Goal: Communication & Community: Share content

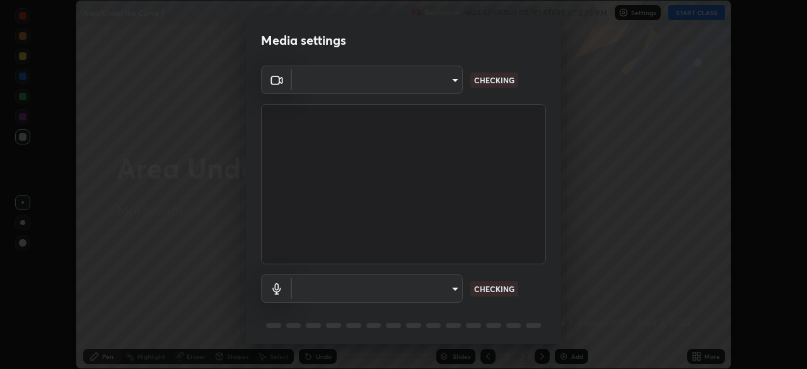
scroll to position [45, 0]
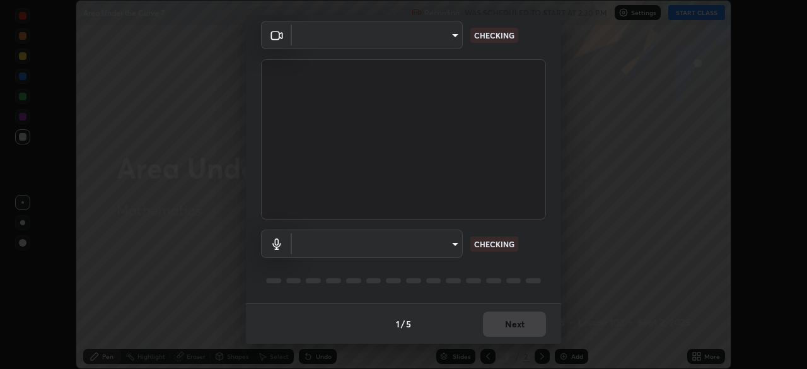
type input "51d019597c161c0694d5583d1f2c643560fde39fe8f4b4da8ea140d4d4830f4c"
click at [452, 245] on body "Erase all Area Under the Curve 7 Recording WAS SCHEDULED TO START AT 2:30 PM Se…" at bounding box center [403, 184] width 807 height 369
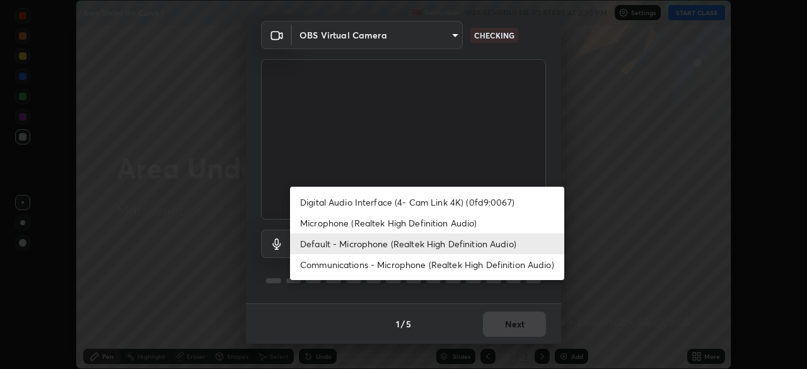
click at [442, 226] on li "Microphone (Realtek High Definition Audio)" at bounding box center [427, 222] width 274 height 21
type input "c6780f4c857a8b81e5497564d4ed67de36d612a8279d52ba4dbf449da7be3efb"
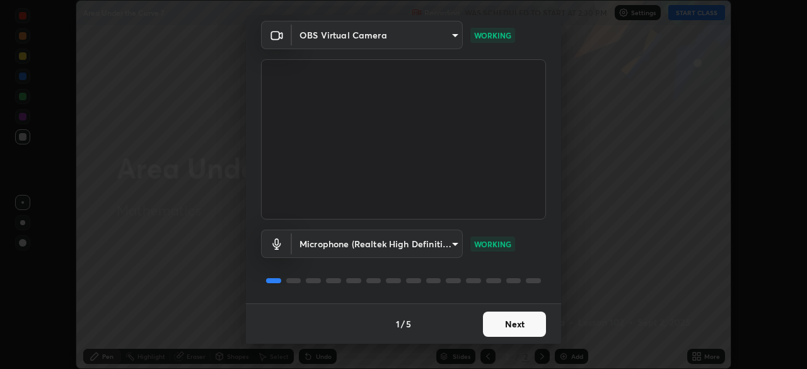
click at [517, 321] on button "Next" at bounding box center [514, 323] width 63 height 25
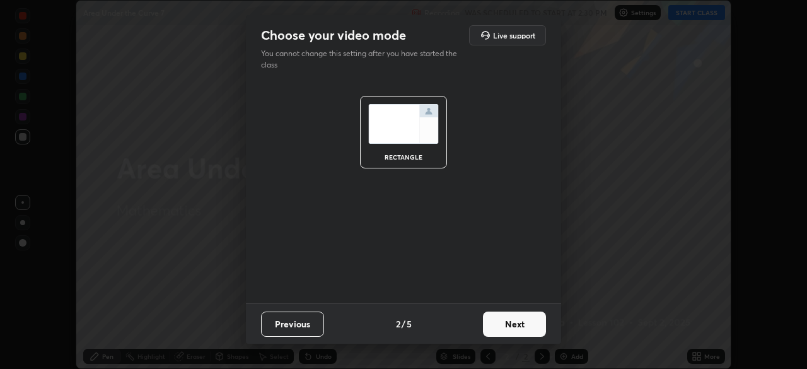
click at [522, 326] on button "Next" at bounding box center [514, 323] width 63 height 25
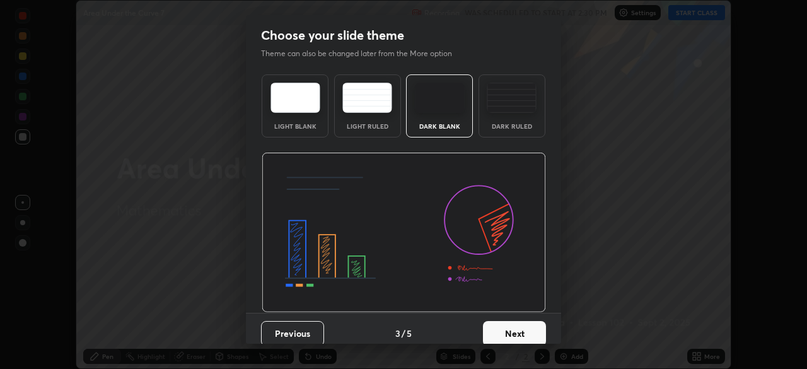
click at [527, 327] on button "Next" at bounding box center [514, 333] width 63 height 25
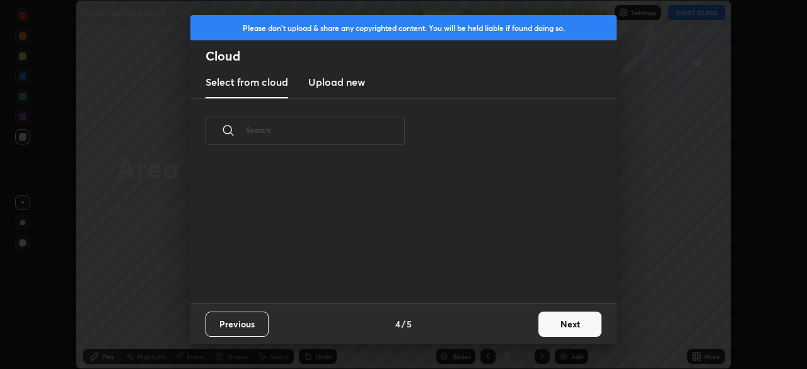
click at [560, 322] on button "Next" at bounding box center [569, 323] width 63 height 25
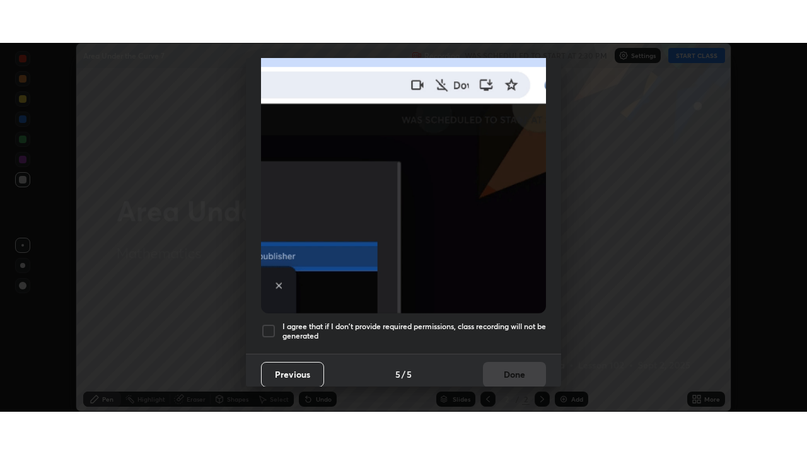
scroll to position [302, 0]
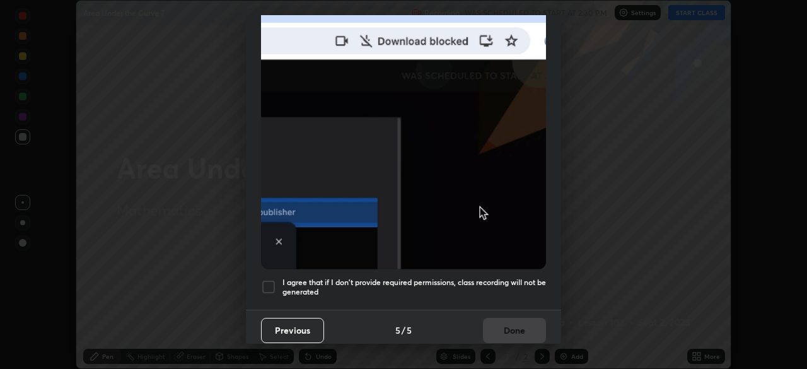
click at [272, 279] on div at bounding box center [268, 286] width 15 height 15
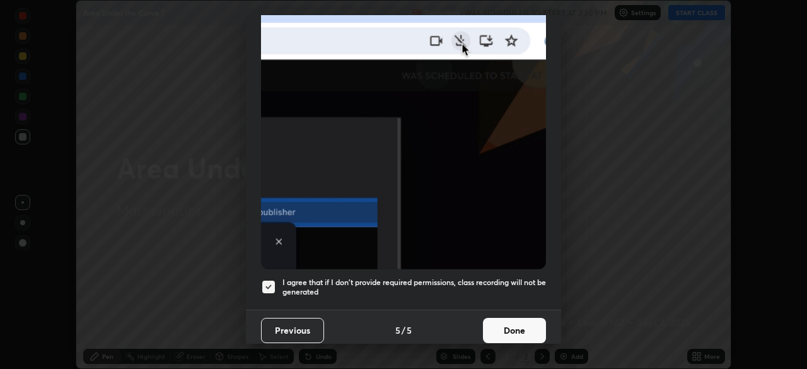
click at [507, 323] on button "Done" at bounding box center [514, 330] width 63 height 25
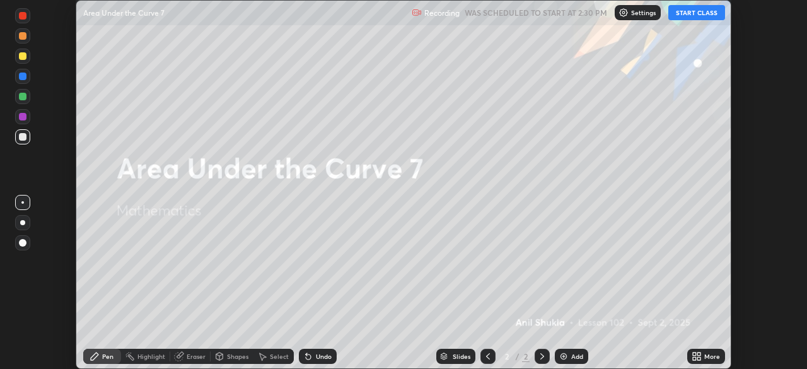
click at [688, 13] on button "START CLASS" at bounding box center [696, 12] width 57 height 15
click at [693, 356] on icon at bounding box center [696, 356] width 10 height 10
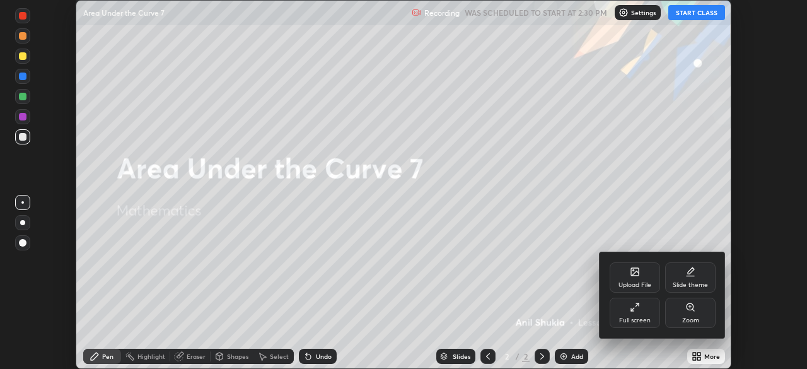
click at [634, 314] on div "Full screen" at bounding box center [634, 312] width 50 height 30
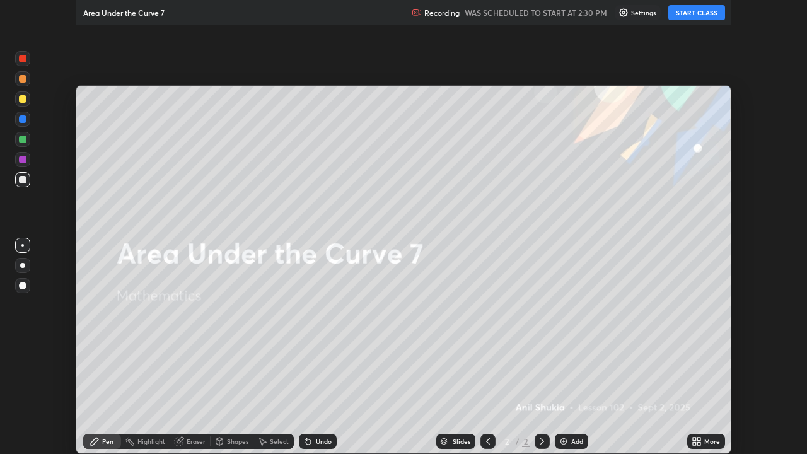
scroll to position [454, 807]
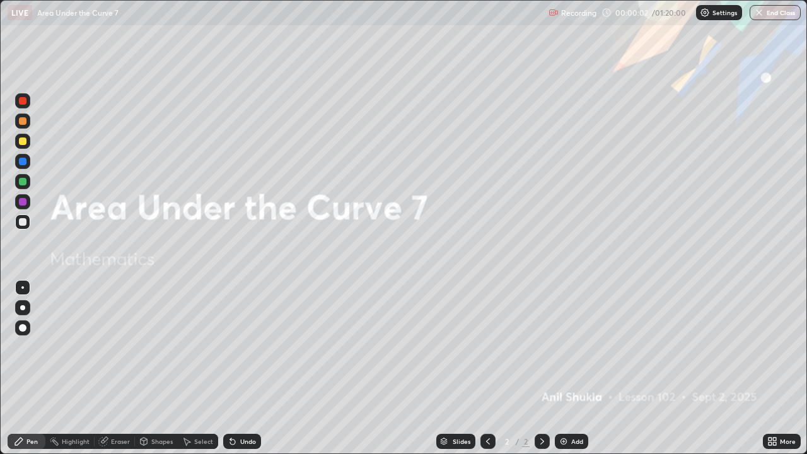
click at [20, 144] on div at bounding box center [23, 141] width 8 height 8
click at [20, 304] on div at bounding box center [22, 307] width 15 height 15
click at [543, 368] on icon at bounding box center [542, 441] width 10 height 10
click at [572, 368] on div "Add" at bounding box center [571, 441] width 33 height 15
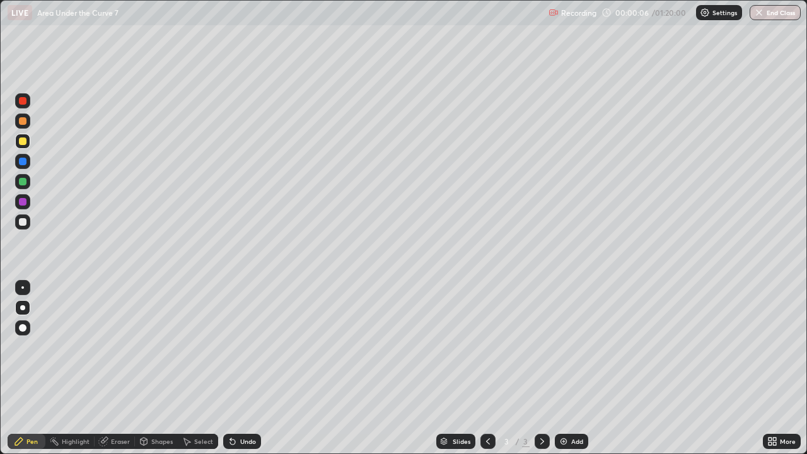
click at [21, 142] on div at bounding box center [23, 141] width 8 height 8
click at [21, 306] on div at bounding box center [22, 307] width 5 height 5
click at [20, 329] on div at bounding box center [23, 328] width 8 height 8
click at [23, 146] on div at bounding box center [22, 141] width 15 height 15
click at [21, 309] on div at bounding box center [22, 307] width 5 height 5
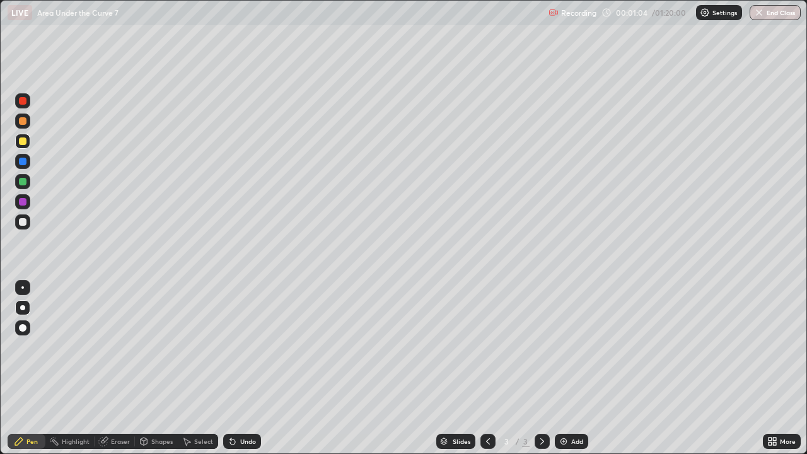
click at [24, 222] on div at bounding box center [23, 222] width 8 height 8
click at [24, 139] on div at bounding box center [23, 141] width 8 height 8
click at [248, 368] on div "Undo" at bounding box center [248, 441] width 16 height 6
click at [240, 368] on div "Undo" at bounding box center [248, 441] width 16 height 6
click at [21, 98] on div at bounding box center [23, 101] width 8 height 8
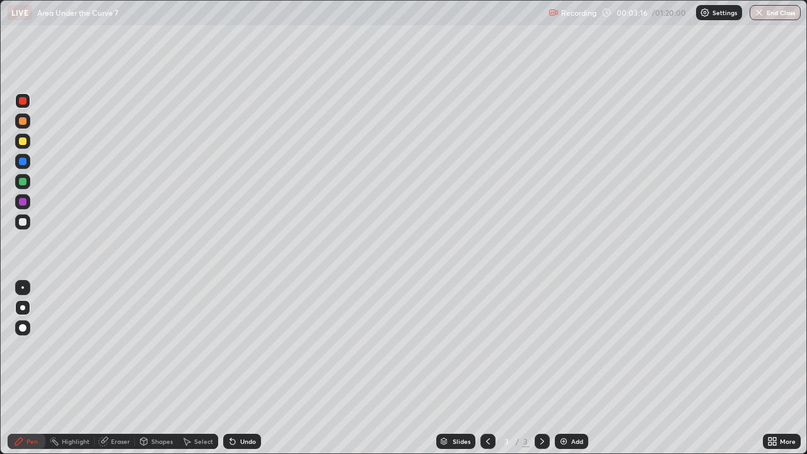
click at [241, 368] on div "Undo" at bounding box center [248, 441] width 16 height 6
click at [251, 368] on div "Undo" at bounding box center [248, 441] width 16 height 6
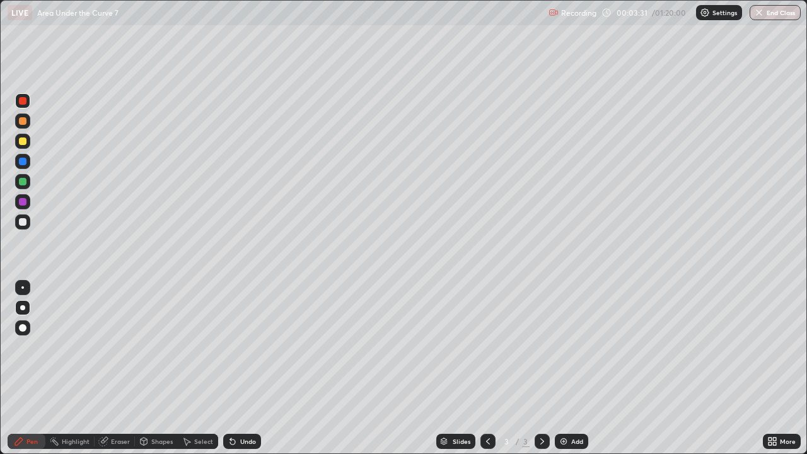
click at [113, 368] on div "Eraser" at bounding box center [120, 441] width 19 height 6
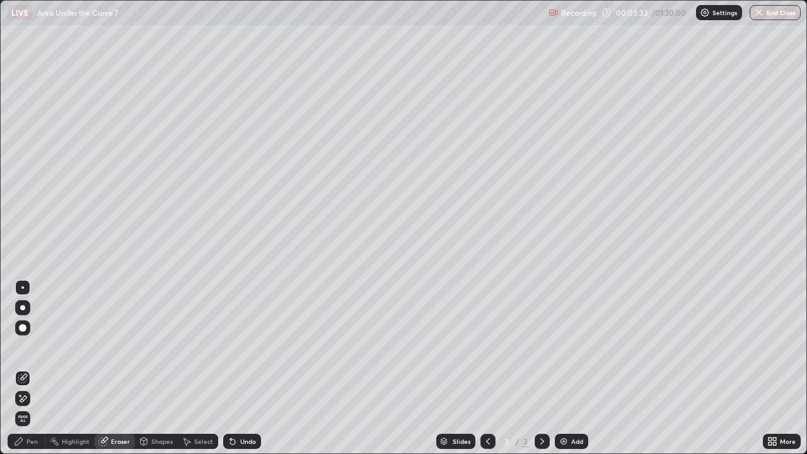
click at [33, 368] on div "Pen" at bounding box center [31, 441] width 11 height 6
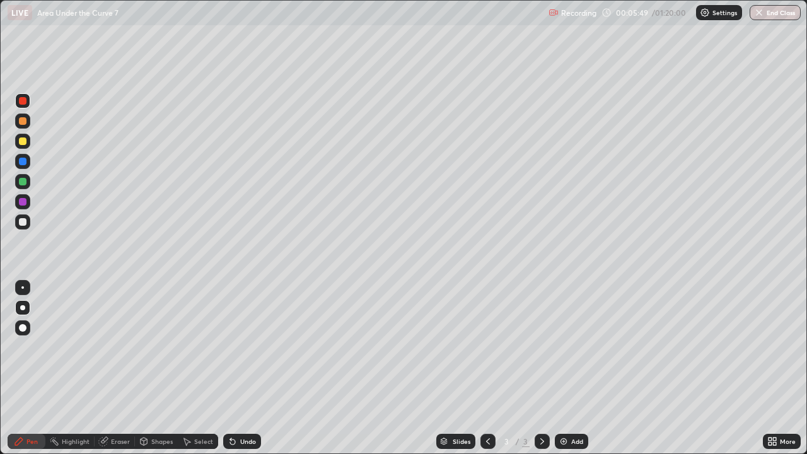
click at [540, 368] on icon at bounding box center [542, 441] width 4 height 6
click at [569, 368] on div "Add" at bounding box center [571, 441] width 33 height 15
click at [24, 142] on div at bounding box center [23, 141] width 8 height 8
click at [241, 368] on div "Undo" at bounding box center [248, 441] width 16 height 6
click at [249, 368] on div "Undo" at bounding box center [248, 441] width 16 height 6
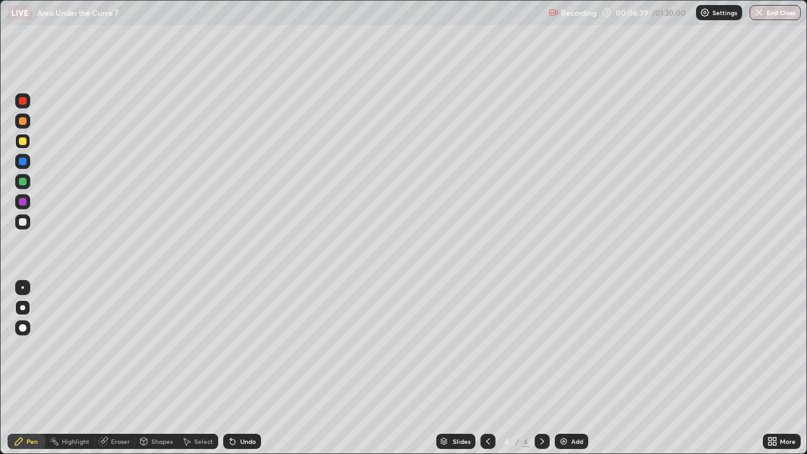
click at [25, 224] on div at bounding box center [23, 222] width 8 height 8
click at [241, 368] on div "Undo" at bounding box center [248, 441] width 16 height 6
click at [240, 368] on div "Undo" at bounding box center [248, 441] width 16 height 6
click at [238, 368] on div "Undo" at bounding box center [239, 441] width 43 height 25
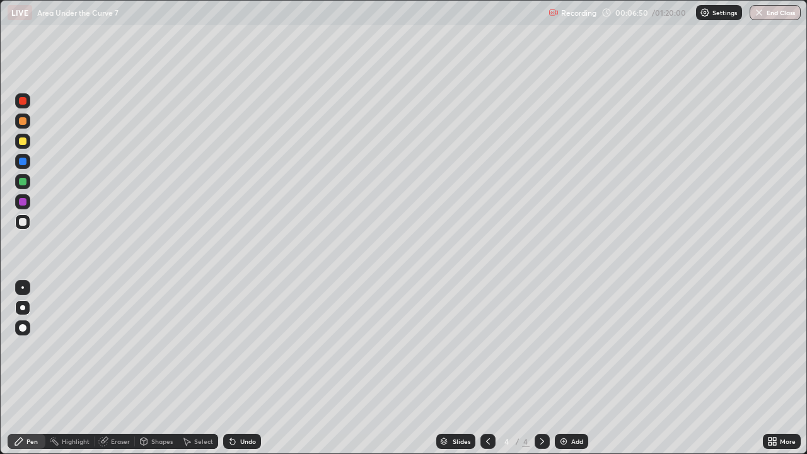
click at [238, 368] on div "Undo" at bounding box center [239, 441] width 43 height 25
click at [239, 368] on div "Undo" at bounding box center [239, 441] width 43 height 25
click at [24, 202] on div at bounding box center [23, 202] width 8 height 8
click at [22, 224] on div at bounding box center [23, 222] width 8 height 8
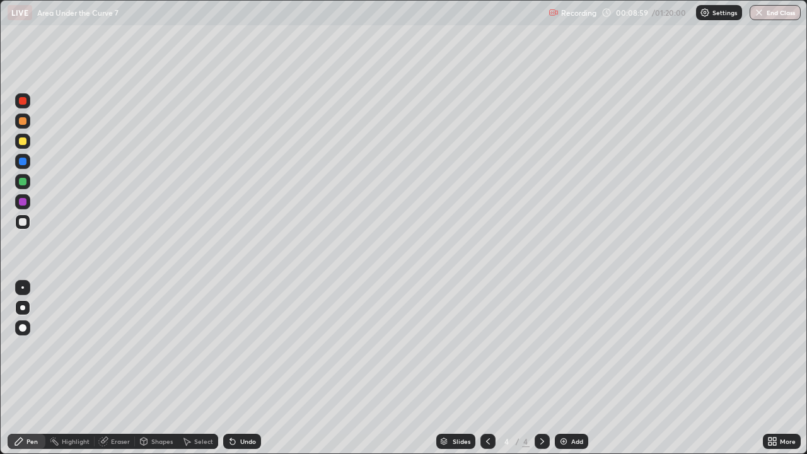
click at [23, 144] on div at bounding box center [23, 141] width 8 height 8
click at [542, 368] on icon at bounding box center [542, 441] width 4 height 6
click at [579, 368] on div "Add" at bounding box center [577, 441] width 12 height 6
click at [22, 224] on div at bounding box center [23, 222] width 8 height 8
click at [20, 205] on div at bounding box center [22, 201] width 15 height 15
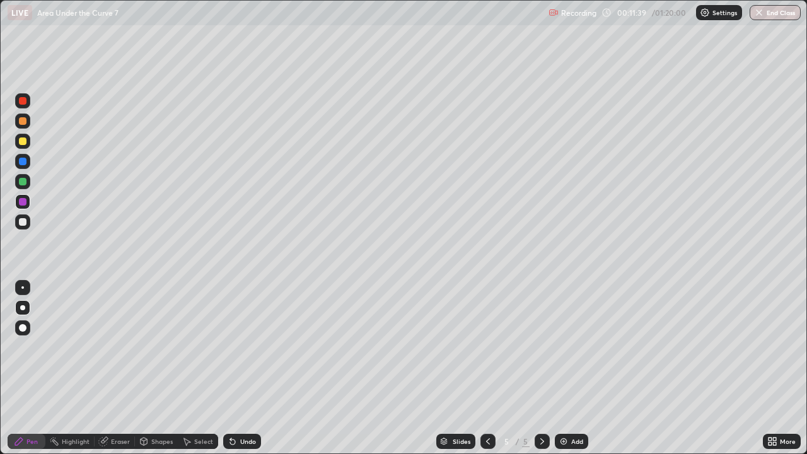
click at [22, 224] on div at bounding box center [23, 222] width 8 height 8
click at [488, 368] on icon at bounding box center [488, 441] width 10 height 10
click at [541, 368] on icon at bounding box center [542, 441] width 10 height 10
click at [25, 141] on div at bounding box center [23, 141] width 8 height 8
click at [19, 312] on div at bounding box center [22, 307] width 15 height 15
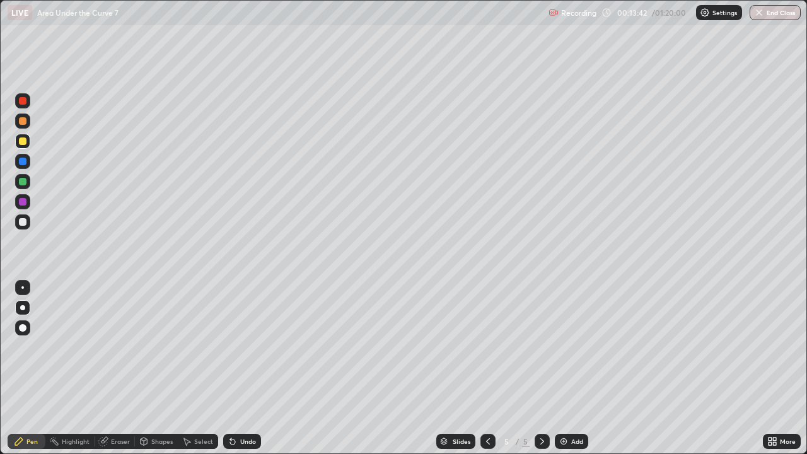
click at [540, 368] on icon at bounding box center [542, 441] width 4 height 6
click at [571, 368] on div "Add" at bounding box center [571, 441] width 33 height 15
click at [236, 368] on div "Undo" at bounding box center [242, 441] width 38 height 15
click at [22, 223] on div at bounding box center [23, 222] width 8 height 8
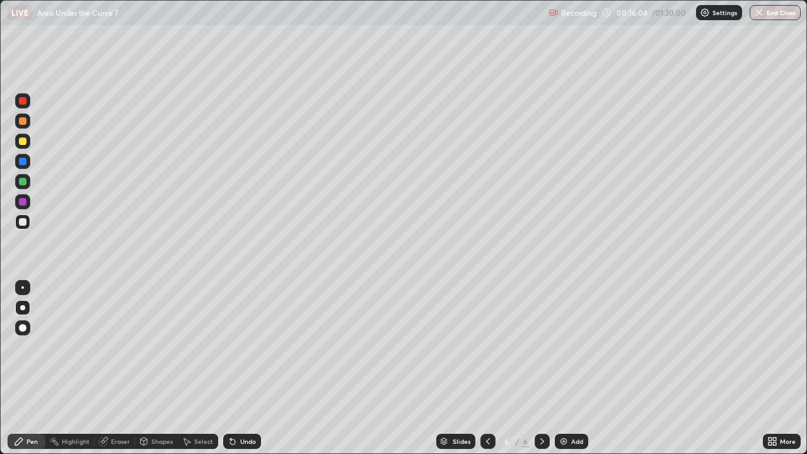
click at [156, 368] on div "Shapes" at bounding box center [161, 441] width 21 height 6
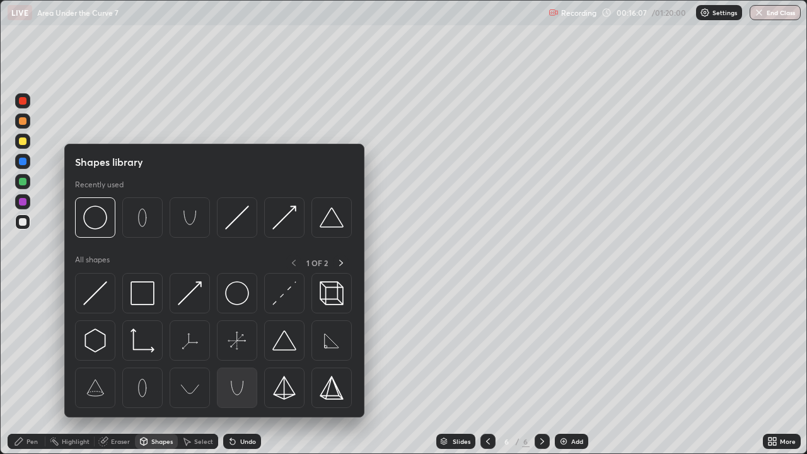
click at [238, 368] on img at bounding box center [237, 388] width 24 height 24
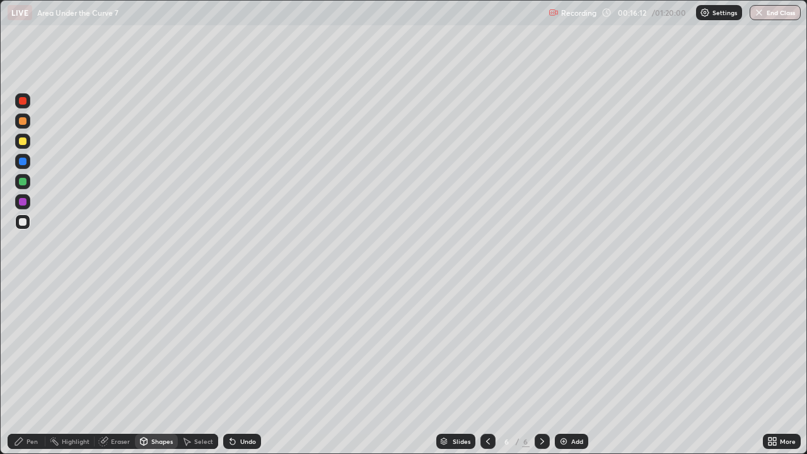
click at [199, 368] on div "Select" at bounding box center [203, 441] width 19 height 6
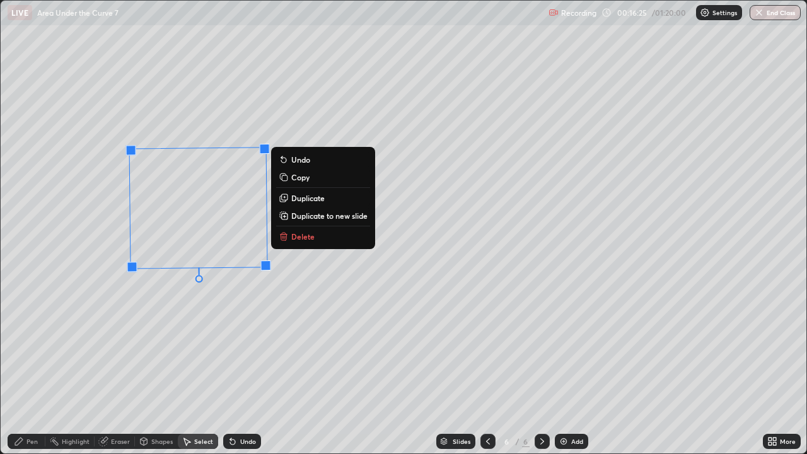
click at [183, 341] on div "271 ° Undo Copy Duplicate Duplicate to new slide Delete" at bounding box center [403, 227] width 805 height 452
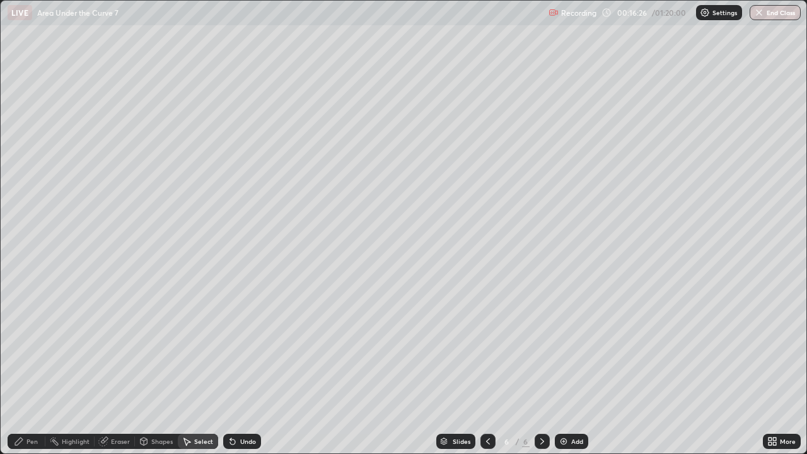
click at [31, 368] on div "Pen" at bounding box center [31, 441] width 11 height 6
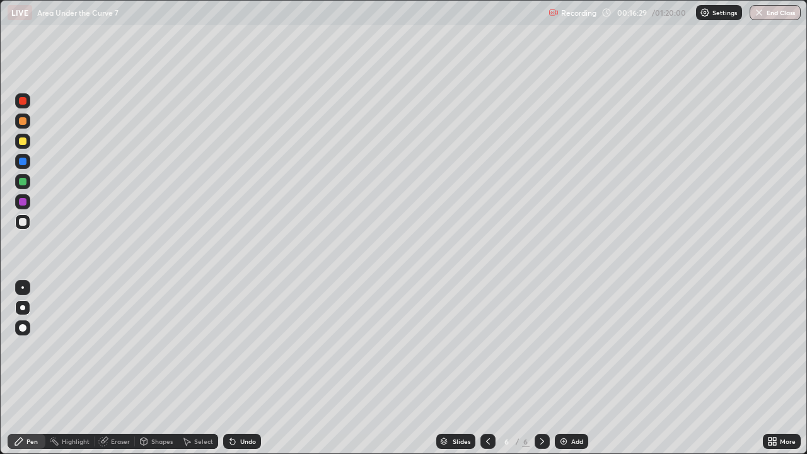
click at [159, 368] on div "Shapes" at bounding box center [161, 441] width 21 height 6
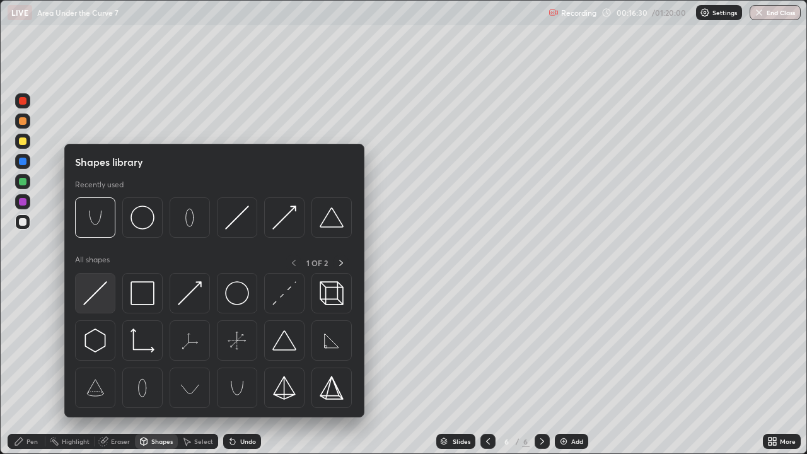
click at [98, 292] on img at bounding box center [95, 293] width 24 height 24
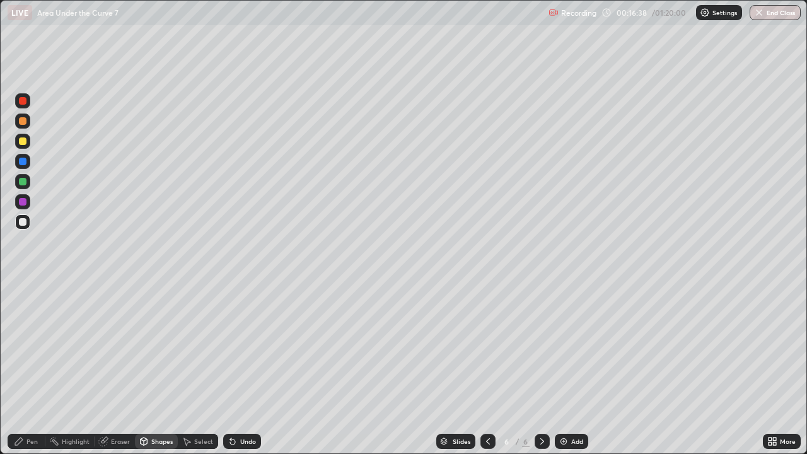
click at [29, 368] on div "Pen" at bounding box center [31, 441] width 11 height 6
click at [149, 368] on div "Shapes" at bounding box center [156, 441] width 43 height 15
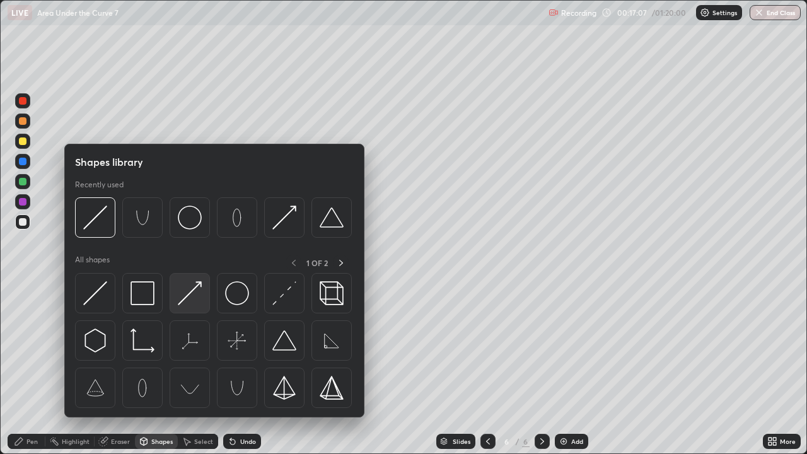
click at [187, 296] on img at bounding box center [190, 293] width 24 height 24
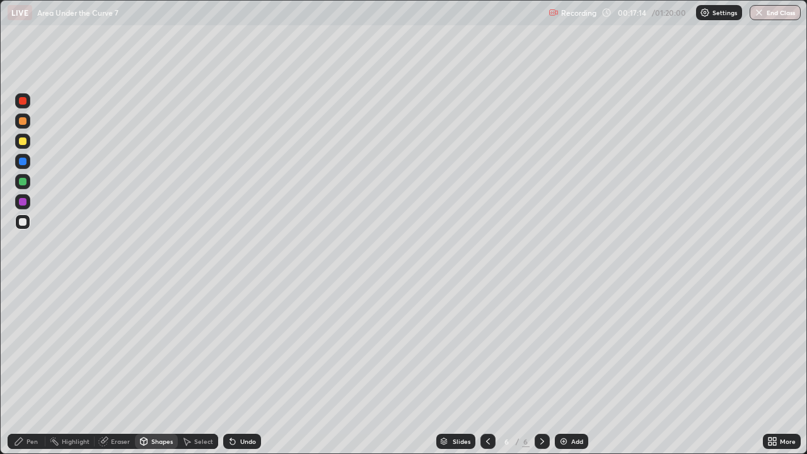
click at [30, 368] on div "Pen" at bounding box center [31, 441] width 11 height 6
click at [24, 223] on div at bounding box center [23, 222] width 8 height 8
click at [23, 204] on div at bounding box center [23, 202] width 8 height 8
click at [23, 224] on div at bounding box center [23, 222] width 8 height 8
click at [26, 185] on div at bounding box center [22, 181] width 15 height 15
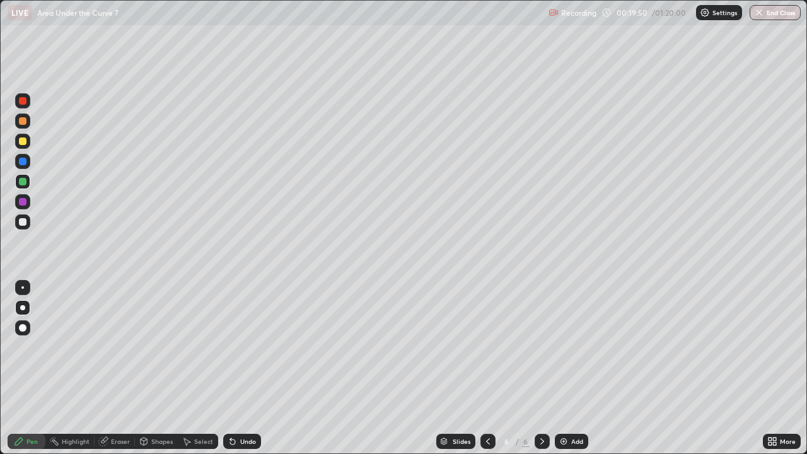
click at [23, 144] on div at bounding box center [23, 141] width 8 height 8
click at [543, 368] on icon at bounding box center [542, 441] width 10 height 10
click at [563, 368] on img at bounding box center [563, 441] width 10 height 10
click at [242, 368] on div "Undo" at bounding box center [248, 441] width 16 height 6
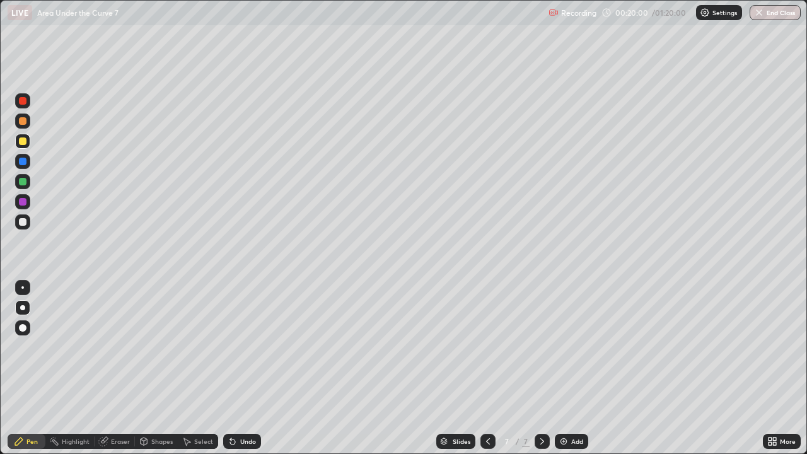
click at [238, 368] on div "Undo" at bounding box center [242, 441] width 38 height 15
click at [236, 368] on div "Undo" at bounding box center [239, 441] width 43 height 25
click at [241, 368] on div "Undo" at bounding box center [248, 441] width 16 height 6
click at [486, 368] on icon at bounding box center [488, 441] width 10 height 10
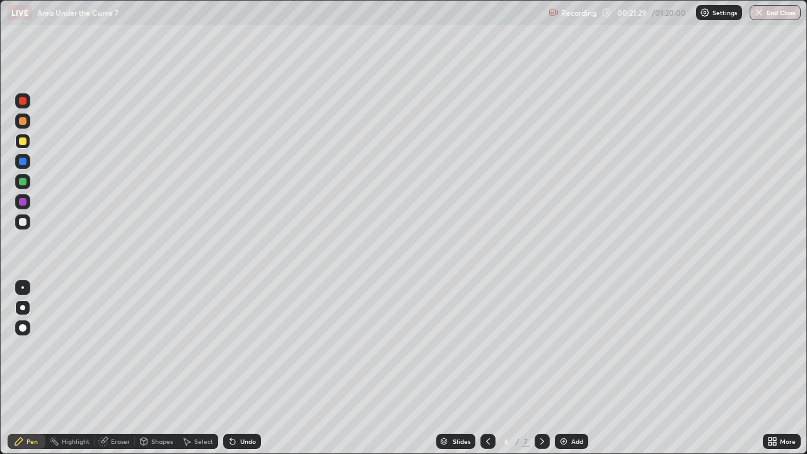
click at [541, 368] on icon at bounding box center [542, 441] width 10 height 10
click at [20, 223] on div at bounding box center [23, 222] width 8 height 8
click at [243, 368] on div "Undo" at bounding box center [248, 441] width 16 height 6
click at [22, 202] on div at bounding box center [23, 202] width 8 height 8
click at [26, 222] on div at bounding box center [22, 221] width 15 height 15
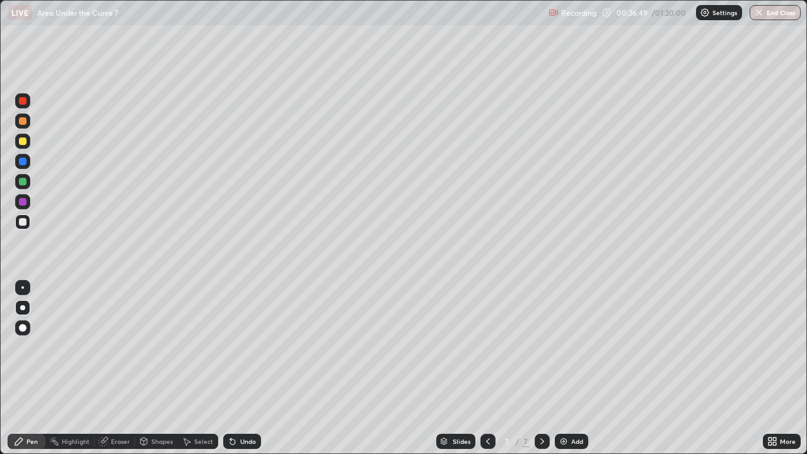
click at [246, 368] on div "Undo" at bounding box center [248, 441] width 16 height 6
click at [243, 368] on div "Undo" at bounding box center [248, 441] width 16 height 6
click at [244, 368] on div "Undo" at bounding box center [248, 441] width 16 height 6
click at [240, 368] on div "Undo" at bounding box center [248, 441] width 16 height 6
click at [240, 368] on div "Undo" at bounding box center [242, 441] width 38 height 15
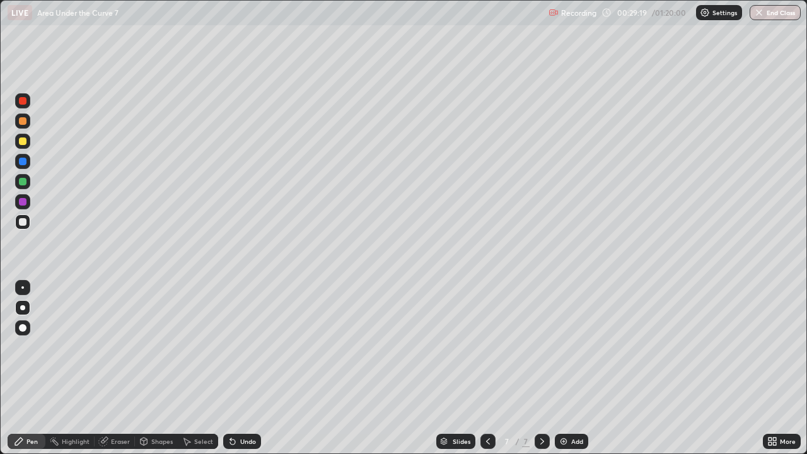
click at [124, 368] on div "Eraser" at bounding box center [120, 441] width 19 height 6
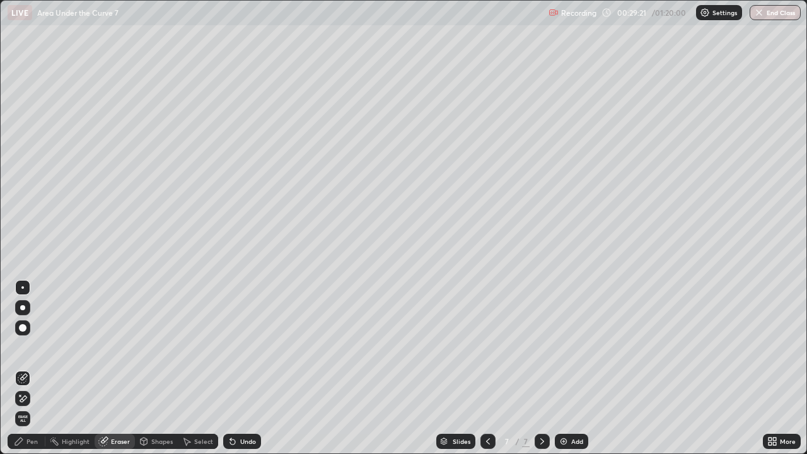
click at [33, 368] on div "Pen" at bounding box center [31, 441] width 11 height 6
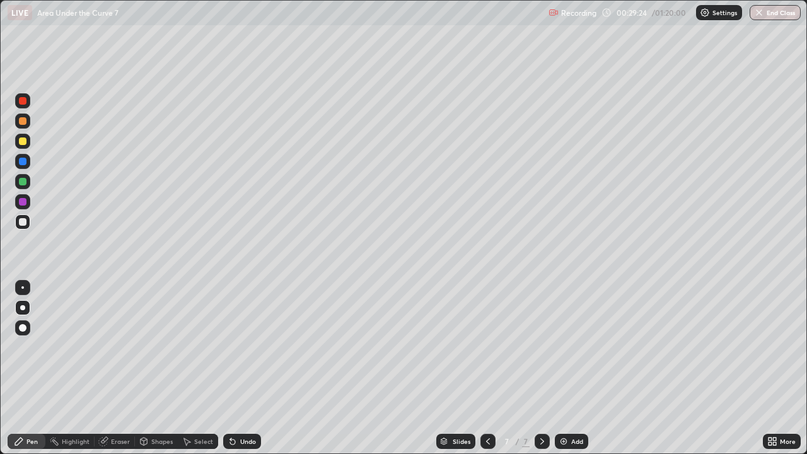
click at [240, 368] on div "Undo" at bounding box center [248, 441] width 16 height 6
click at [118, 368] on div "Eraser" at bounding box center [120, 441] width 19 height 6
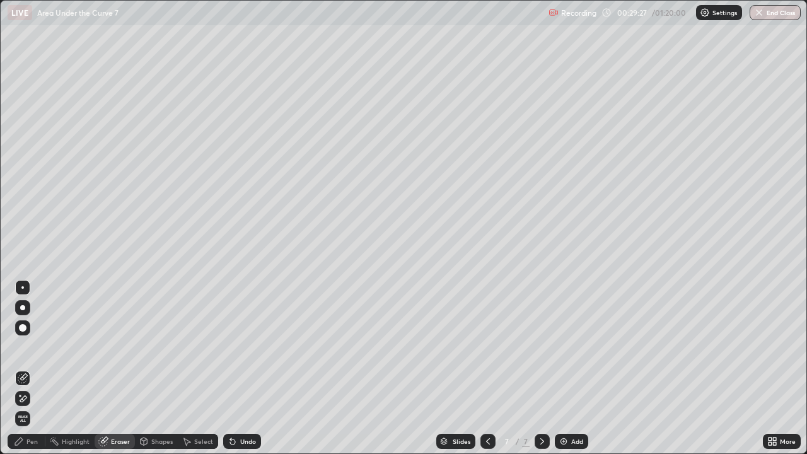
click at [36, 368] on div "Pen" at bounding box center [31, 441] width 11 height 6
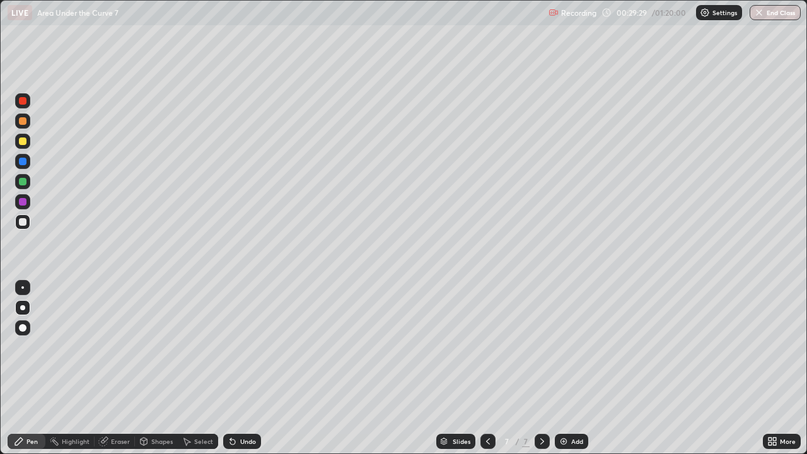
click at [122, 368] on div "Eraser" at bounding box center [120, 441] width 19 height 6
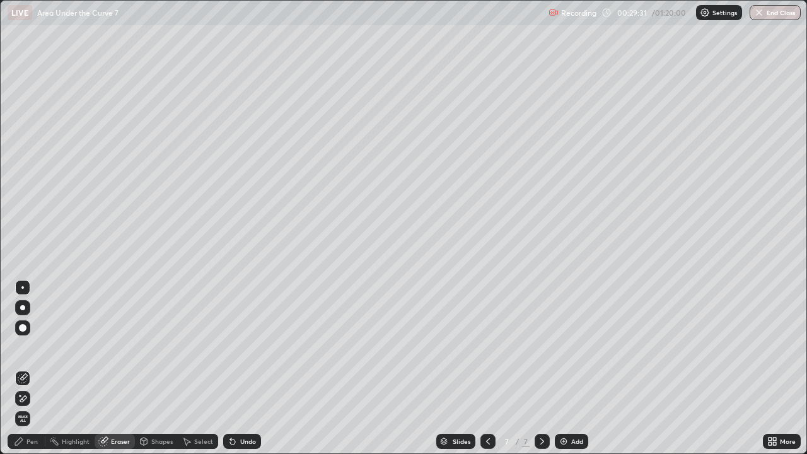
click at [32, 368] on div "Pen" at bounding box center [27, 441] width 38 height 15
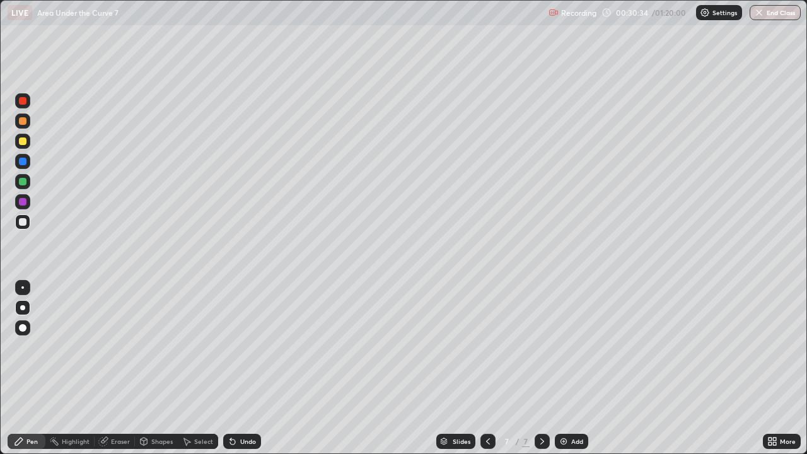
click at [22, 144] on div at bounding box center [23, 141] width 8 height 8
click at [540, 368] on icon at bounding box center [542, 441] width 10 height 10
click at [571, 368] on div "Add" at bounding box center [577, 441] width 12 height 6
click at [244, 368] on div "Undo" at bounding box center [248, 441] width 16 height 6
click at [240, 368] on div "Undo" at bounding box center [248, 441] width 16 height 6
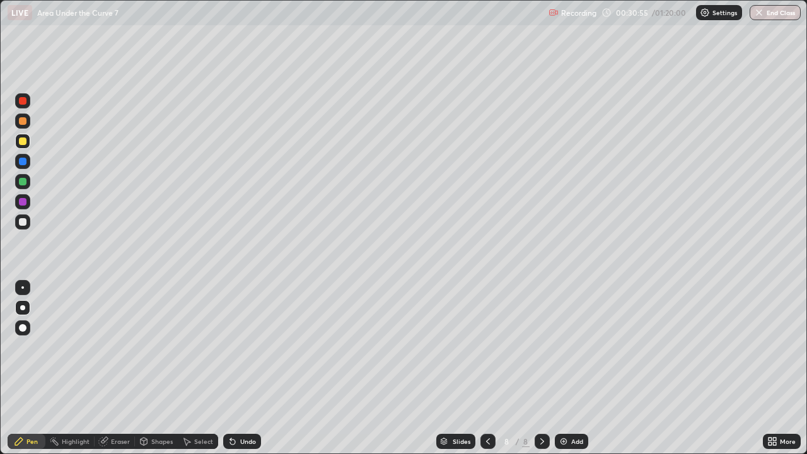
click at [238, 368] on div "Undo" at bounding box center [239, 441] width 43 height 25
click at [23, 221] on div at bounding box center [23, 222] width 8 height 8
click at [24, 218] on div at bounding box center [23, 222] width 8 height 8
click at [24, 180] on div at bounding box center [23, 182] width 8 height 8
click at [21, 221] on div at bounding box center [23, 222] width 8 height 8
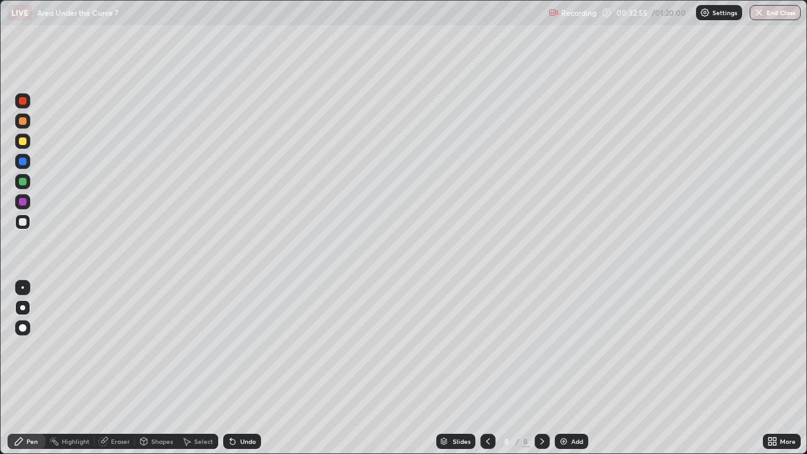
click at [117, 368] on div "Eraser" at bounding box center [120, 441] width 19 height 6
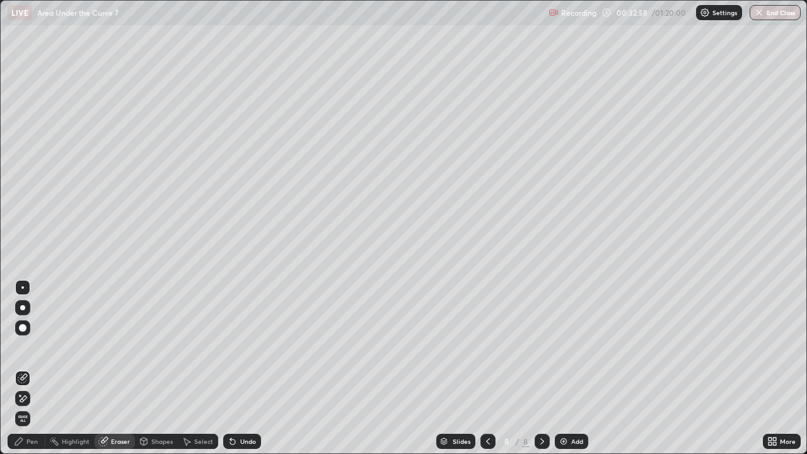
click at [32, 368] on div "Pen" at bounding box center [31, 441] width 11 height 6
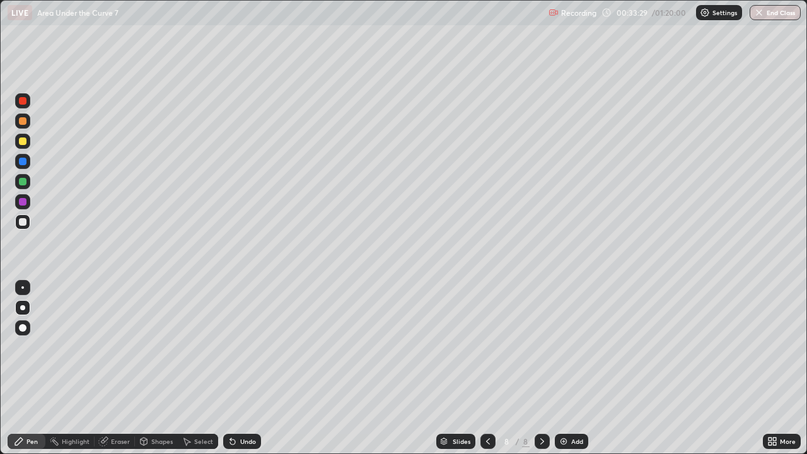
click at [112, 368] on div "Eraser" at bounding box center [120, 441] width 19 height 6
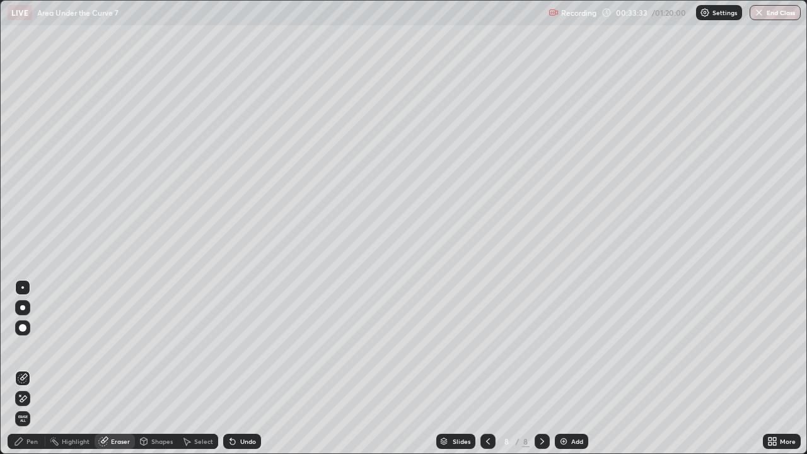
click at [32, 368] on div "Pen" at bounding box center [31, 441] width 11 height 6
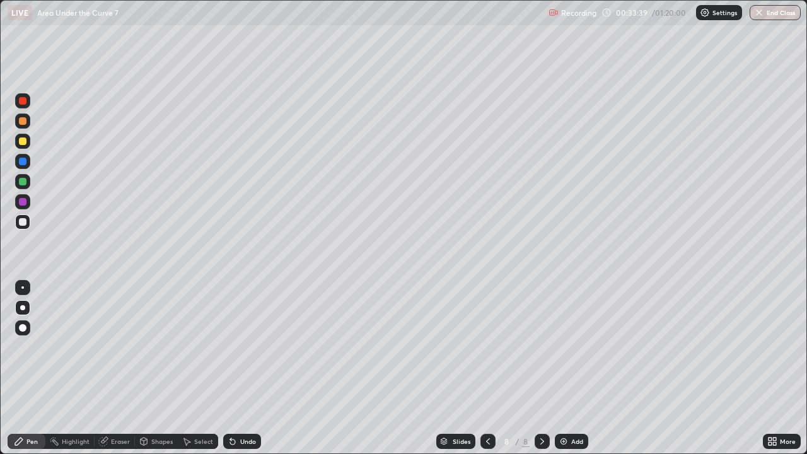
click at [23, 202] on div at bounding box center [23, 202] width 8 height 8
click at [241, 368] on div "Undo" at bounding box center [248, 441] width 16 height 6
click at [238, 368] on div "Undo" at bounding box center [242, 441] width 38 height 15
click at [23, 221] on div at bounding box center [23, 222] width 8 height 8
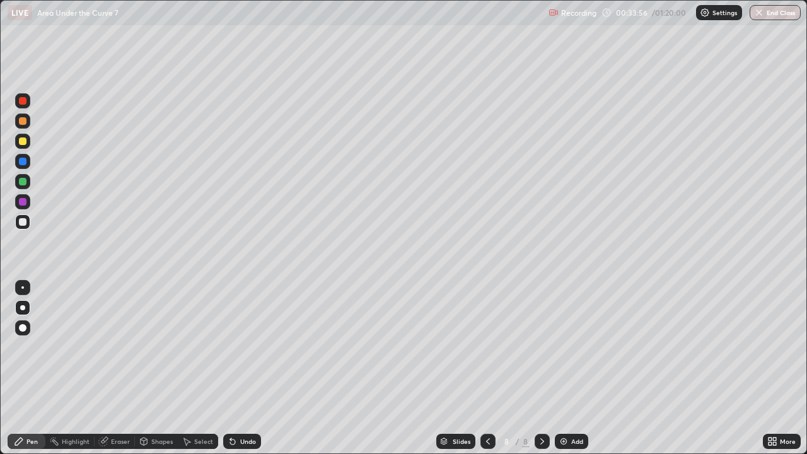
click at [116, 368] on div "Eraser" at bounding box center [120, 441] width 19 height 6
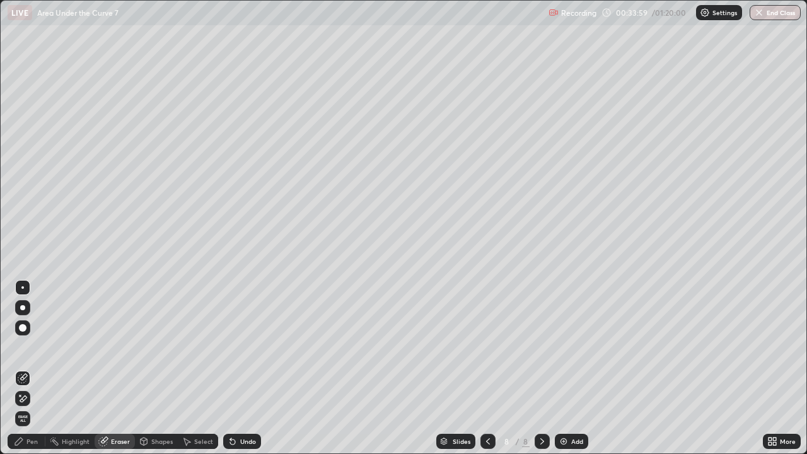
click at [34, 368] on div "Pen" at bounding box center [31, 441] width 11 height 6
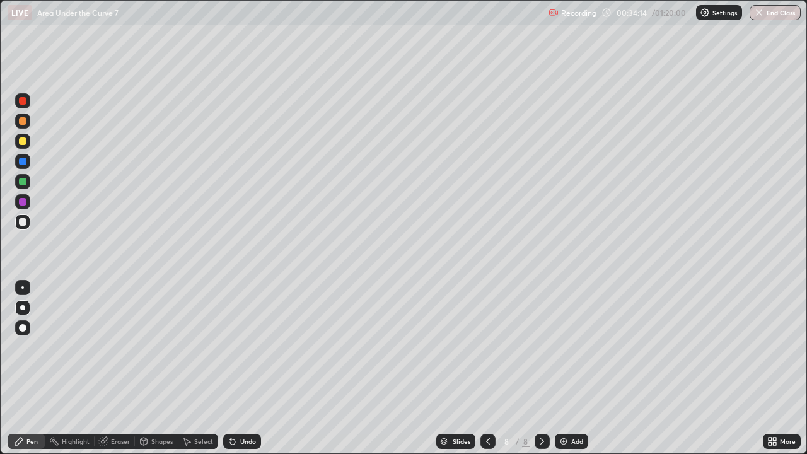
click at [235, 368] on icon at bounding box center [232, 441] width 10 height 10
click at [240, 368] on div "Undo" at bounding box center [248, 441] width 16 height 6
click at [21, 142] on div at bounding box center [23, 141] width 8 height 8
click at [540, 368] on icon at bounding box center [542, 441] width 10 height 10
click at [542, 368] on icon at bounding box center [542, 441] width 10 height 10
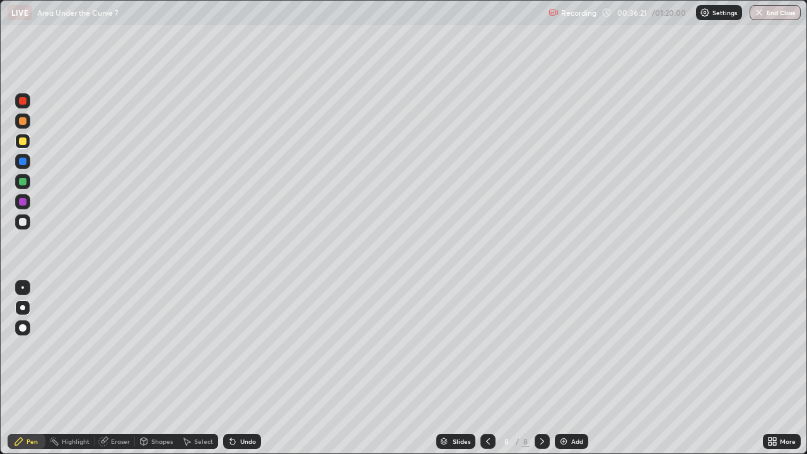
click at [544, 368] on icon at bounding box center [542, 441] width 10 height 10
click at [575, 368] on div "Add" at bounding box center [571, 441] width 33 height 15
click at [23, 222] on div at bounding box center [23, 222] width 8 height 8
click at [21, 139] on div at bounding box center [23, 141] width 8 height 8
click at [542, 368] on icon at bounding box center [542, 441] width 4 height 6
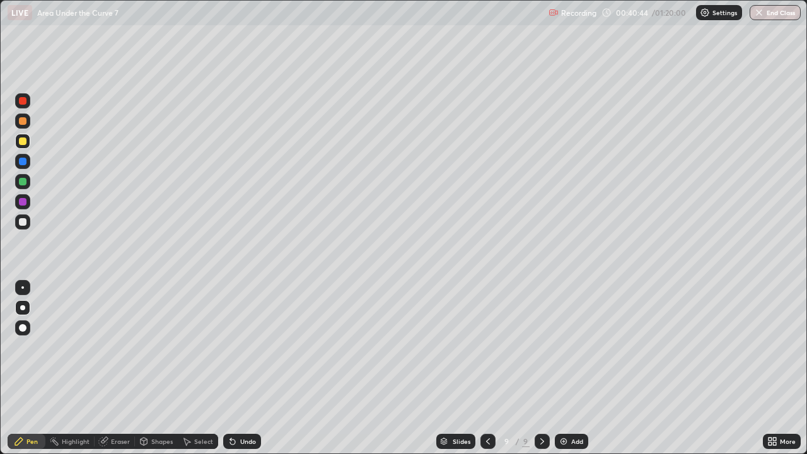
click at [567, 368] on div "Add" at bounding box center [571, 441] width 33 height 15
click at [26, 219] on div at bounding box center [22, 221] width 15 height 15
click at [23, 203] on div at bounding box center [23, 202] width 8 height 8
click at [23, 222] on div at bounding box center [23, 222] width 8 height 8
click at [243, 368] on div "Undo" at bounding box center [248, 441] width 16 height 6
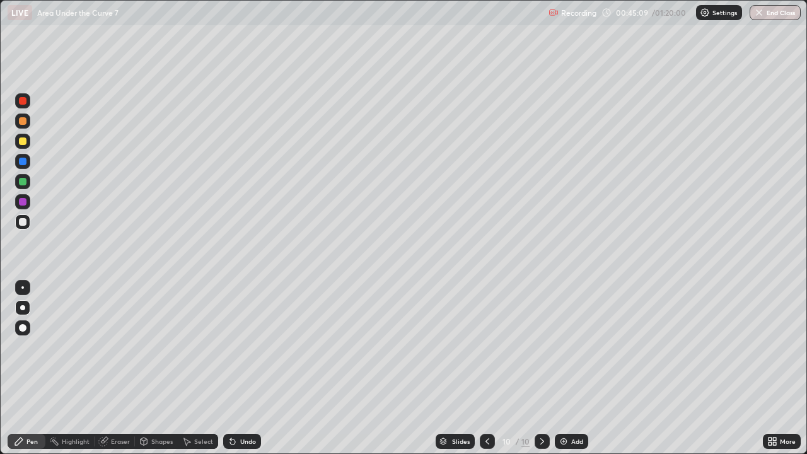
click at [243, 368] on div "Undo" at bounding box center [248, 441] width 16 height 6
click at [246, 368] on div "Undo" at bounding box center [248, 441] width 16 height 6
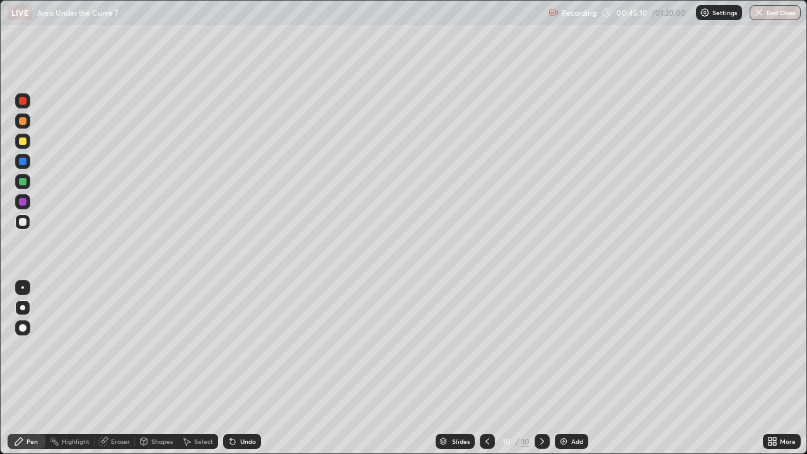
click at [246, 368] on div "Undo" at bounding box center [248, 441] width 16 height 6
click at [246, 368] on div "Undo" at bounding box center [242, 441] width 38 height 15
click at [245, 368] on div "Undo" at bounding box center [242, 441] width 38 height 15
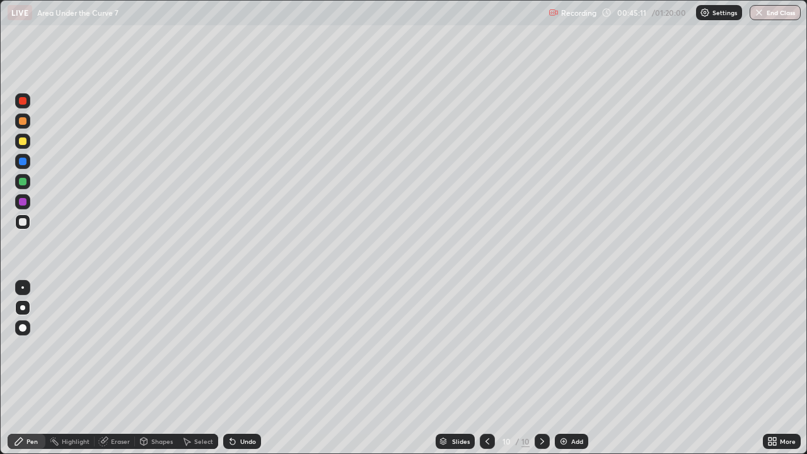
click at [245, 368] on div "Undo" at bounding box center [242, 441] width 38 height 15
click at [21, 202] on div at bounding box center [23, 202] width 8 height 8
click at [21, 226] on div at bounding box center [22, 221] width 15 height 15
click at [236, 368] on div "Undo" at bounding box center [242, 441] width 38 height 15
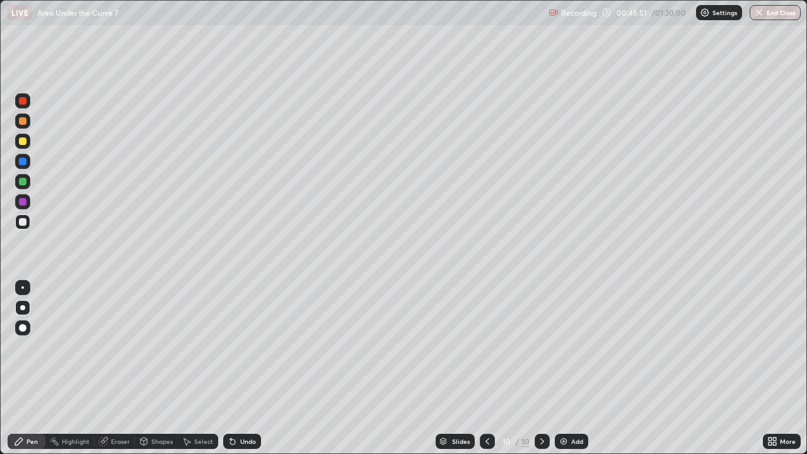
click at [241, 368] on div "Undo" at bounding box center [248, 441] width 16 height 6
click at [234, 368] on icon at bounding box center [232, 441] width 10 height 10
click at [238, 368] on div "Undo" at bounding box center [242, 441] width 38 height 15
click at [240, 368] on div "Undo" at bounding box center [248, 441] width 16 height 6
click at [246, 368] on div "Undo" at bounding box center [248, 441] width 16 height 6
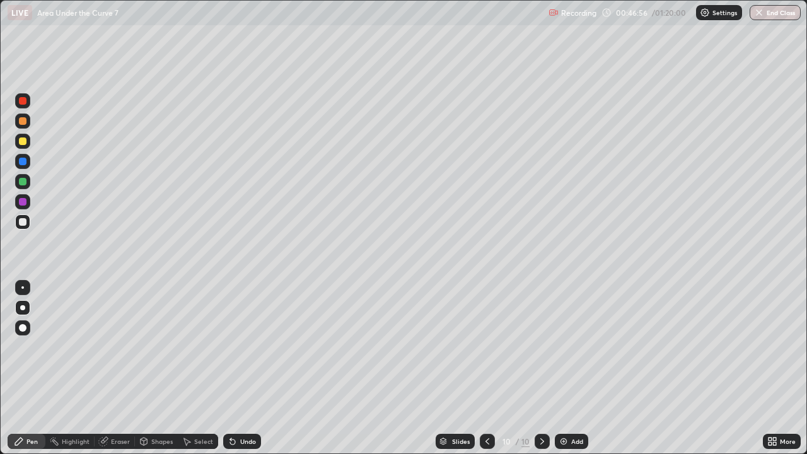
click at [25, 222] on div at bounding box center [23, 222] width 8 height 8
click at [25, 201] on div at bounding box center [23, 202] width 8 height 8
click at [18, 330] on div at bounding box center [22, 327] width 15 height 15
click at [21, 144] on div at bounding box center [23, 141] width 8 height 8
click at [537, 368] on icon at bounding box center [542, 441] width 10 height 10
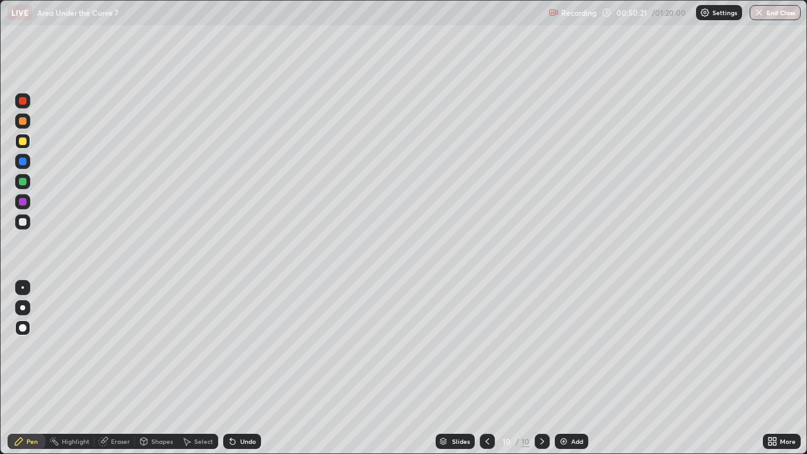
click at [562, 368] on img at bounding box center [563, 441] width 10 height 10
click at [21, 142] on div at bounding box center [23, 141] width 8 height 8
click at [23, 222] on div at bounding box center [23, 222] width 8 height 8
click at [25, 307] on div at bounding box center [22, 307] width 5 height 5
click at [241, 368] on div "Undo" at bounding box center [248, 441] width 16 height 6
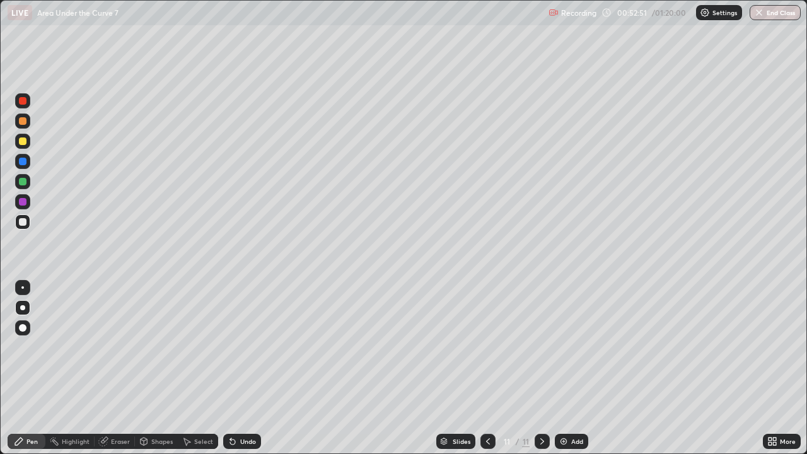
click at [234, 368] on icon at bounding box center [232, 441] width 10 height 10
click at [120, 368] on div "Eraser" at bounding box center [115, 441] width 40 height 15
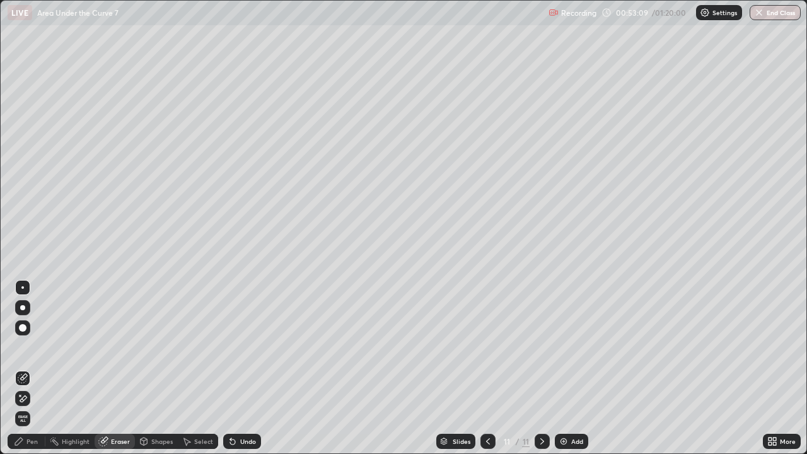
click at [34, 368] on div "Pen" at bounding box center [31, 441] width 11 height 6
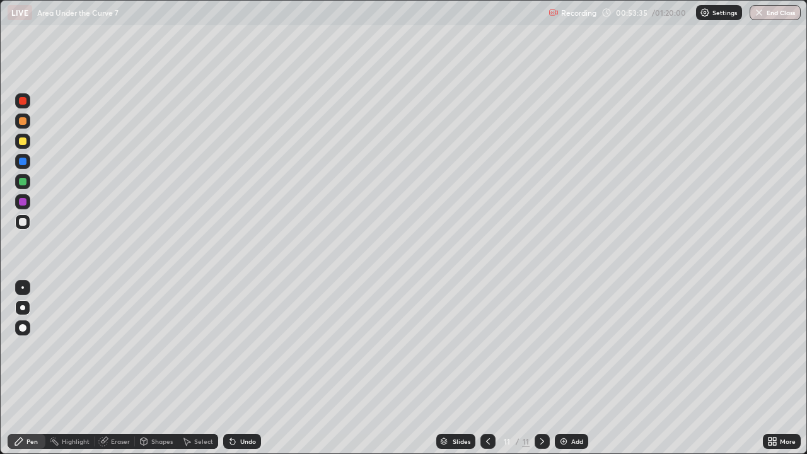
click at [24, 199] on div at bounding box center [23, 202] width 8 height 8
click at [488, 368] on icon at bounding box center [488, 441] width 10 height 10
click at [487, 368] on icon at bounding box center [488, 441] width 10 height 10
click at [488, 368] on div at bounding box center [487, 441] width 15 height 15
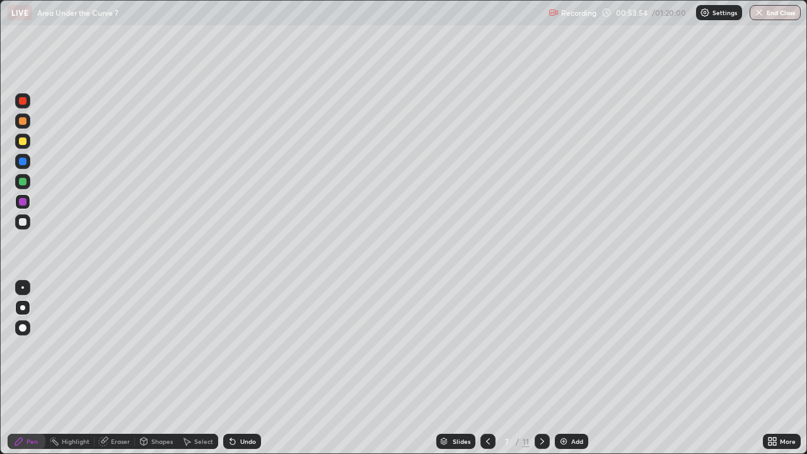
click at [485, 368] on icon at bounding box center [488, 441] width 10 height 10
click at [541, 368] on icon at bounding box center [542, 441] width 4 height 6
click at [540, 368] on icon at bounding box center [542, 441] width 10 height 10
click at [540, 368] on div at bounding box center [541, 441] width 15 height 15
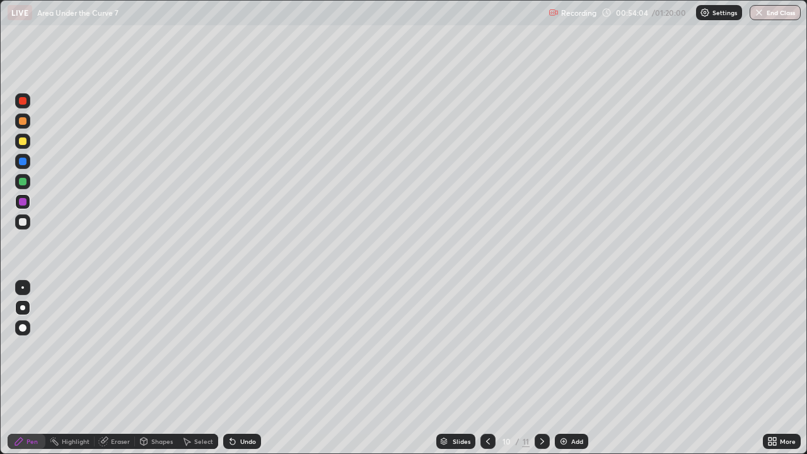
click at [539, 368] on icon at bounding box center [542, 441] width 10 height 10
click at [21, 223] on div at bounding box center [23, 222] width 8 height 8
click at [246, 368] on div "Undo" at bounding box center [248, 441] width 16 height 6
click at [245, 368] on div "Undo" at bounding box center [248, 441] width 16 height 6
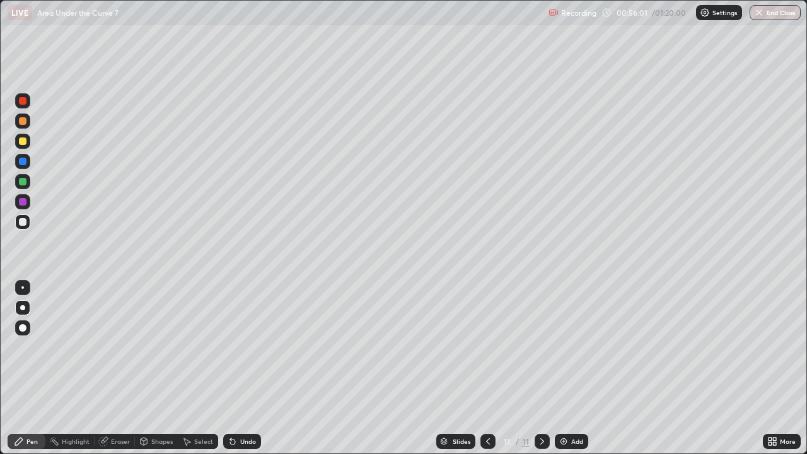
click at [25, 141] on div at bounding box center [23, 141] width 8 height 8
click at [541, 368] on icon at bounding box center [542, 441] width 10 height 10
click at [575, 368] on div "Add" at bounding box center [577, 441] width 12 height 6
click at [21, 328] on div at bounding box center [23, 328] width 8 height 8
click at [238, 368] on div "Undo" at bounding box center [242, 441] width 38 height 15
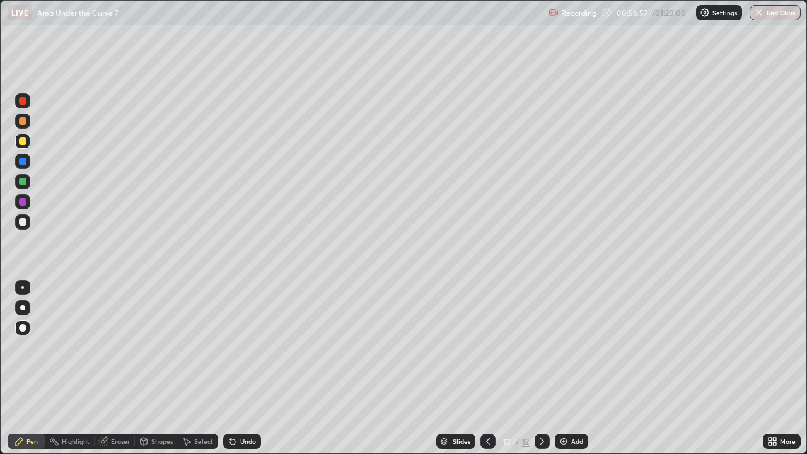
click at [23, 142] on div at bounding box center [23, 141] width 8 height 8
click at [21, 308] on div at bounding box center [22, 307] width 5 height 5
click at [246, 368] on div "Undo" at bounding box center [248, 441] width 16 height 6
click at [241, 368] on div "Undo" at bounding box center [248, 441] width 16 height 6
click at [241, 368] on div "Undo" at bounding box center [239, 441] width 43 height 25
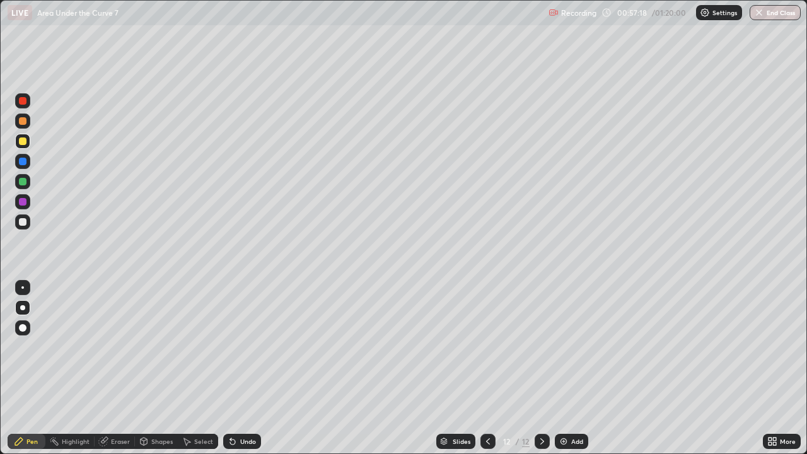
click at [241, 368] on div "Undo" at bounding box center [239, 441] width 43 height 25
click at [21, 221] on div at bounding box center [23, 222] width 8 height 8
click at [21, 220] on div at bounding box center [23, 222] width 8 height 8
click at [236, 368] on icon at bounding box center [232, 441] width 10 height 10
click at [240, 368] on div "Undo" at bounding box center [248, 441] width 16 height 6
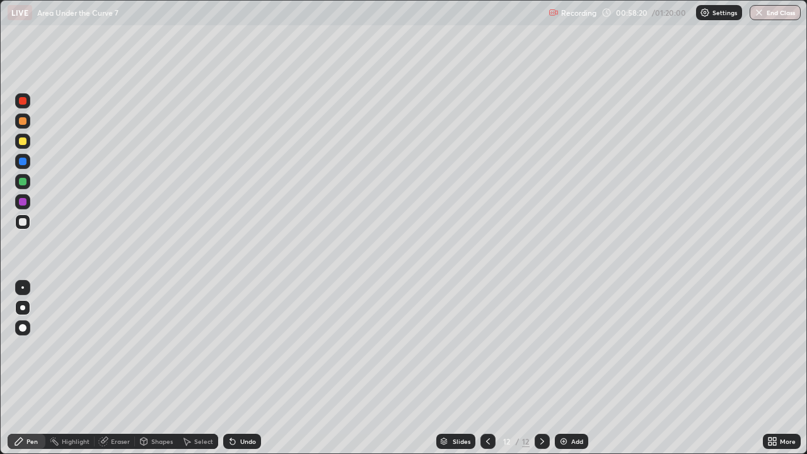
click at [238, 368] on div "Undo" at bounding box center [242, 441] width 38 height 15
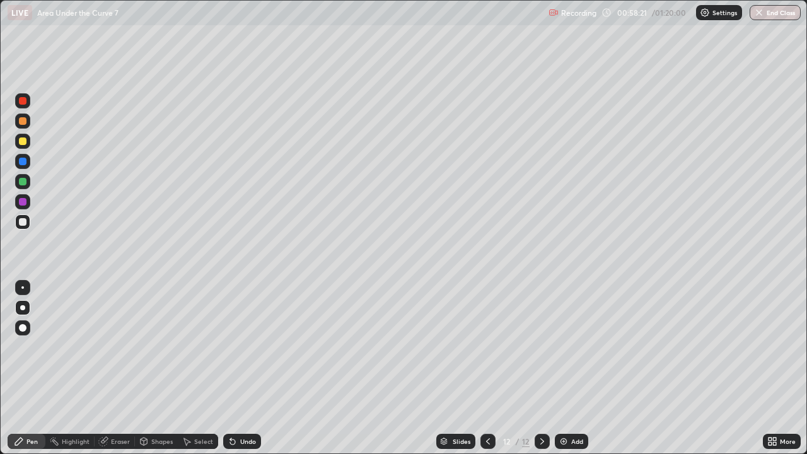
click at [238, 368] on div "Undo" at bounding box center [242, 441] width 38 height 15
click at [243, 368] on div "Undo" at bounding box center [248, 441] width 16 height 6
click at [250, 368] on div "Undo" at bounding box center [248, 441] width 16 height 6
click at [25, 142] on div at bounding box center [23, 141] width 8 height 8
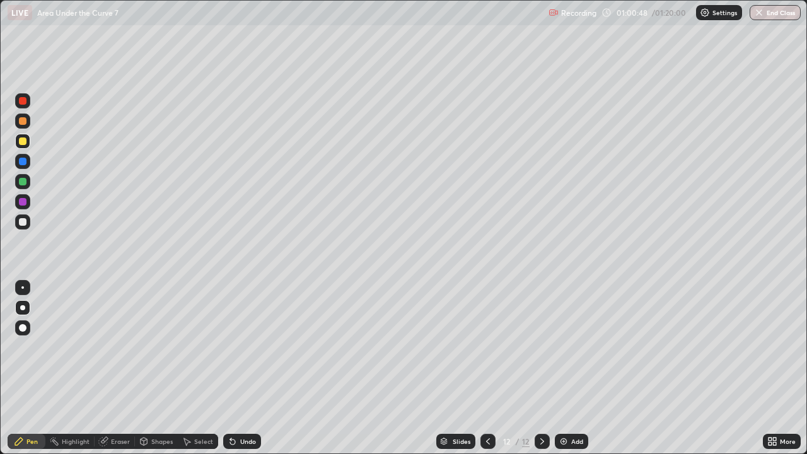
click at [21, 304] on div at bounding box center [22, 307] width 15 height 15
click at [541, 368] on icon at bounding box center [542, 441] width 10 height 10
click at [568, 368] on div "Add" at bounding box center [571, 441] width 33 height 15
click at [22, 221] on div at bounding box center [23, 222] width 8 height 8
click at [240, 368] on div "Undo" at bounding box center [248, 441] width 16 height 6
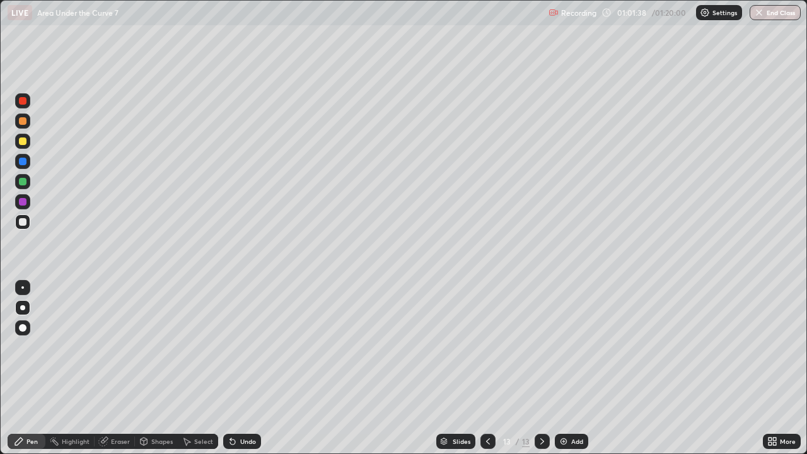
click at [242, 368] on div "Undo" at bounding box center [242, 441] width 38 height 15
click at [18, 200] on div at bounding box center [22, 201] width 15 height 15
click at [22, 222] on div at bounding box center [23, 222] width 8 height 8
click at [123, 368] on div "Eraser" at bounding box center [120, 441] width 19 height 6
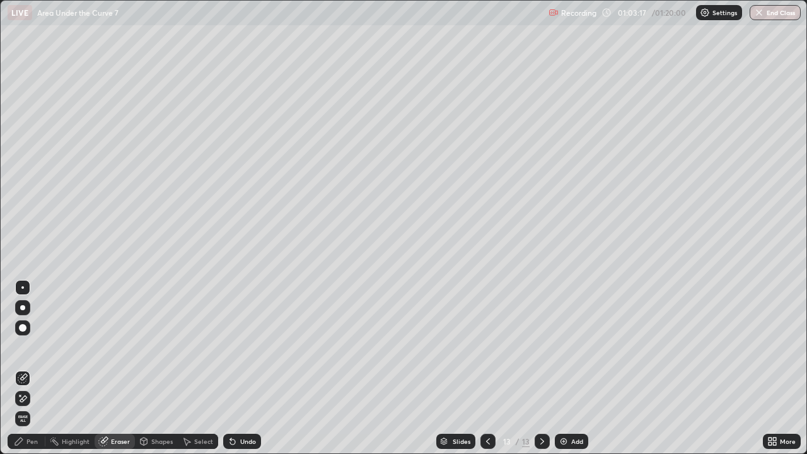
click at [29, 368] on div "Pen" at bounding box center [31, 441] width 11 height 6
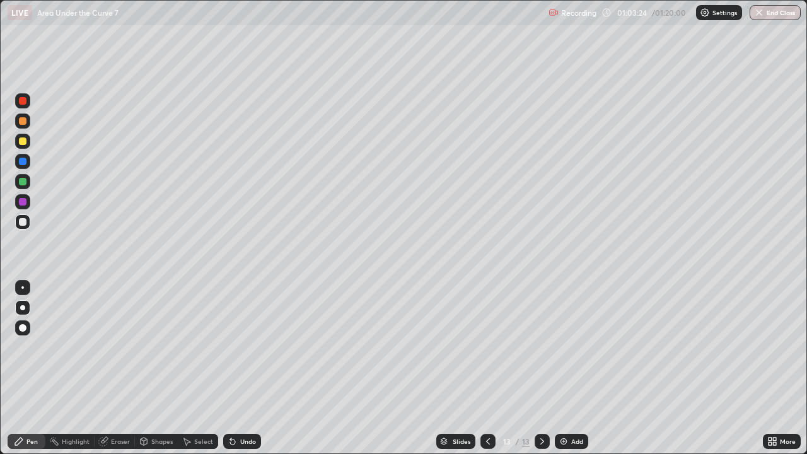
click at [21, 183] on div at bounding box center [23, 182] width 8 height 8
click at [107, 368] on icon at bounding box center [103, 441] width 10 height 10
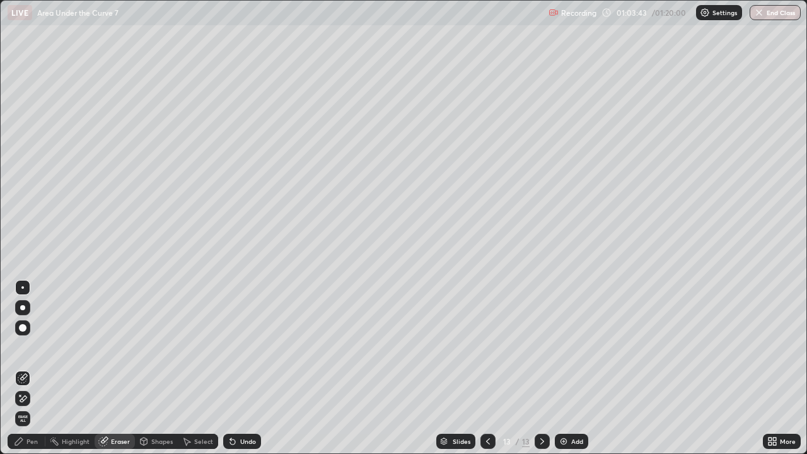
click at [26, 368] on div "Pen" at bounding box center [31, 441] width 11 height 6
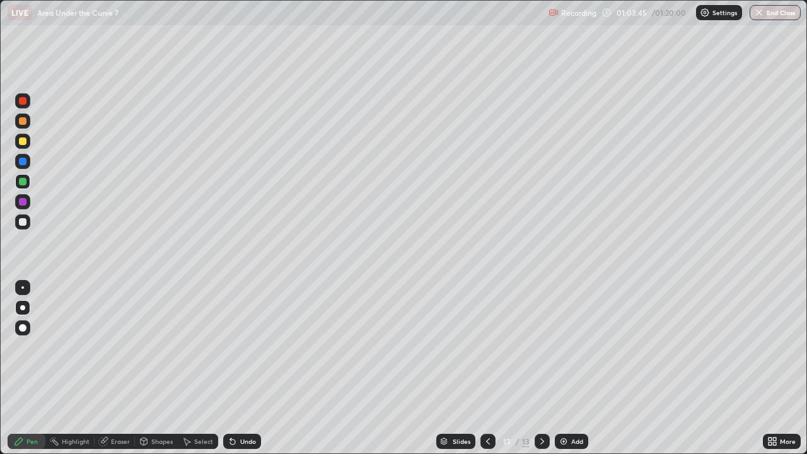
click at [25, 222] on div at bounding box center [23, 222] width 8 height 8
click at [763, 18] on button "End Class" at bounding box center [776, 12] width 50 height 15
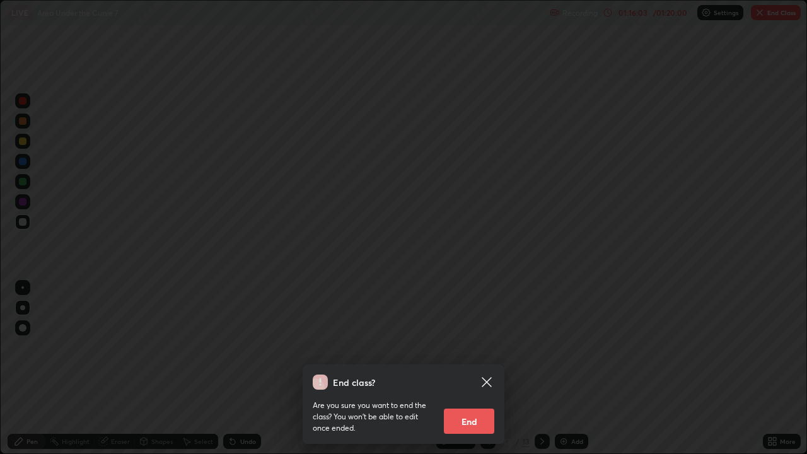
click at [469, 368] on button "End" at bounding box center [469, 420] width 50 height 25
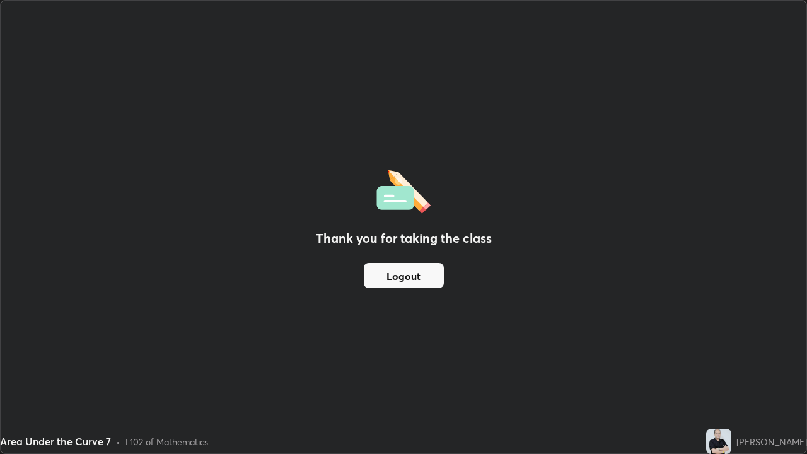
click at [434, 279] on button "Logout" at bounding box center [404, 275] width 80 height 25
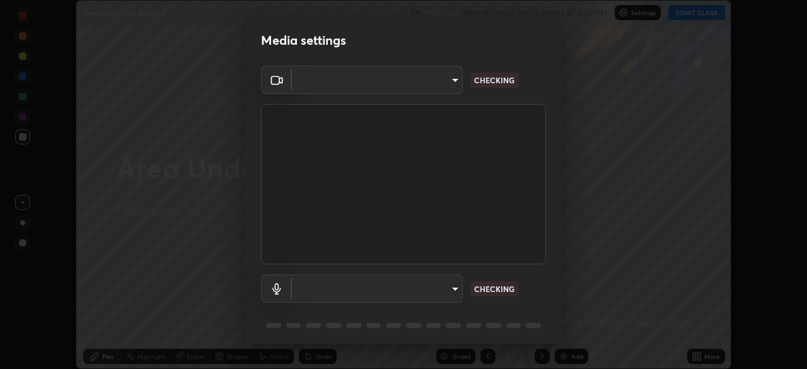
scroll to position [369, 807]
type input "51d019597c161c0694d5583d1f2c643560fde39fe8f4b4da8ea140d4d4830f4c"
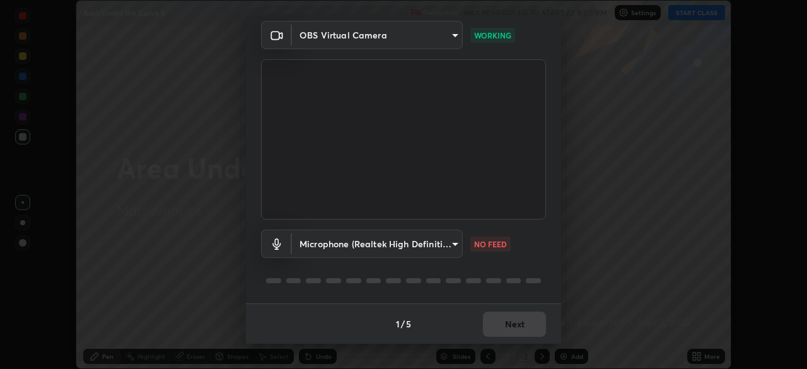
click at [451, 245] on body "Erase all Area Under the Curve 8 Recording WAS SCHEDULED TO START AT 4:00 PM Se…" at bounding box center [403, 184] width 807 height 369
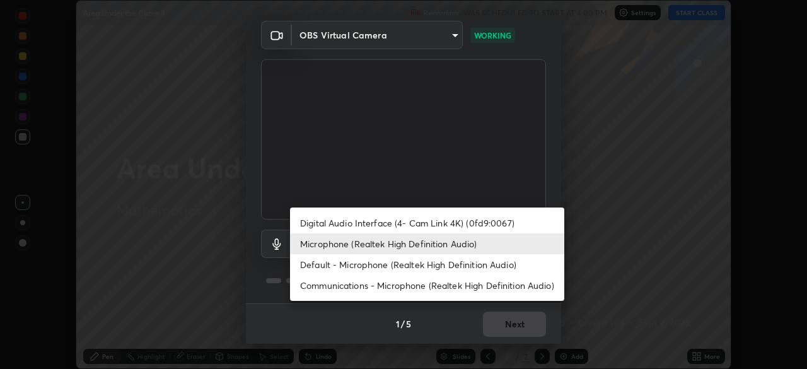
click at [371, 265] on li "Default - Microphone (Realtek High Definition Audio)" at bounding box center [427, 264] width 274 height 21
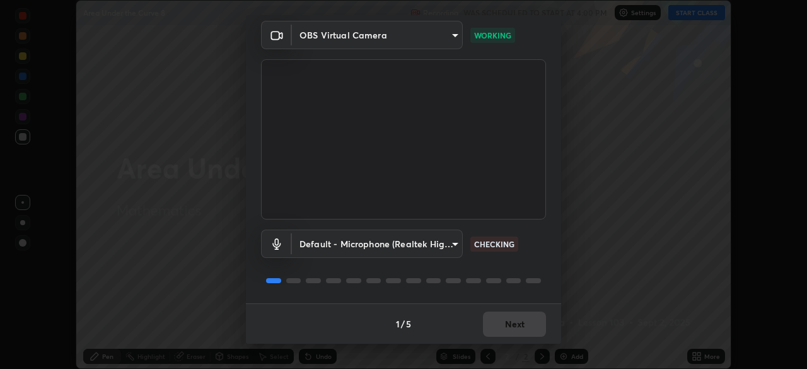
click at [454, 243] on body "Erase all Area Under the Curve 8 Recording WAS SCHEDULED TO START AT 4:00 PM Se…" at bounding box center [403, 184] width 807 height 369
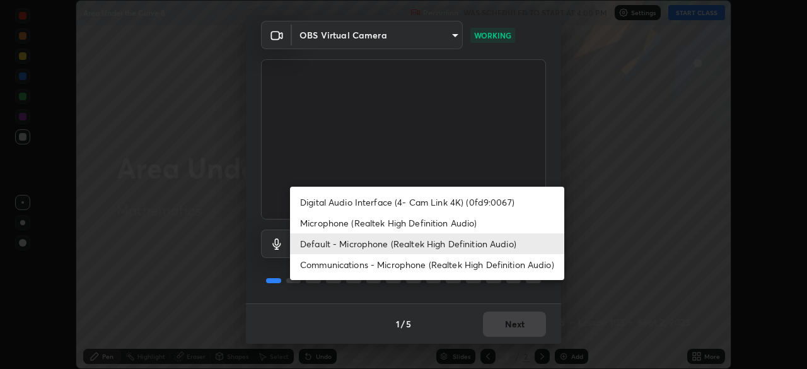
click at [371, 227] on li "Microphone (Realtek High Definition Audio)" at bounding box center [427, 222] width 274 height 21
type input "c6780f4c857a8b81e5497564d4ed67de36d612a8279d52ba4dbf449da7be3efb"
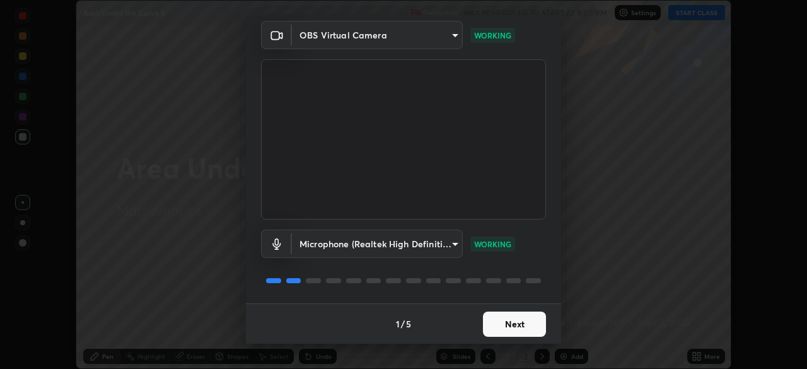
click at [507, 324] on button "Next" at bounding box center [514, 323] width 63 height 25
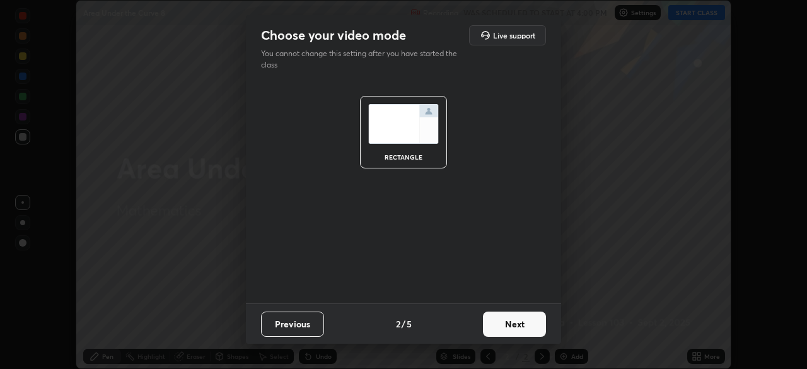
scroll to position [0, 0]
click at [515, 326] on button "Next" at bounding box center [514, 323] width 63 height 25
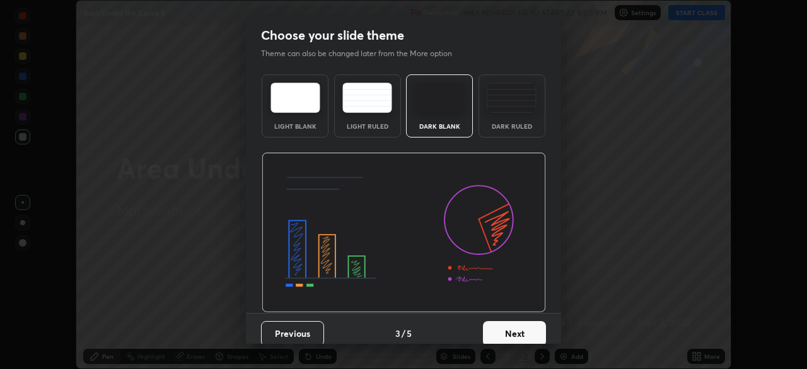
click at [524, 328] on button "Next" at bounding box center [514, 333] width 63 height 25
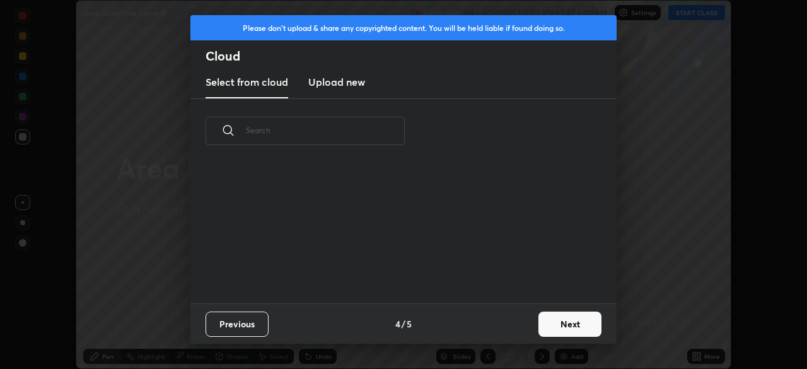
click at [572, 326] on button "Next" at bounding box center [569, 323] width 63 height 25
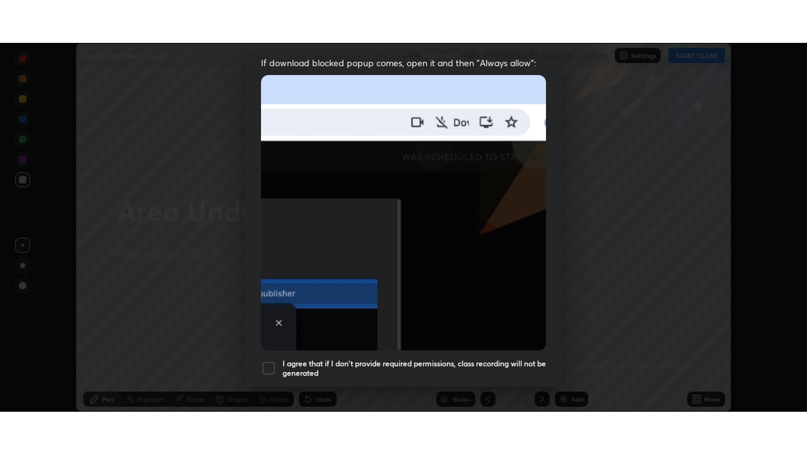
scroll to position [302, 0]
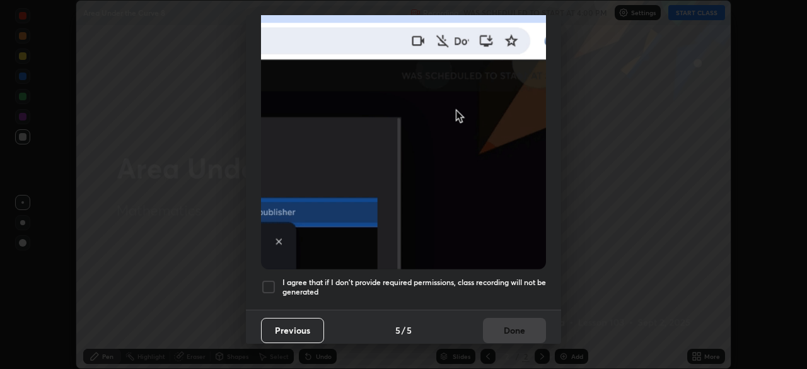
click at [270, 280] on div at bounding box center [268, 286] width 15 height 15
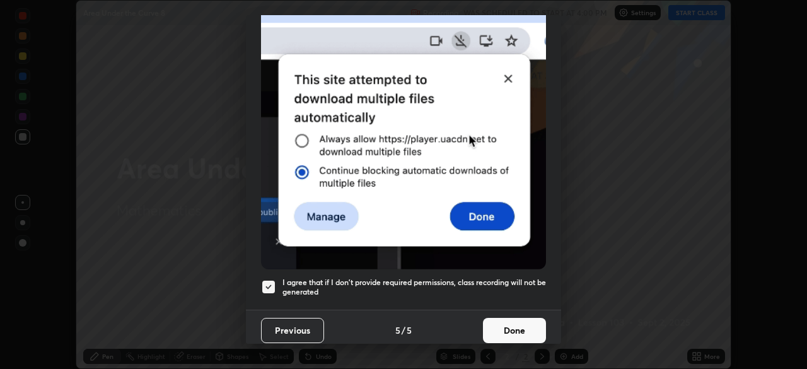
click at [515, 325] on button "Done" at bounding box center [514, 330] width 63 height 25
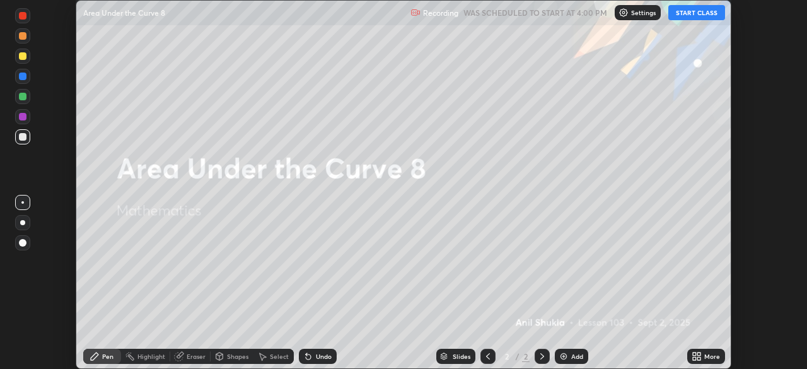
click at [686, 13] on button "START CLASS" at bounding box center [696, 12] width 57 height 15
click at [695, 355] on icon at bounding box center [694, 353] width 3 height 3
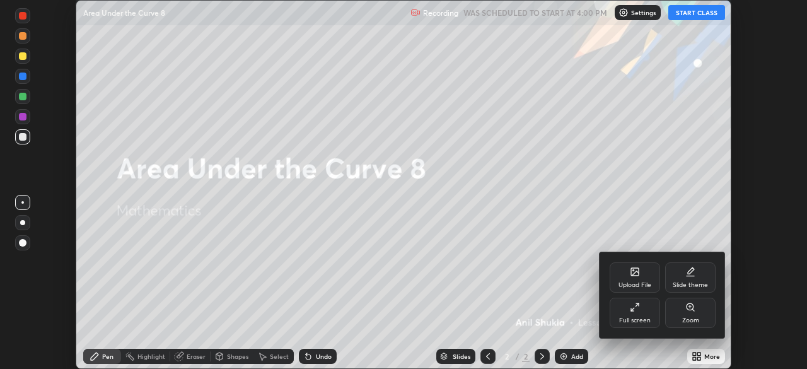
click at [636, 315] on div "Full screen" at bounding box center [634, 312] width 50 height 30
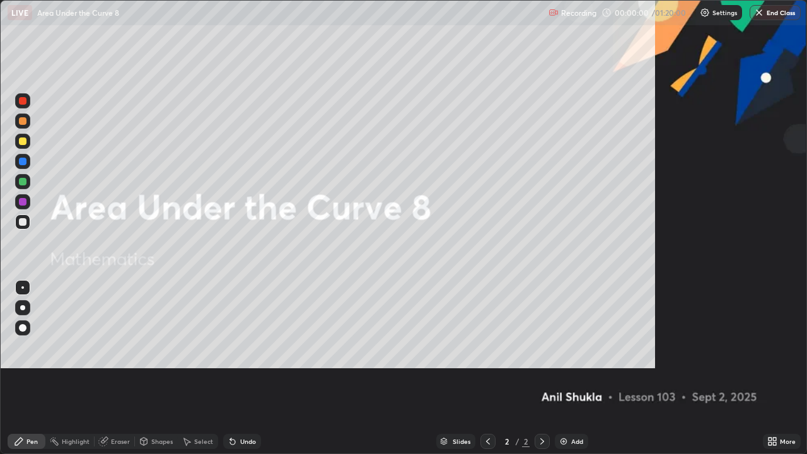
scroll to position [454, 807]
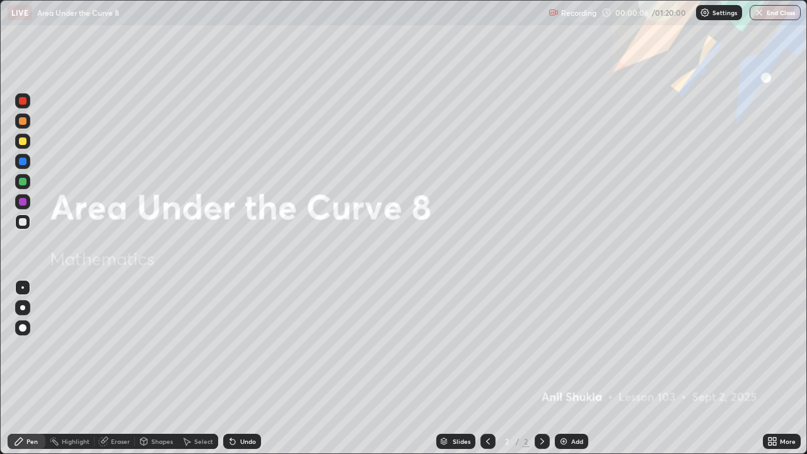
click at [25, 141] on div at bounding box center [23, 141] width 8 height 8
click at [20, 308] on div at bounding box center [22, 307] width 5 height 5
click at [537, 368] on icon at bounding box center [542, 441] width 10 height 10
click at [563, 368] on img at bounding box center [563, 441] width 10 height 10
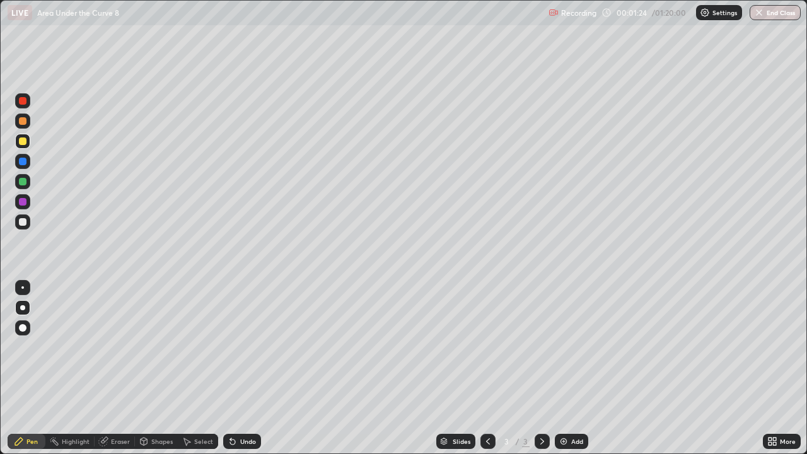
click at [19, 224] on div at bounding box center [22, 221] width 15 height 15
click at [245, 368] on div "Undo" at bounding box center [248, 441] width 16 height 6
click at [24, 201] on div at bounding box center [23, 202] width 8 height 8
click at [251, 368] on div "Undo" at bounding box center [248, 441] width 16 height 6
click at [21, 221] on div at bounding box center [23, 222] width 8 height 8
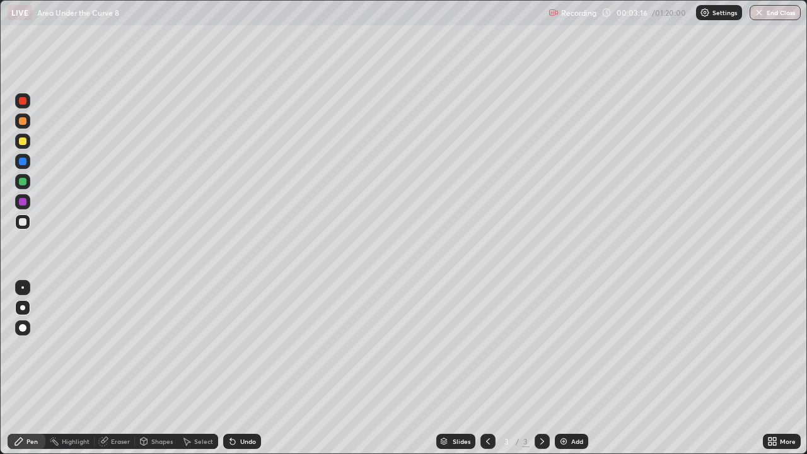
click at [246, 368] on div "Undo" at bounding box center [248, 441] width 16 height 6
click at [245, 368] on div "Undo" at bounding box center [239, 441] width 43 height 25
click at [246, 368] on div "Undo" at bounding box center [239, 441] width 43 height 25
click at [245, 368] on div "Undo" at bounding box center [248, 441] width 16 height 6
click at [22, 181] on div at bounding box center [23, 182] width 8 height 8
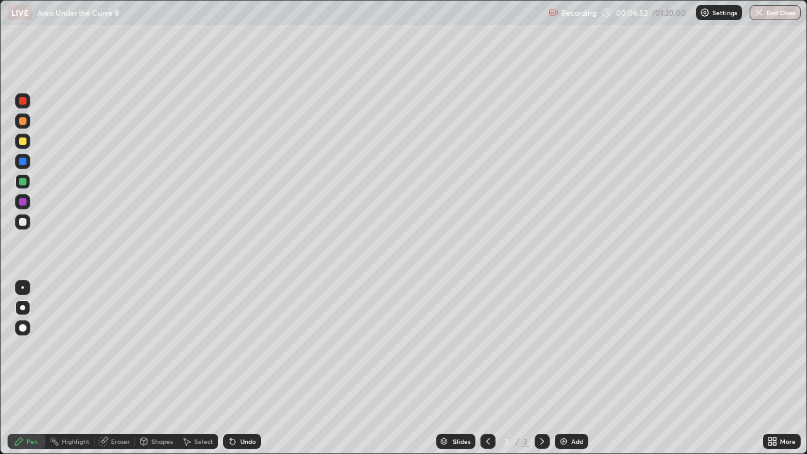
click at [24, 142] on div at bounding box center [23, 141] width 8 height 8
click at [21, 307] on div at bounding box center [22, 307] width 5 height 5
click at [539, 368] on icon at bounding box center [542, 441] width 10 height 10
click at [566, 368] on div "Add" at bounding box center [571, 441] width 33 height 15
click at [22, 222] on div at bounding box center [23, 222] width 8 height 8
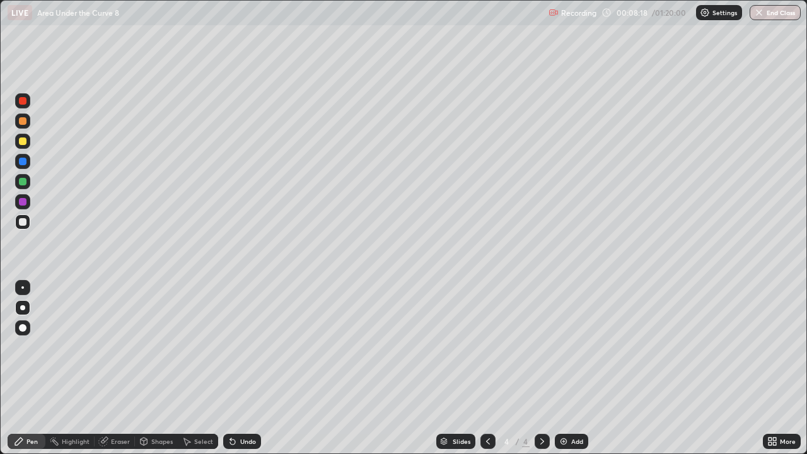
click at [241, 368] on div "Undo" at bounding box center [248, 441] width 16 height 6
click at [245, 368] on div "Undo" at bounding box center [248, 441] width 16 height 6
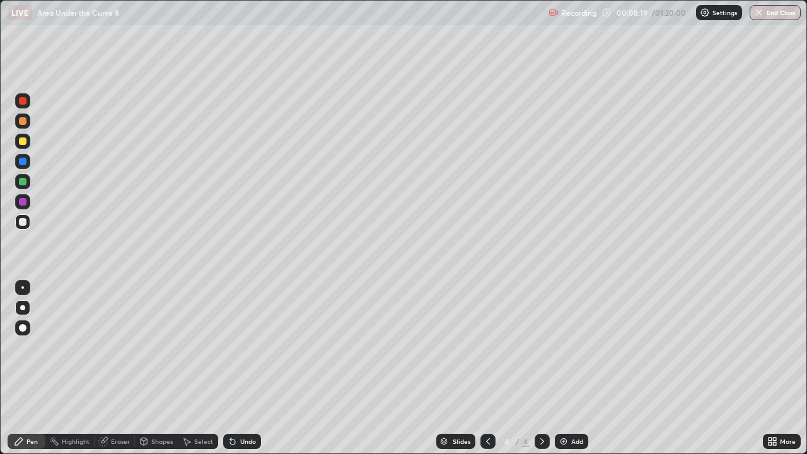
click at [249, 368] on div "Undo" at bounding box center [248, 441] width 16 height 6
click at [249, 368] on div "Undo" at bounding box center [242, 441] width 38 height 15
click at [248, 368] on div "Undo" at bounding box center [248, 441] width 16 height 6
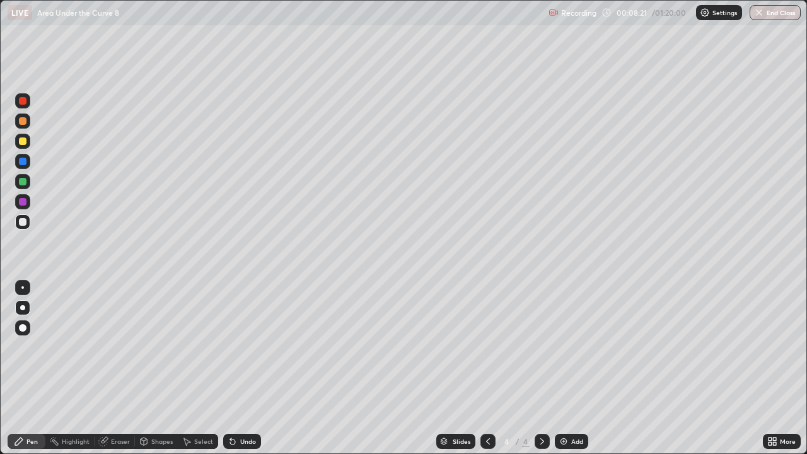
click at [248, 368] on div "Undo" at bounding box center [248, 441] width 16 height 6
click at [21, 200] on div at bounding box center [23, 202] width 8 height 8
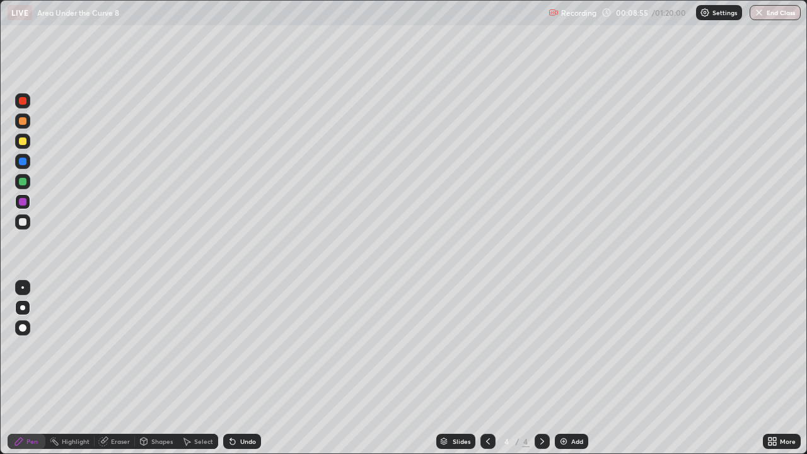
click at [231, 368] on icon at bounding box center [232, 441] width 5 height 5
click at [235, 368] on icon at bounding box center [232, 441] width 10 height 10
click at [240, 368] on div "Undo" at bounding box center [248, 441] width 16 height 6
click at [24, 219] on div at bounding box center [23, 222] width 8 height 8
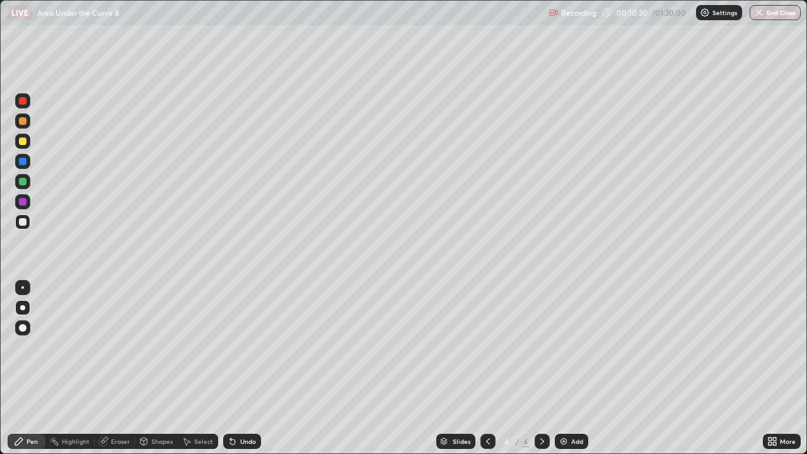
click at [21, 199] on div at bounding box center [23, 202] width 8 height 8
click at [21, 184] on div at bounding box center [23, 182] width 8 height 8
click at [23, 145] on div at bounding box center [22, 141] width 15 height 15
click at [25, 183] on div at bounding box center [23, 182] width 8 height 8
click at [21, 206] on div at bounding box center [22, 201] width 15 height 15
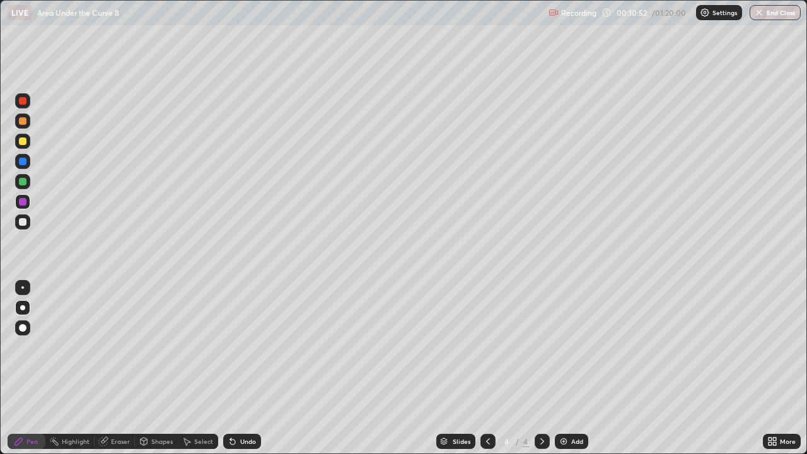
click at [21, 118] on div at bounding box center [23, 121] width 8 height 8
click at [22, 202] on div at bounding box center [23, 202] width 8 height 8
click at [236, 368] on div "Undo" at bounding box center [242, 441] width 38 height 15
click at [244, 368] on div "Undo" at bounding box center [248, 441] width 16 height 6
click at [25, 125] on div at bounding box center [22, 120] width 15 height 15
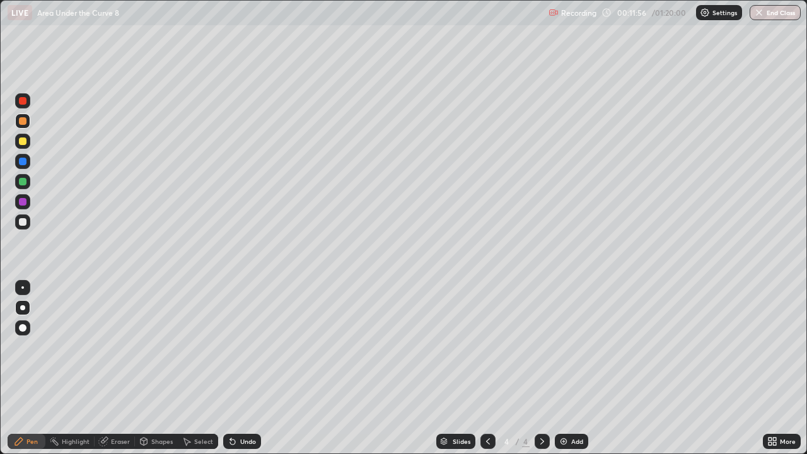
click at [124, 368] on div "Eraser" at bounding box center [120, 441] width 19 height 6
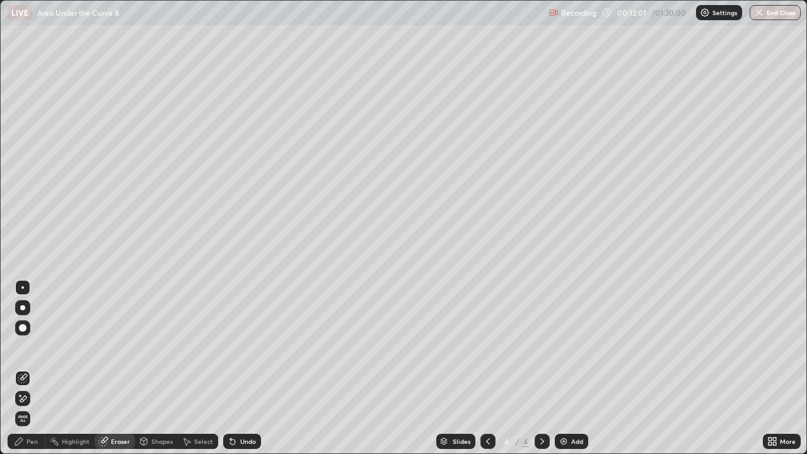
click at [24, 368] on div "Pen" at bounding box center [27, 441] width 38 height 15
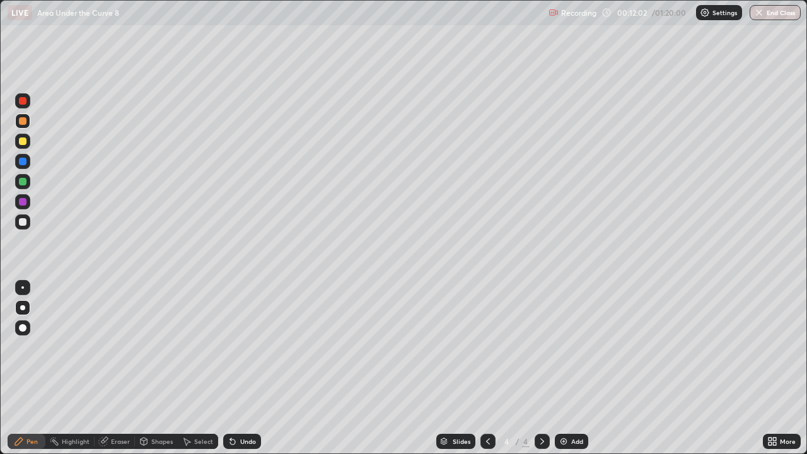
click at [115, 368] on div "Eraser" at bounding box center [120, 441] width 19 height 6
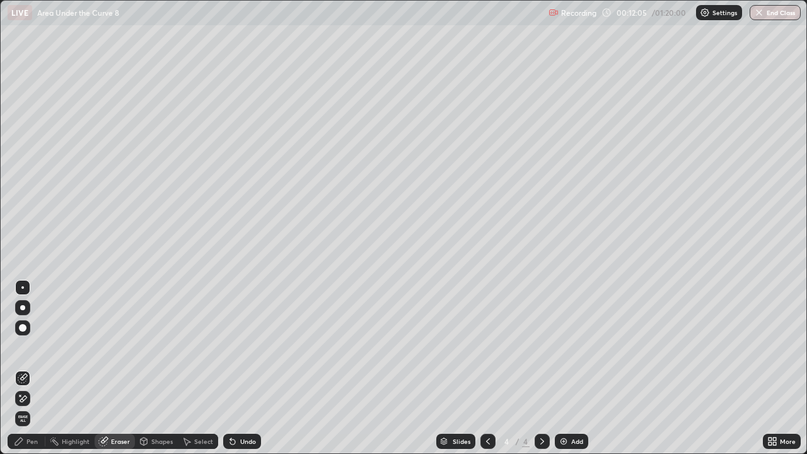
click at [26, 368] on div "Pen" at bounding box center [27, 441] width 38 height 15
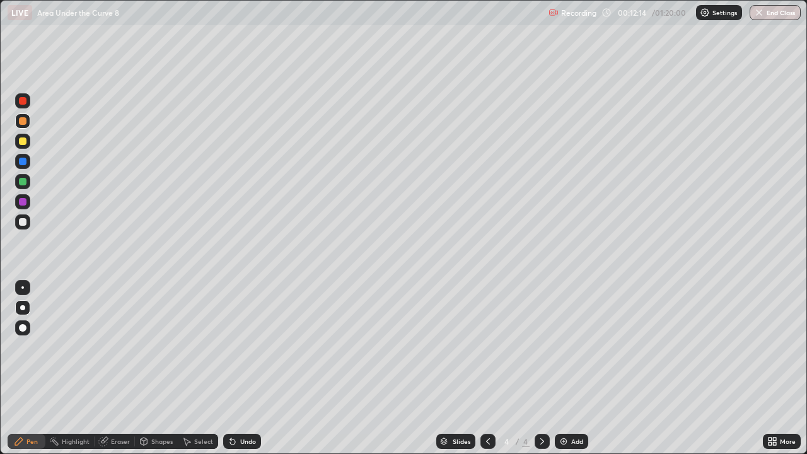
click at [21, 202] on div at bounding box center [23, 202] width 8 height 8
click at [248, 368] on div "Undo" at bounding box center [248, 441] width 16 height 6
click at [22, 180] on div at bounding box center [23, 182] width 8 height 8
click at [25, 141] on div at bounding box center [23, 141] width 8 height 8
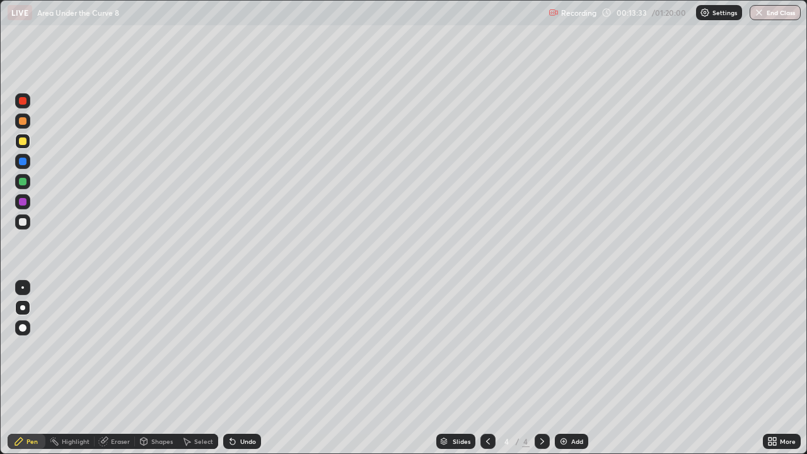
click at [25, 103] on div at bounding box center [23, 101] width 8 height 8
click at [27, 142] on div at bounding box center [22, 141] width 15 height 15
click at [543, 368] on icon at bounding box center [542, 441] width 10 height 10
click at [563, 368] on img at bounding box center [563, 441] width 10 height 10
click at [237, 368] on div "Undo" at bounding box center [242, 441] width 38 height 15
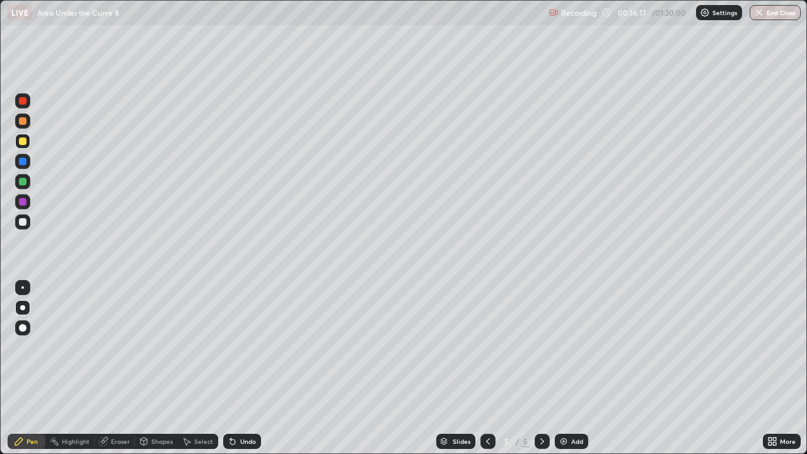
click at [240, 368] on div "Undo" at bounding box center [239, 441] width 43 height 25
click at [239, 368] on div "Undo" at bounding box center [239, 441] width 43 height 25
click at [240, 368] on div "Undo" at bounding box center [239, 441] width 43 height 25
click at [24, 222] on div at bounding box center [23, 222] width 8 height 8
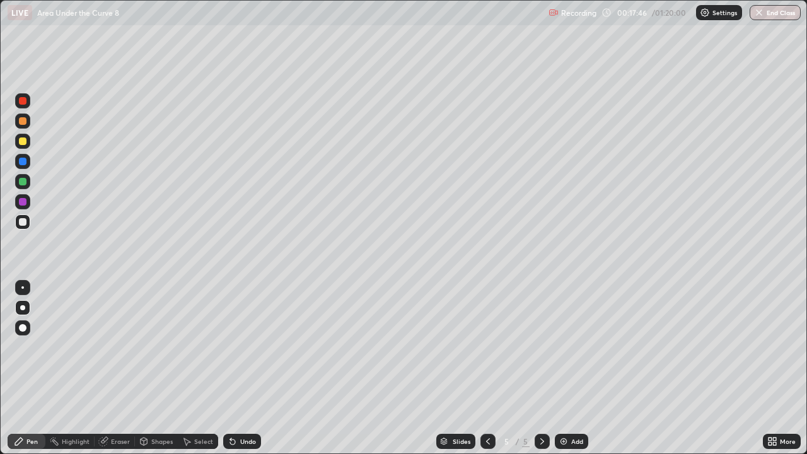
click at [153, 368] on div "Shapes" at bounding box center [161, 441] width 21 height 6
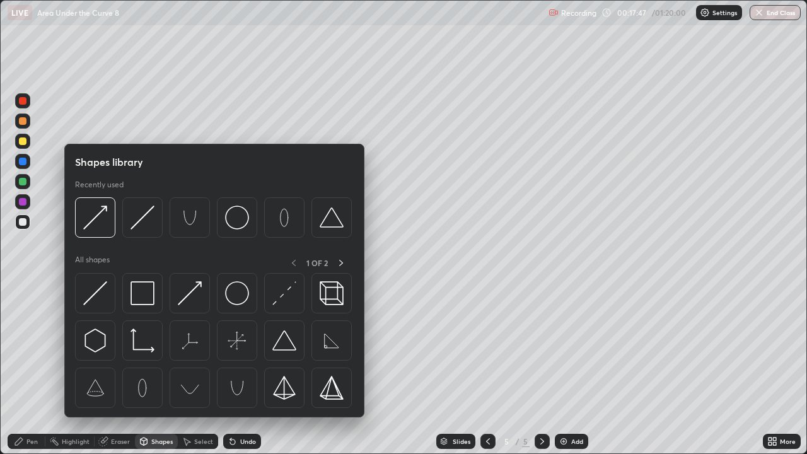
click at [120, 368] on div "Eraser" at bounding box center [120, 441] width 19 height 6
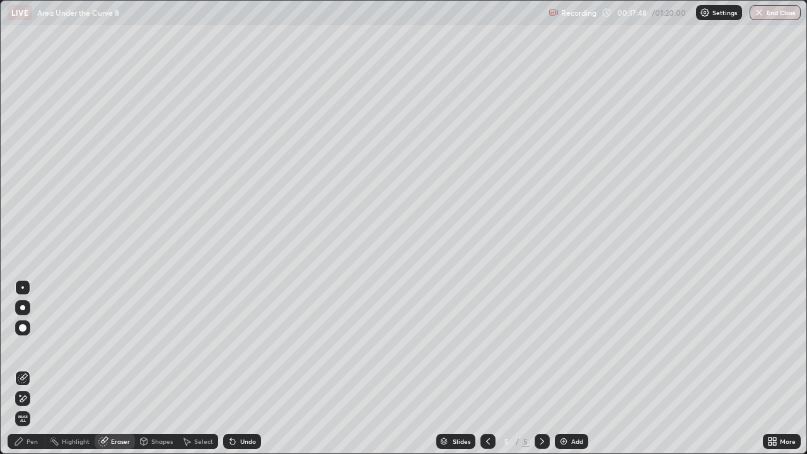
click at [30, 368] on div "Pen" at bounding box center [31, 441] width 11 height 6
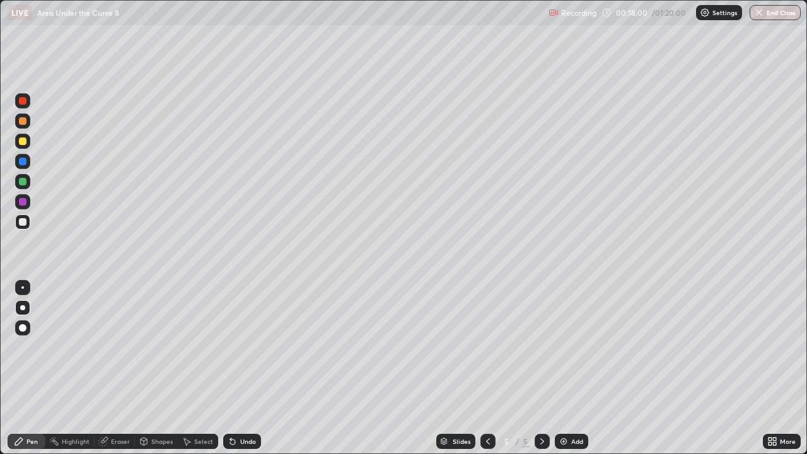
click at [19, 220] on div at bounding box center [23, 222] width 8 height 8
click at [21, 200] on div at bounding box center [23, 202] width 8 height 8
click at [23, 222] on div at bounding box center [23, 222] width 8 height 8
click at [236, 368] on div "Undo" at bounding box center [239, 441] width 43 height 25
click at [240, 368] on div "Undo" at bounding box center [248, 441] width 16 height 6
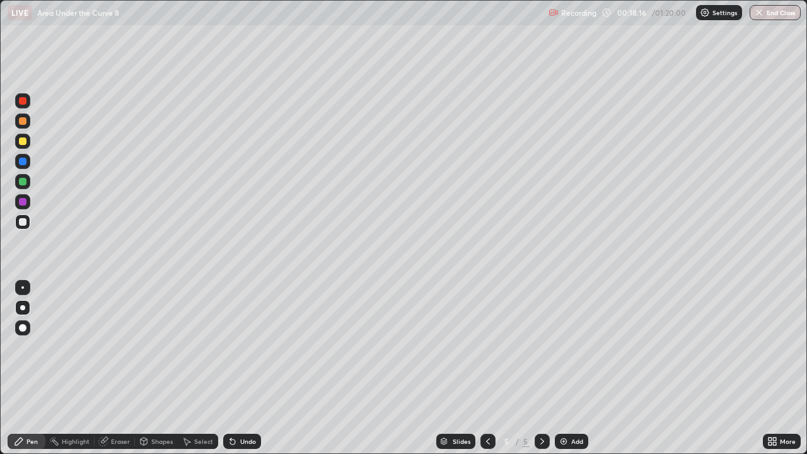
click at [240, 368] on div "Undo" at bounding box center [248, 441] width 16 height 6
click at [238, 368] on div "Undo" at bounding box center [242, 441] width 38 height 15
click at [240, 368] on div "Undo" at bounding box center [248, 441] width 16 height 6
click at [243, 368] on div "Undo" at bounding box center [248, 441] width 16 height 6
click at [118, 368] on div "Eraser" at bounding box center [120, 441] width 19 height 6
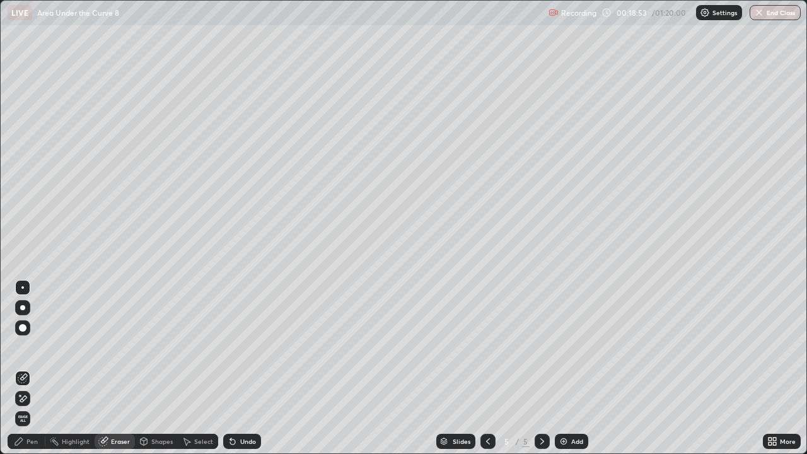
click at [30, 368] on div "Pen" at bounding box center [31, 441] width 11 height 6
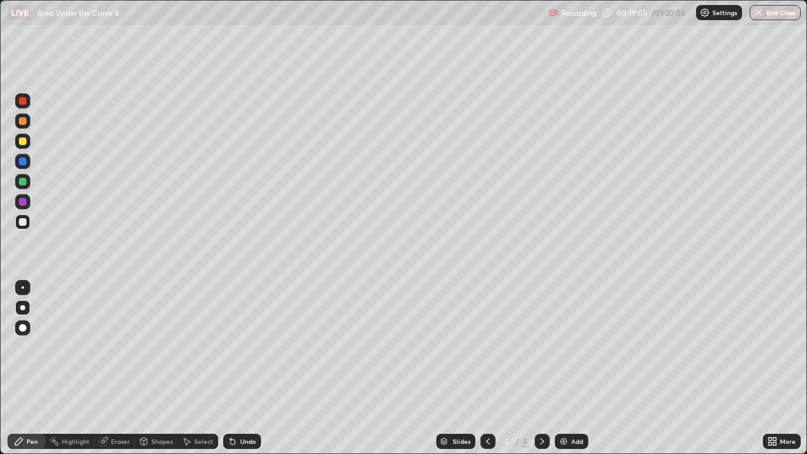
click at [120, 368] on div "Eraser" at bounding box center [120, 441] width 19 height 6
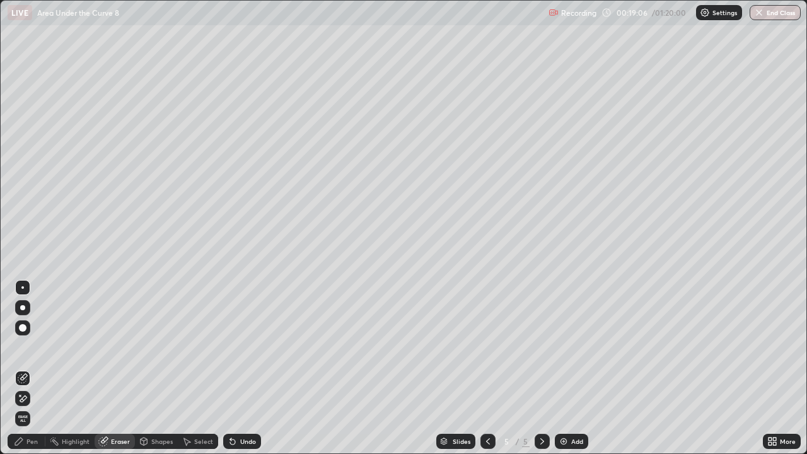
click at [30, 368] on div "Pen" at bounding box center [31, 441] width 11 height 6
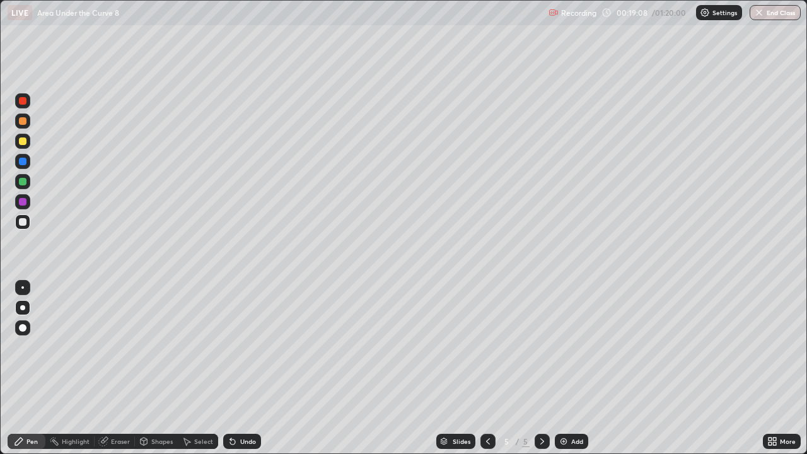
click at [246, 368] on div "Undo" at bounding box center [248, 441] width 16 height 6
click at [21, 143] on div at bounding box center [23, 141] width 8 height 8
click at [538, 368] on icon at bounding box center [542, 441] width 10 height 10
click at [539, 368] on icon at bounding box center [542, 441] width 10 height 10
click at [575, 368] on div "Add" at bounding box center [571, 441] width 33 height 15
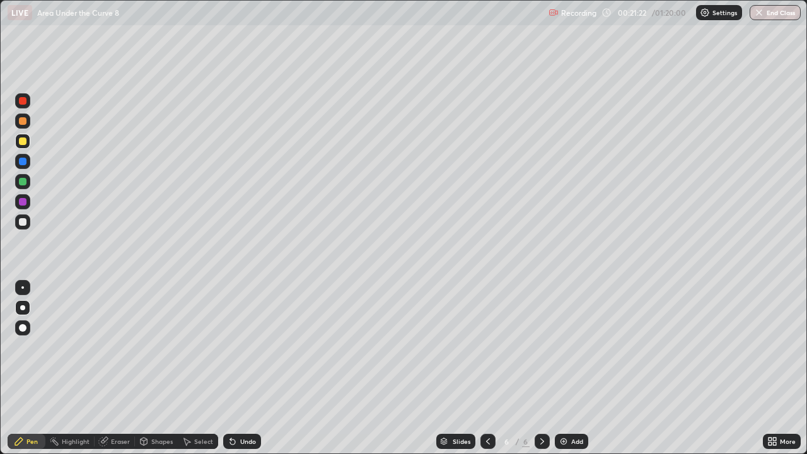
click at [244, 368] on div "Undo" at bounding box center [242, 441] width 38 height 15
click at [242, 368] on div "Undo" at bounding box center [248, 441] width 16 height 6
click at [241, 368] on div "Undo" at bounding box center [242, 441] width 38 height 15
click at [24, 222] on div at bounding box center [23, 222] width 8 height 8
click at [21, 222] on div at bounding box center [23, 222] width 8 height 8
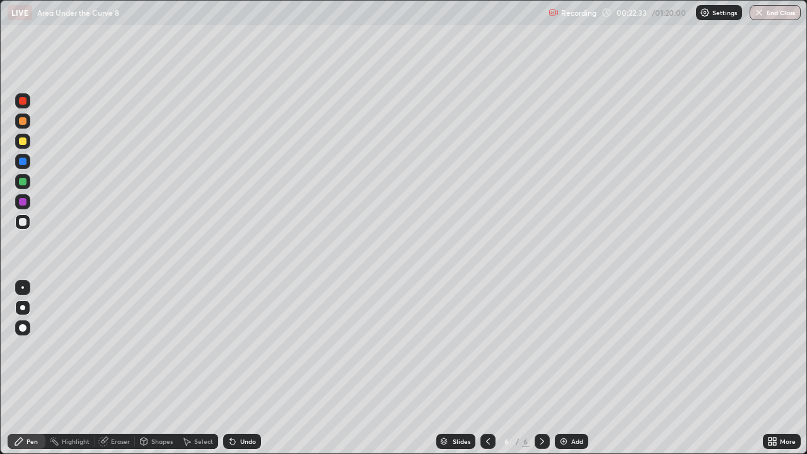
click at [244, 368] on div "Undo" at bounding box center [248, 441] width 16 height 6
click at [23, 220] on div at bounding box center [23, 222] width 8 height 8
click at [22, 102] on div at bounding box center [23, 101] width 8 height 8
click at [23, 221] on div at bounding box center [23, 222] width 8 height 8
click at [21, 201] on div at bounding box center [23, 202] width 8 height 8
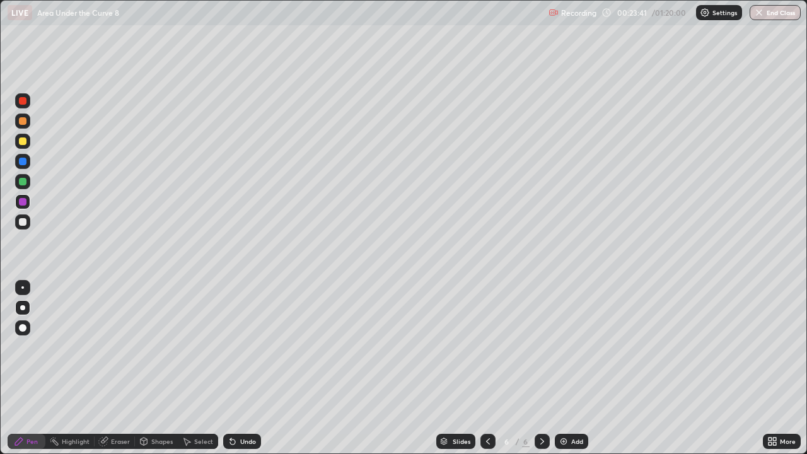
click at [22, 224] on div at bounding box center [23, 222] width 8 height 8
click at [241, 368] on div "Undo" at bounding box center [248, 441] width 16 height 6
click at [236, 368] on div "Undo" at bounding box center [242, 441] width 38 height 15
click at [234, 368] on div "Undo" at bounding box center [242, 441] width 38 height 15
click at [240, 368] on div "Undo" at bounding box center [248, 441] width 16 height 6
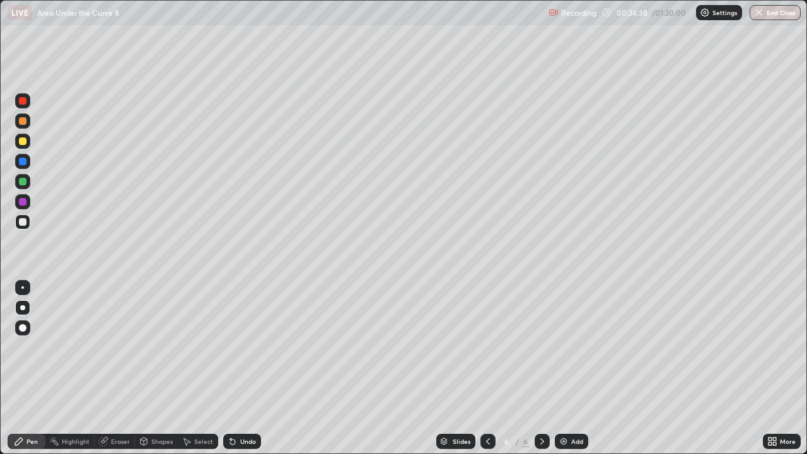
click at [244, 368] on div "Undo" at bounding box center [248, 441] width 16 height 6
click at [247, 368] on div "Undo" at bounding box center [242, 441] width 38 height 15
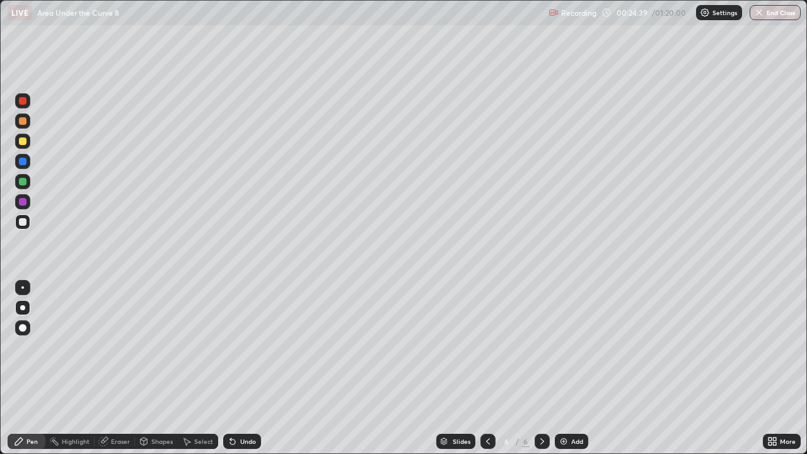
click at [247, 368] on div "Undo" at bounding box center [242, 441] width 38 height 15
click at [249, 368] on div "Undo" at bounding box center [242, 441] width 38 height 15
click at [199, 368] on div "Select" at bounding box center [203, 441] width 19 height 6
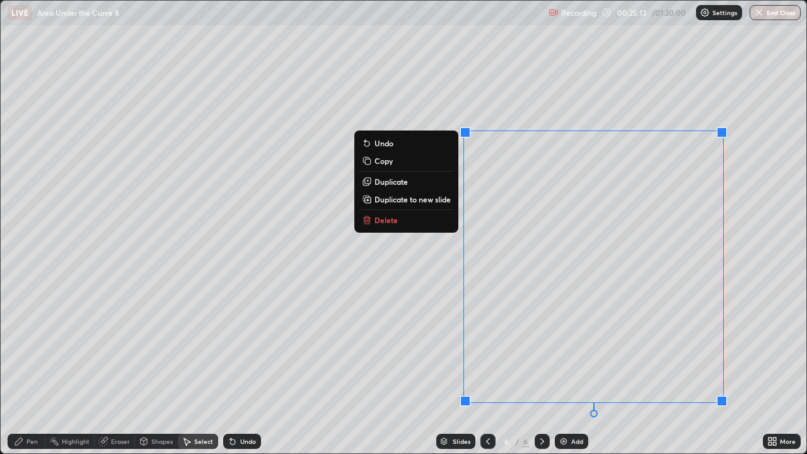
click at [435, 202] on p "Duplicate to new slide" at bounding box center [412, 199] width 76 height 10
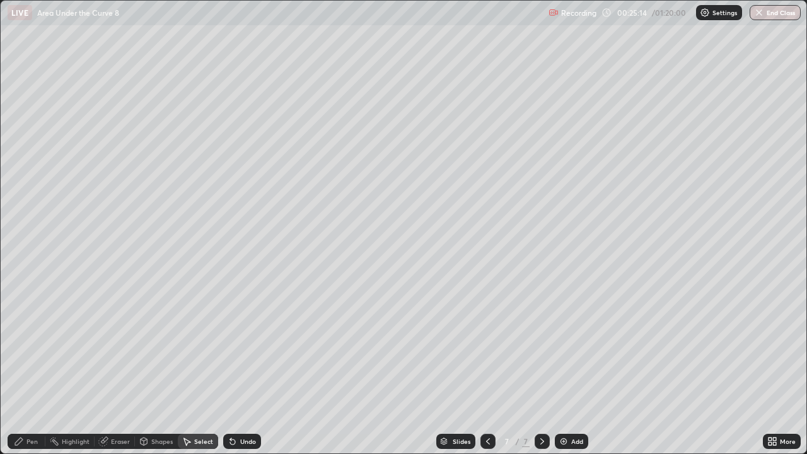
click at [30, 368] on div "Pen" at bounding box center [31, 441] width 11 height 6
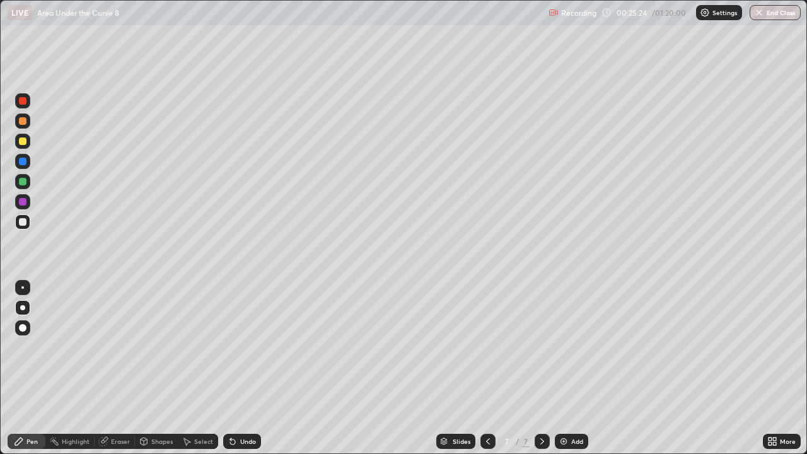
click at [488, 368] on icon at bounding box center [488, 441] width 10 height 10
click at [544, 368] on icon at bounding box center [542, 441] width 10 height 10
click at [24, 179] on div at bounding box center [23, 182] width 8 height 8
click at [20, 221] on div at bounding box center [23, 222] width 8 height 8
click at [21, 204] on div at bounding box center [23, 202] width 8 height 8
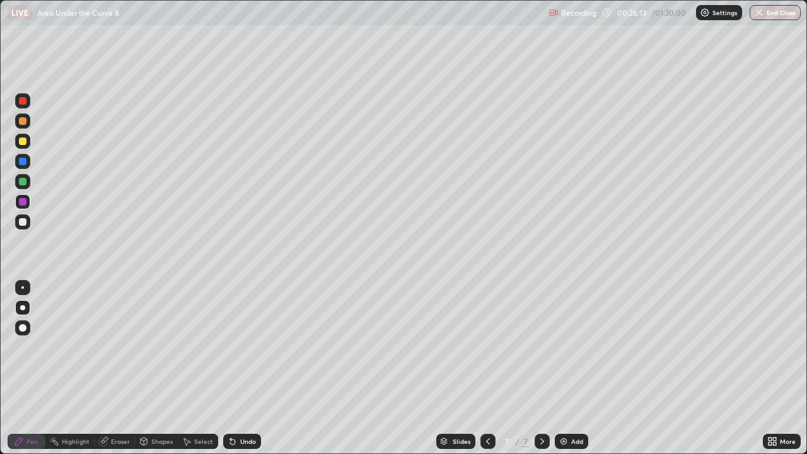
click at [240, 368] on div "Undo" at bounding box center [248, 441] width 16 height 6
click at [242, 368] on div "Undo" at bounding box center [248, 441] width 16 height 6
click at [486, 368] on icon at bounding box center [488, 441] width 4 height 6
click at [538, 368] on icon at bounding box center [542, 441] width 10 height 10
click at [556, 368] on div "Add" at bounding box center [571, 441] width 33 height 15
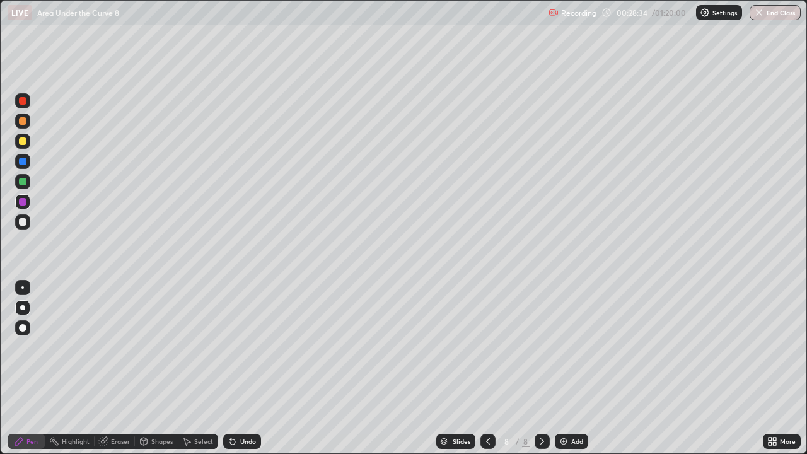
click at [25, 141] on div at bounding box center [23, 141] width 8 height 8
click at [235, 368] on icon at bounding box center [232, 441] width 10 height 10
click at [239, 368] on div "Undo" at bounding box center [239, 441] width 43 height 25
click at [241, 368] on div "Undo" at bounding box center [239, 441] width 43 height 25
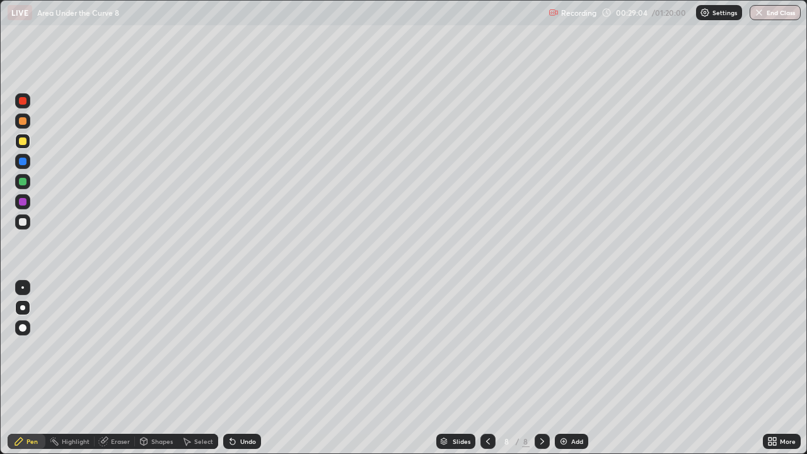
click at [241, 368] on div "Undo" at bounding box center [242, 441] width 38 height 15
click at [120, 368] on div "Eraser" at bounding box center [120, 441] width 19 height 6
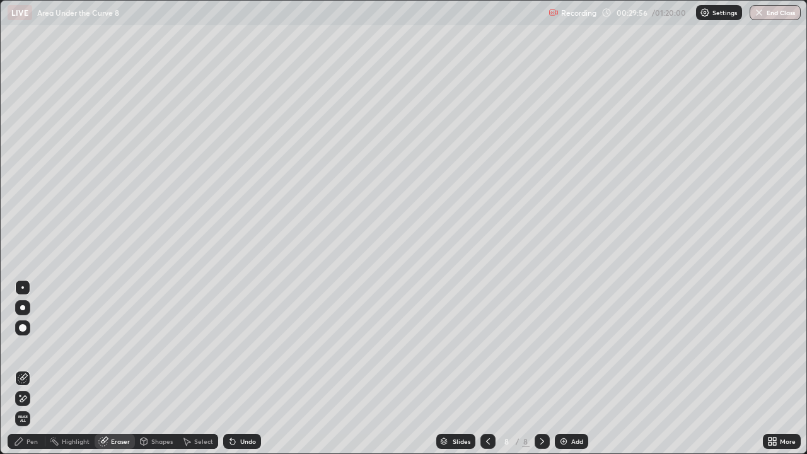
click at [27, 368] on div "Pen" at bounding box center [31, 441] width 11 height 6
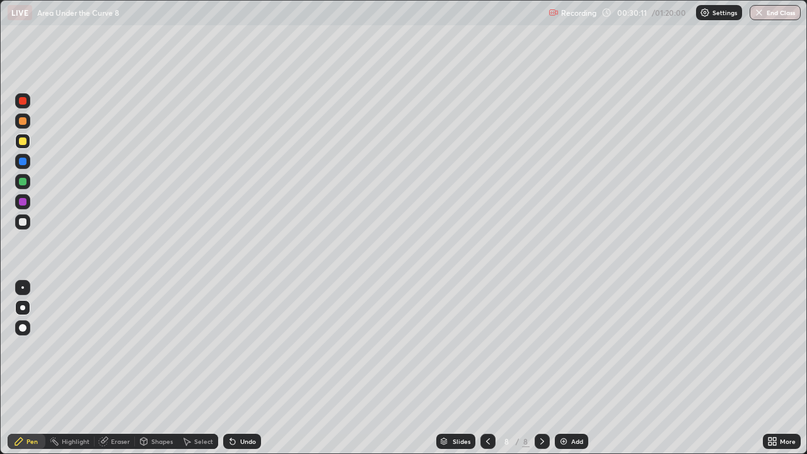
click at [21, 221] on div at bounding box center [23, 222] width 8 height 8
click at [243, 368] on div "Undo" at bounding box center [242, 441] width 38 height 15
click at [243, 368] on div "Undo" at bounding box center [248, 441] width 16 height 6
click at [245, 368] on div "Undo" at bounding box center [248, 441] width 16 height 6
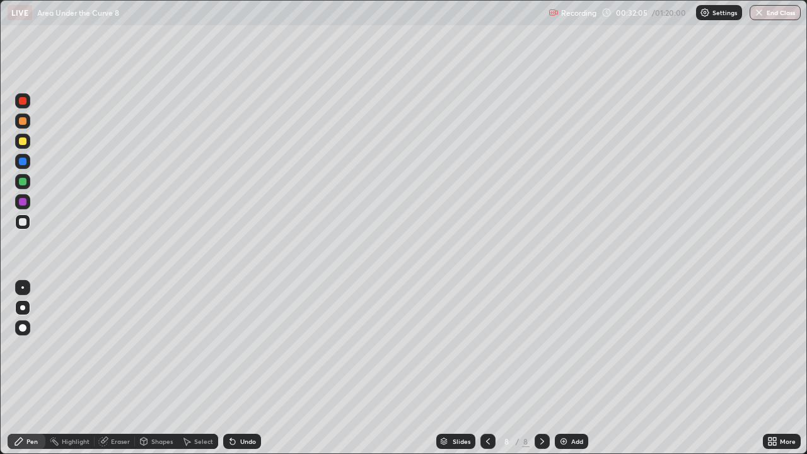
click at [22, 181] on div at bounding box center [23, 182] width 8 height 8
click at [21, 222] on div at bounding box center [23, 222] width 8 height 8
click at [21, 200] on div at bounding box center [23, 202] width 8 height 8
click at [21, 144] on div at bounding box center [23, 141] width 8 height 8
click at [539, 368] on icon at bounding box center [542, 441] width 10 height 10
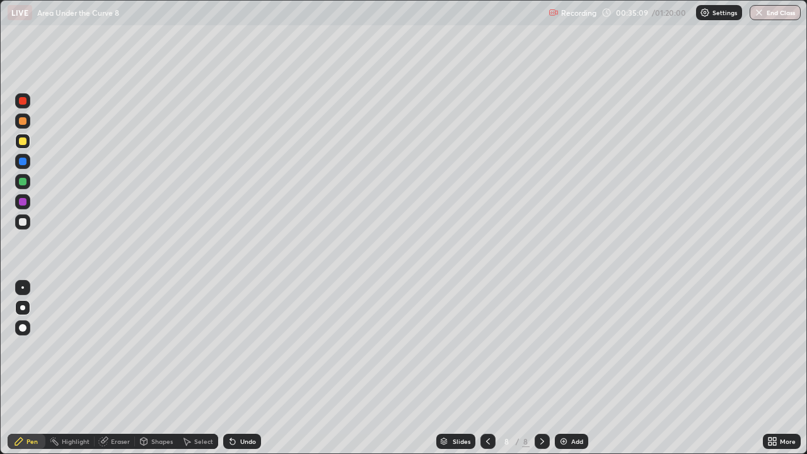
click at [568, 368] on div "Add" at bounding box center [571, 441] width 33 height 15
click at [239, 368] on div "Undo" at bounding box center [242, 441] width 38 height 15
click at [239, 368] on div "Undo" at bounding box center [239, 441] width 43 height 25
click at [21, 224] on div at bounding box center [23, 222] width 8 height 8
click at [22, 222] on div at bounding box center [23, 222] width 8 height 8
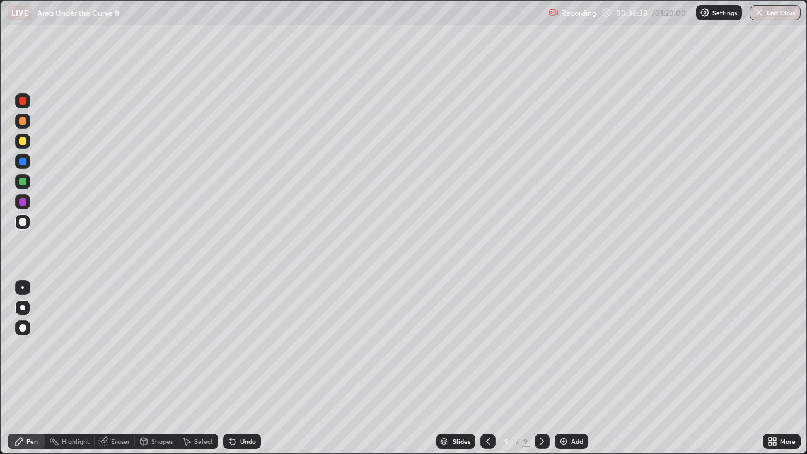
click at [24, 201] on div at bounding box center [23, 202] width 8 height 8
click at [21, 183] on div at bounding box center [23, 182] width 8 height 8
click at [21, 222] on div at bounding box center [23, 222] width 8 height 8
click at [21, 139] on div at bounding box center [23, 141] width 8 height 8
click at [544, 368] on icon at bounding box center [542, 441] width 10 height 10
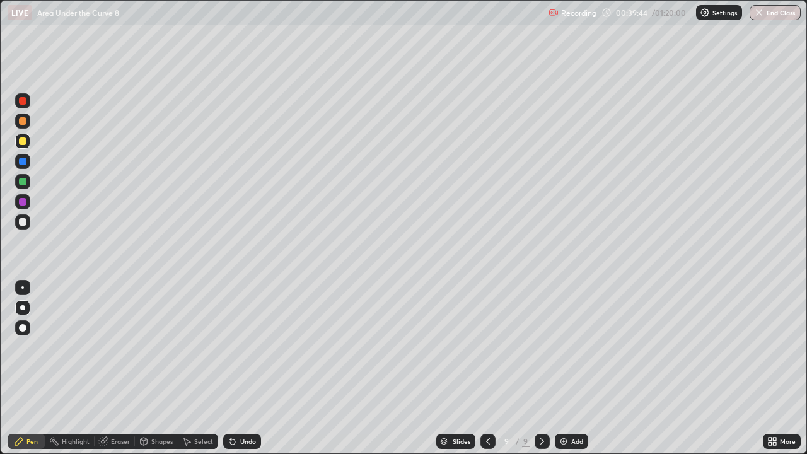
click at [572, 368] on div "Add" at bounding box center [577, 441] width 12 height 6
click at [240, 368] on div "Undo" at bounding box center [248, 441] width 16 height 6
click at [25, 223] on div at bounding box center [23, 222] width 8 height 8
click at [22, 201] on div at bounding box center [23, 202] width 8 height 8
click at [255, 368] on div "Undo" at bounding box center [239, 441] width 43 height 25
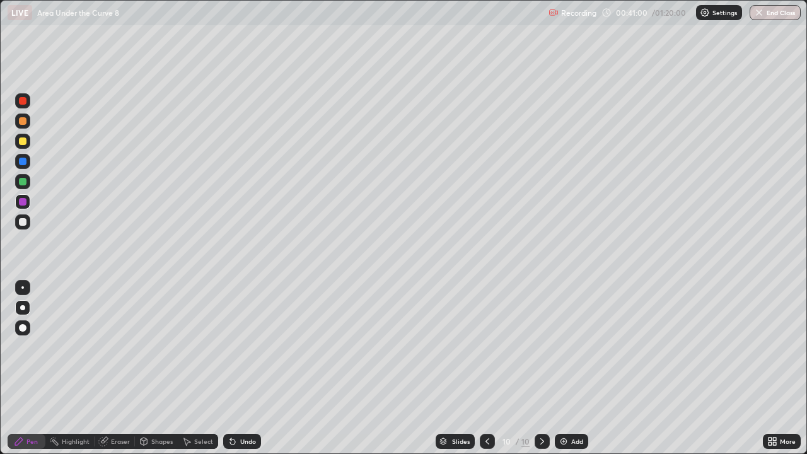
click at [251, 368] on div "Undo" at bounding box center [248, 441] width 16 height 6
click at [22, 219] on div at bounding box center [23, 222] width 8 height 8
click at [20, 203] on div at bounding box center [23, 202] width 8 height 8
click at [23, 223] on div at bounding box center [23, 222] width 8 height 8
click at [249, 368] on div "Undo" at bounding box center [248, 441] width 16 height 6
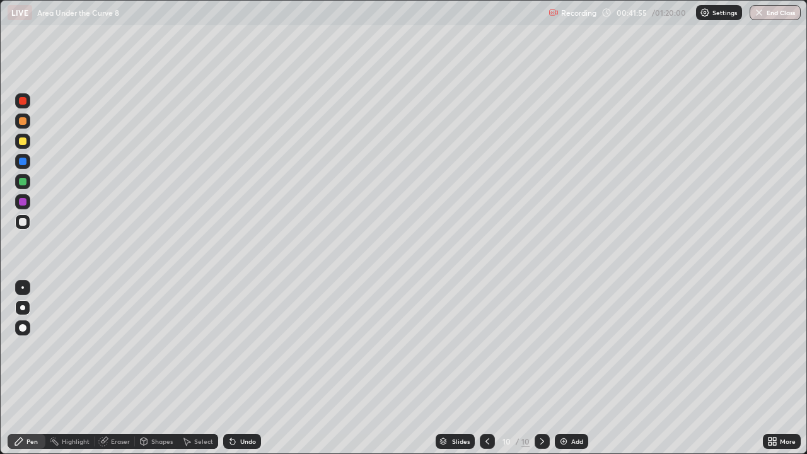
click at [241, 368] on div "Undo" at bounding box center [248, 441] width 16 height 6
click at [243, 368] on div "Undo" at bounding box center [248, 441] width 16 height 6
click at [251, 368] on div "Undo" at bounding box center [242, 441] width 38 height 15
click at [125, 368] on div "Eraser" at bounding box center [120, 441] width 19 height 6
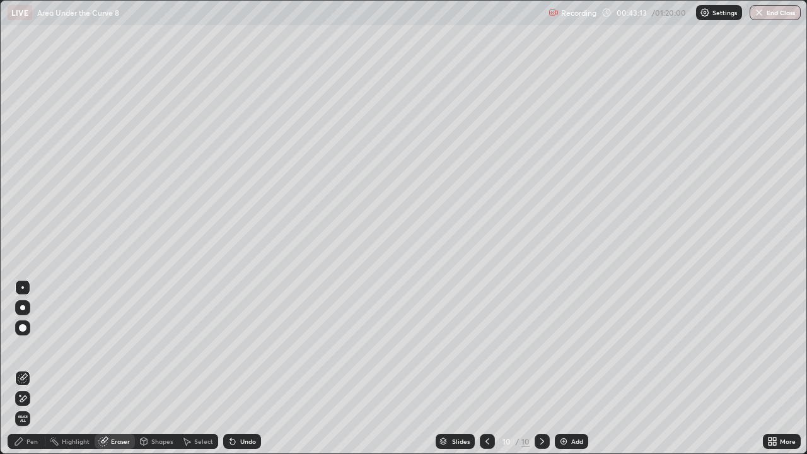
click at [31, 368] on div "Pen" at bounding box center [31, 441] width 11 height 6
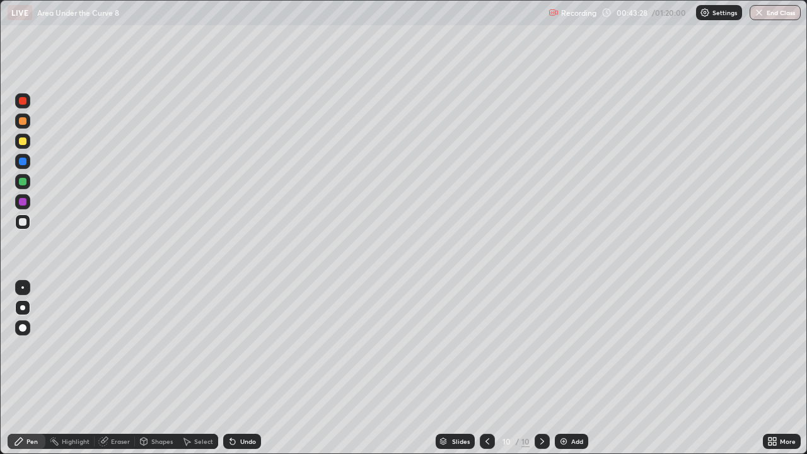
click at [120, 368] on div "Eraser" at bounding box center [120, 441] width 19 height 6
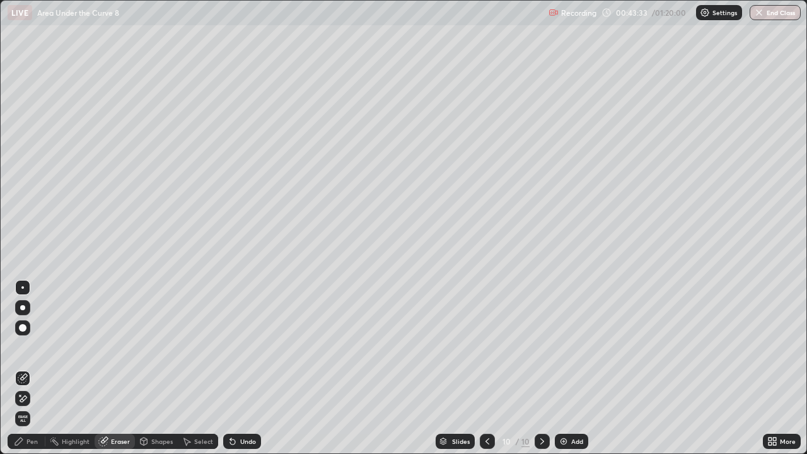
click at [39, 368] on div "Pen" at bounding box center [27, 441] width 38 height 15
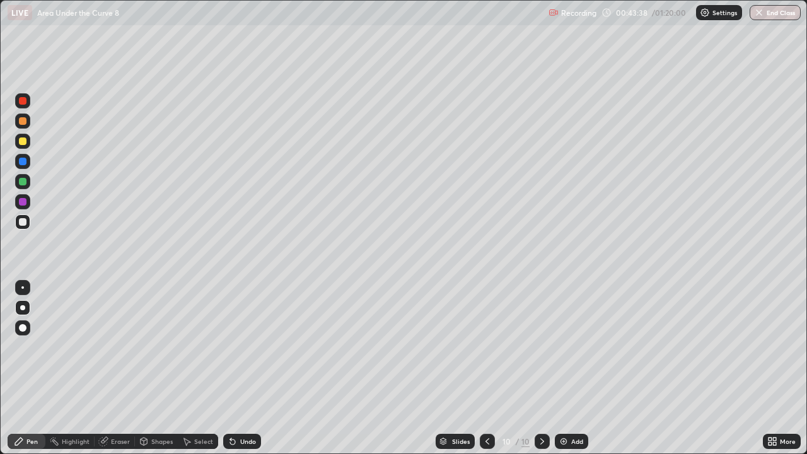
click at [112, 368] on div "Eraser" at bounding box center [120, 441] width 19 height 6
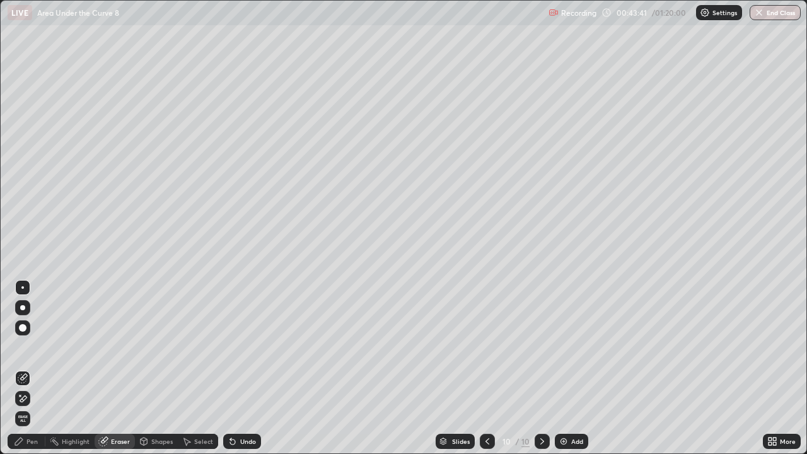
click at [28, 368] on div "Pen" at bounding box center [31, 441] width 11 height 6
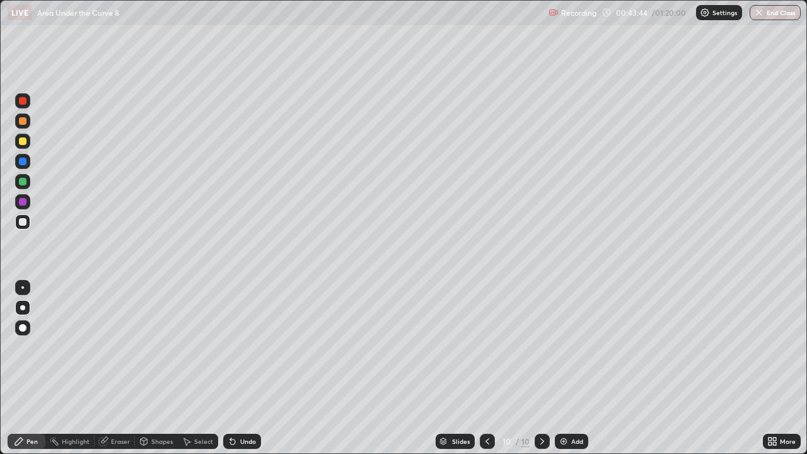
click at [111, 368] on div "Eraser" at bounding box center [120, 441] width 19 height 6
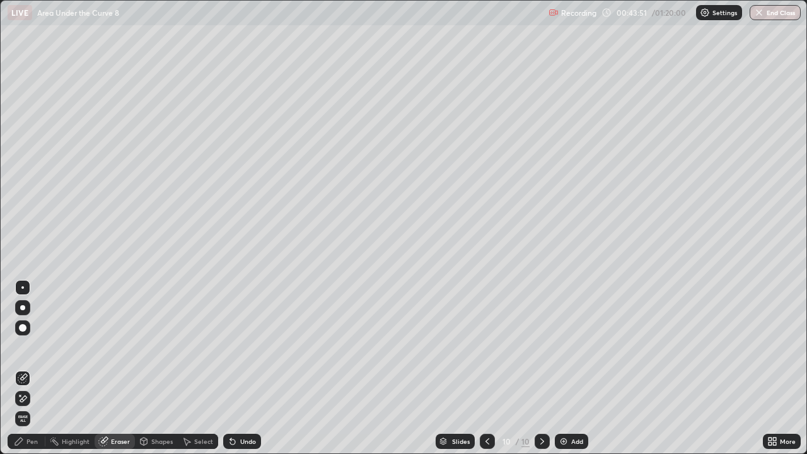
click at [30, 368] on div "Pen" at bounding box center [31, 441] width 11 height 6
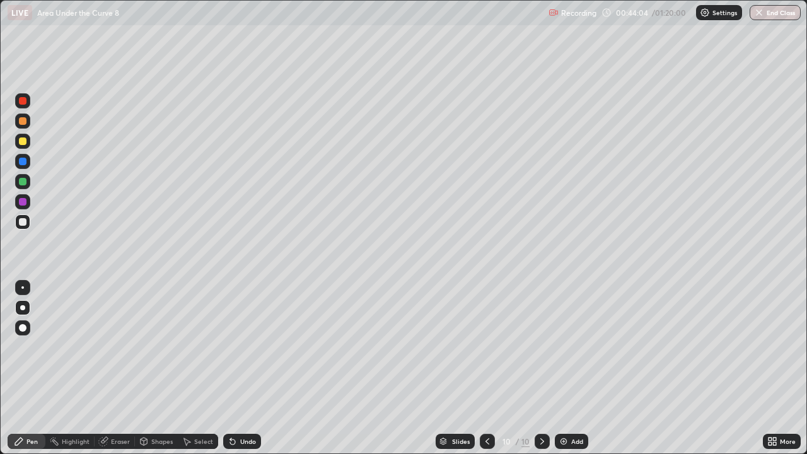
click at [244, 368] on div "Undo" at bounding box center [248, 441] width 16 height 6
click at [245, 368] on div "Undo" at bounding box center [242, 441] width 38 height 15
click at [125, 368] on div "Eraser" at bounding box center [115, 441] width 40 height 15
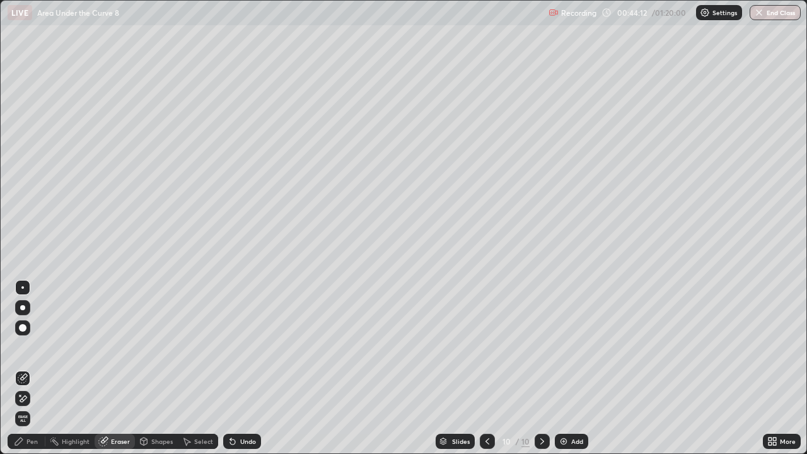
click at [30, 368] on div "Pen" at bounding box center [31, 441] width 11 height 6
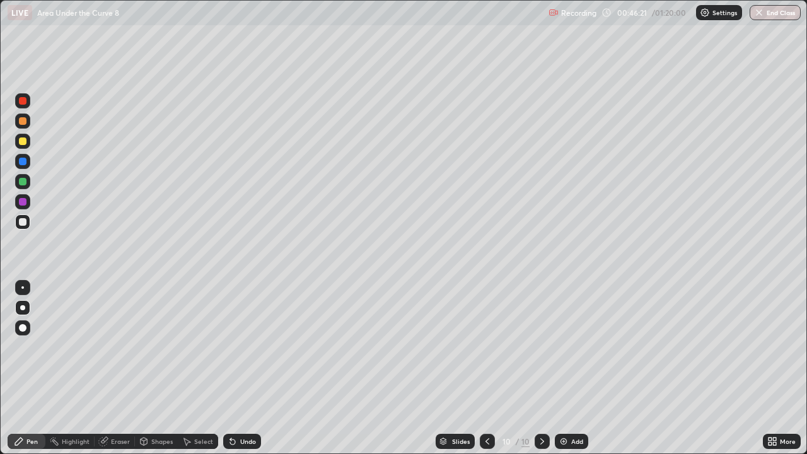
click at [197, 368] on div "Select" at bounding box center [203, 441] width 19 height 6
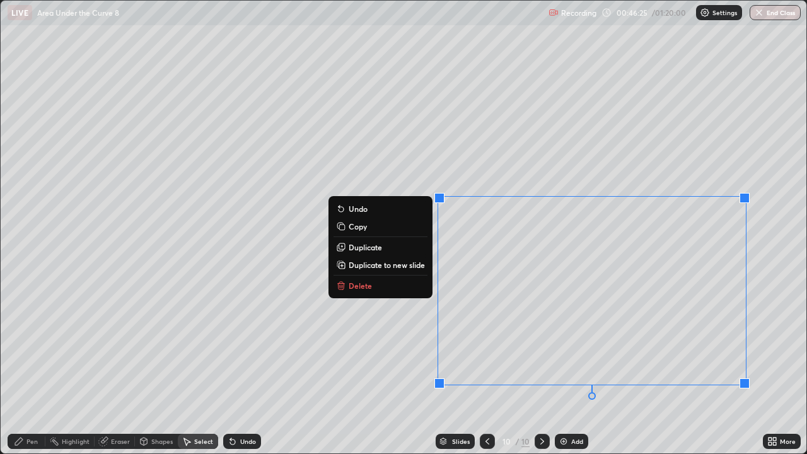
click at [412, 265] on p "Duplicate to new slide" at bounding box center [386, 265] width 76 height 10
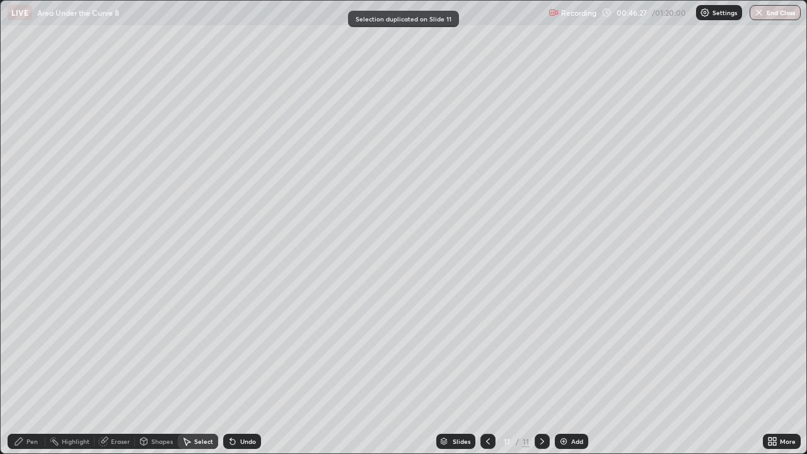
click at [31, 368] on div "Pen" at bounding box center [31, 441] width 11 height 6
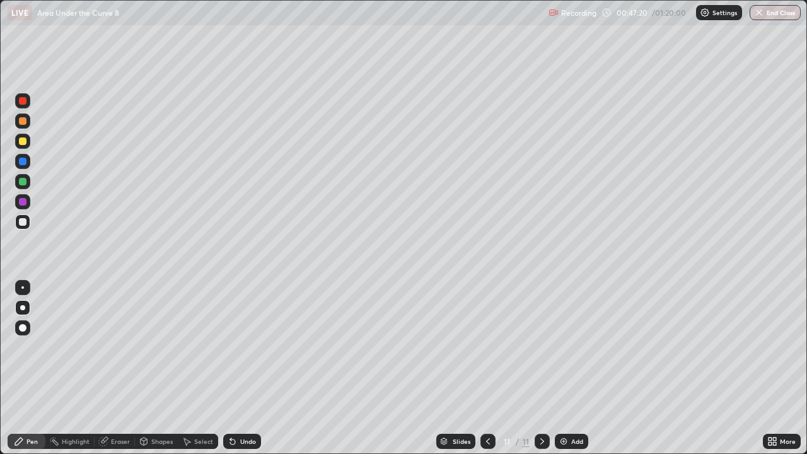
click at [110, 368] on div "Eraser" at bounding box center [115, 441] width 40 height 15
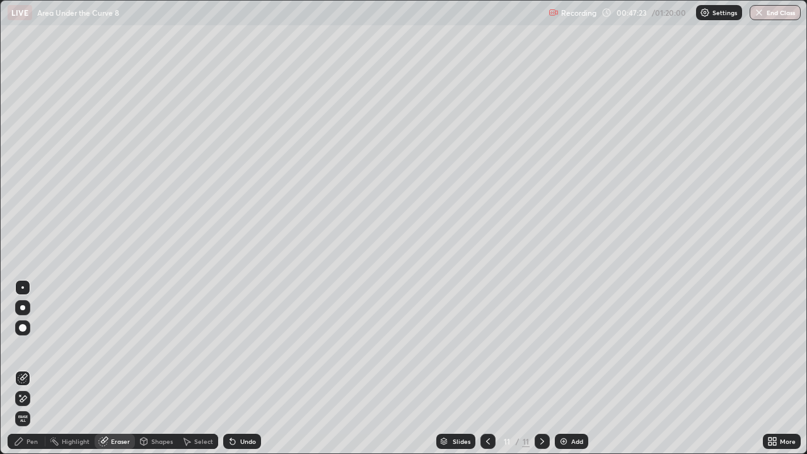
click at [29, 368] on div "Pen" at bounding box center [27, 441] width 38 height 15
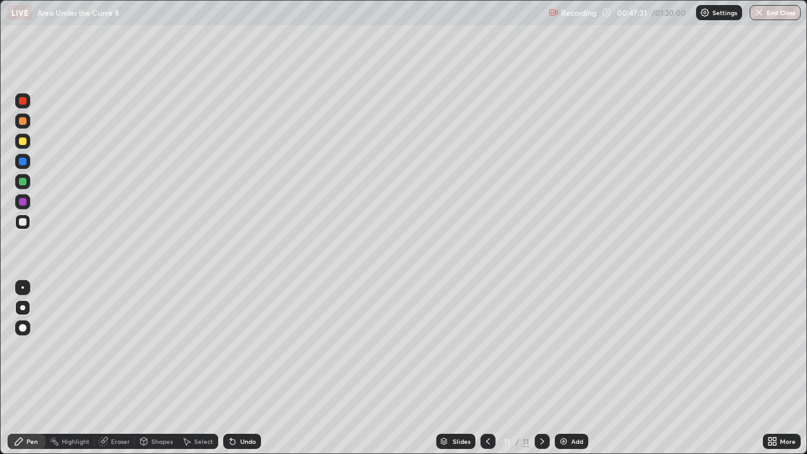
click at [120, 368] on div "Eraser" at bounding box center [115, 441] width 40 height 15
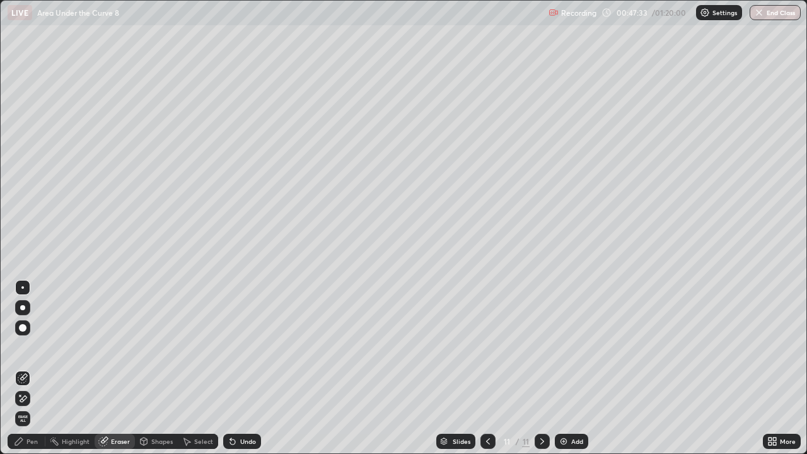
click at [18, 368] on icon at bounding box center [19, 441] width 10 height 10
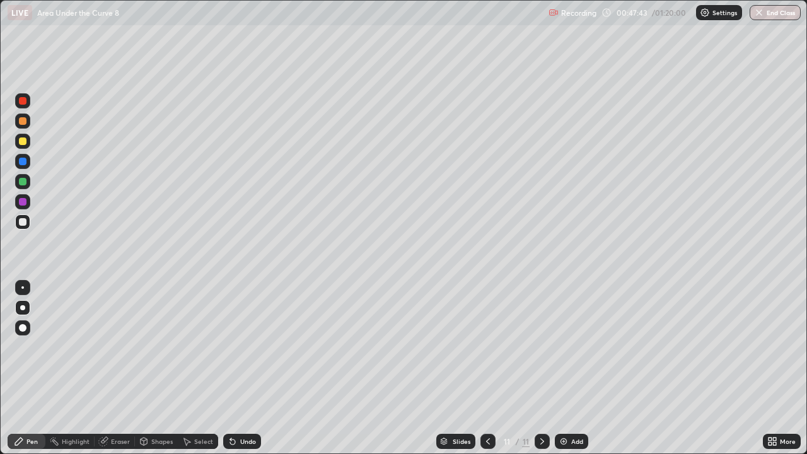
click at [240, 368] on div "Undo" at bounding box center [248, 441] width 16 height 6
click at [202, 368] on div "Select" at bounding box center [203, 441] width 19 height 6
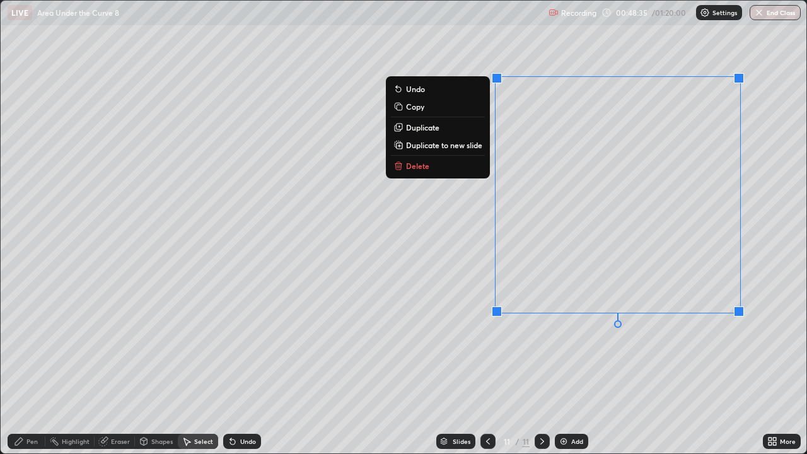
click at [475, 362] on div "0 ° Undo Copy Duplicate Duplicate to new slide Delete" at bounding box center [403, 227] width 805 height 452
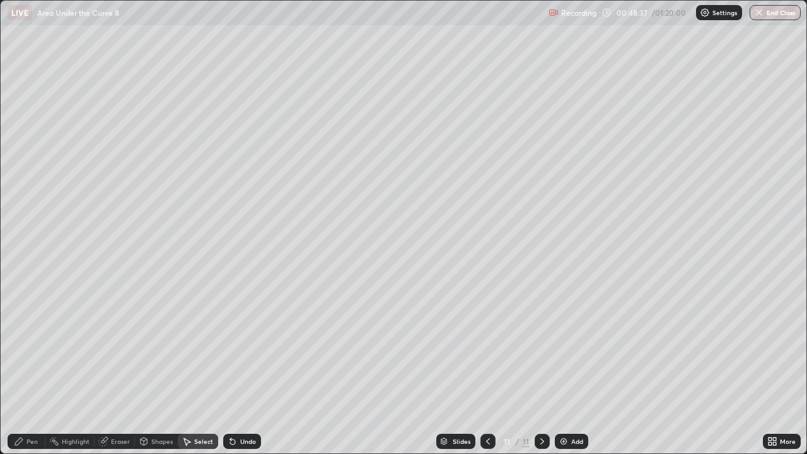
click at [103, 368] on icon at bounding box center [103, 441] width 8 height 8
click at [28, 368] on div "Pen" at bounding box center [31, 441] width 11 height 6
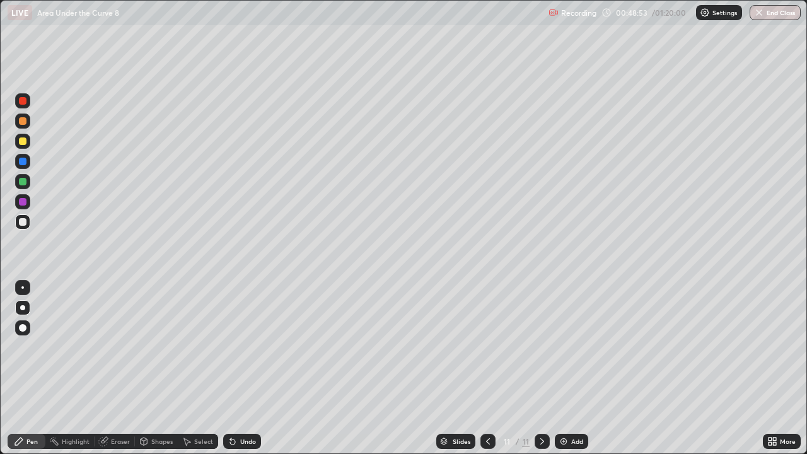
click at [23, 199] on div at bounding box center [23, 202] width 8 height 8
click at [105, 368] on icon at bounding box center [104, 440] width 7 height 6
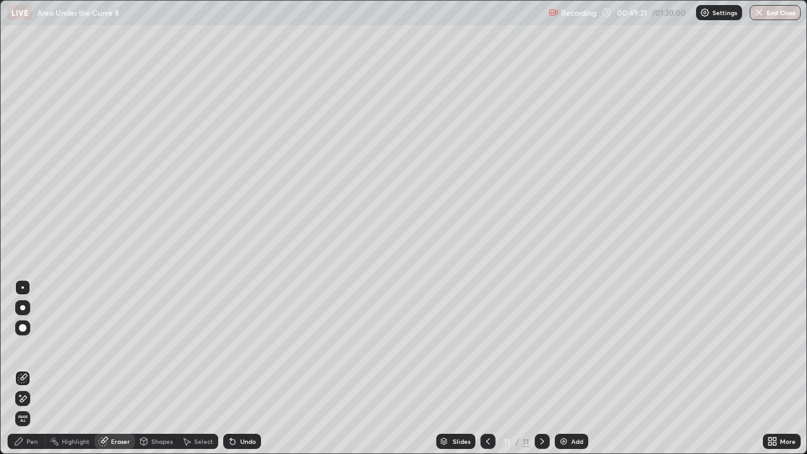
click at [28, 368] on div "Pen" at bounding box center [27, 441] width 38 height 15
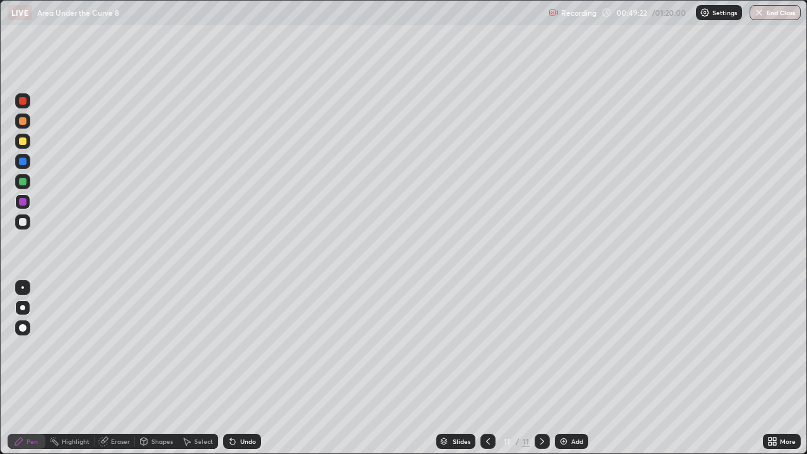
click at [21, 221] on div at bounding box center [23, 222] width 8 height 8
click at [108, 368] on div "Eraser" at bounding box center [115, 441] width 40 height 15
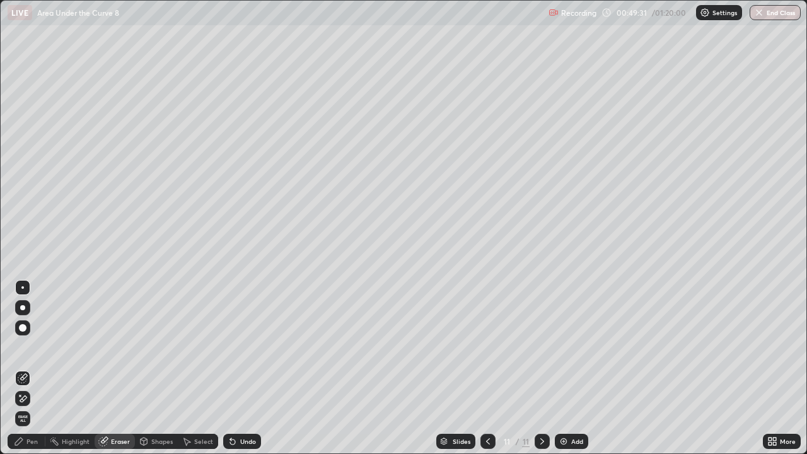
click at [25, 368] on div "Pen" at bounding box center [27, 441] width 38 height 15
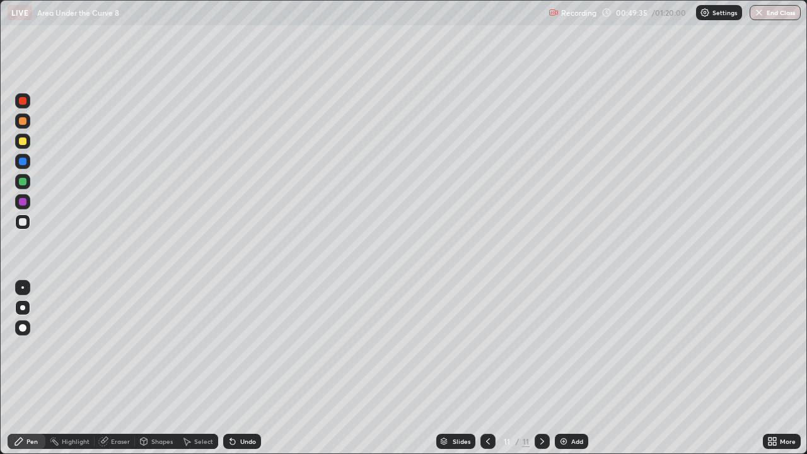
click at [104, 368] on icon at bounding box center [104, 440] width 7 height 6
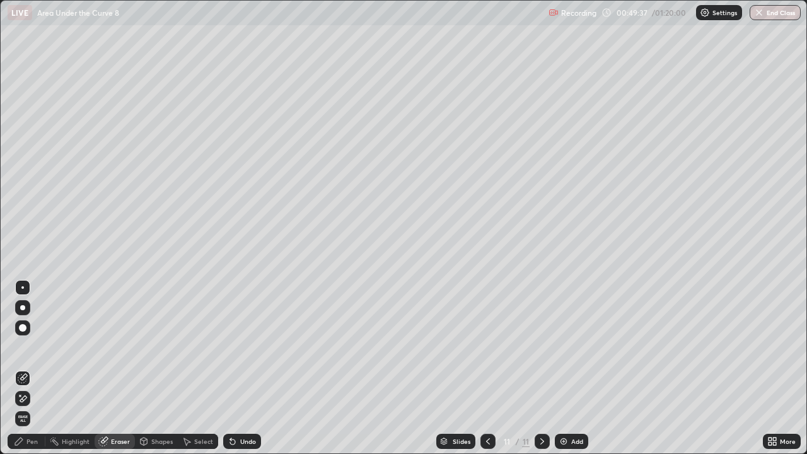
click at [35, 368] on div "Pen" at bounding box center [31, 441] width 11 height 6
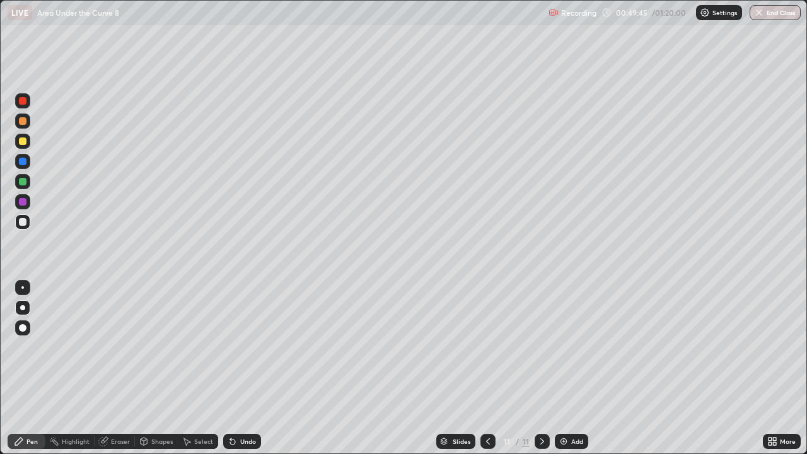
click at [113, 368] on div "Eraser" at bounding box center [120, 441] width 19 height 6
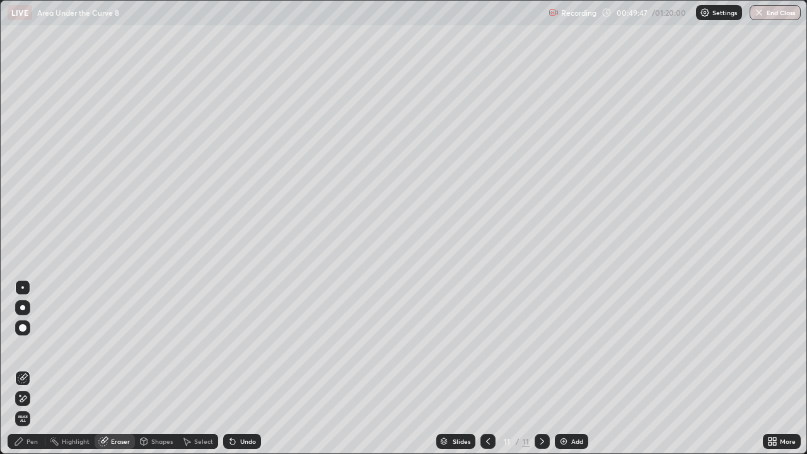
click at [32, 368] on div "Pen" at bounding box center [31, 441] width 11 height 6
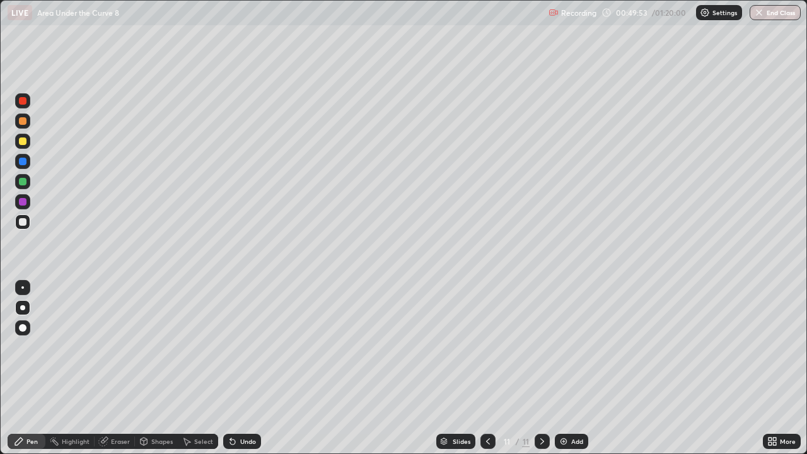
click at [105, 368] on icon at bounding box center [103, 441] width 8 height 8
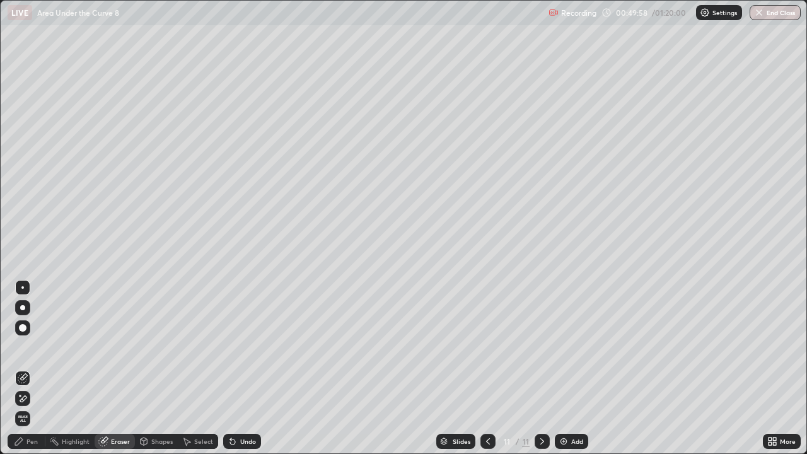
click at [28, 368] on div "Pen" at bounding box center [31, 441] width 11 height 6
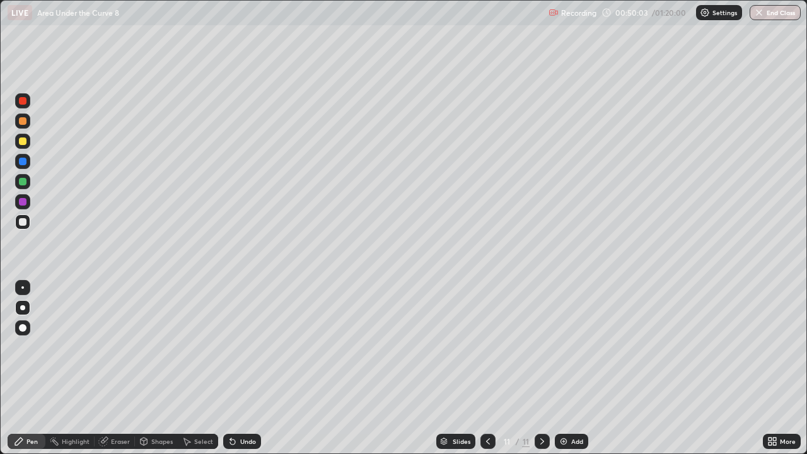
click at [122, 368] on div "Eraser" at bounding box center [120, 441] width 19 height 6
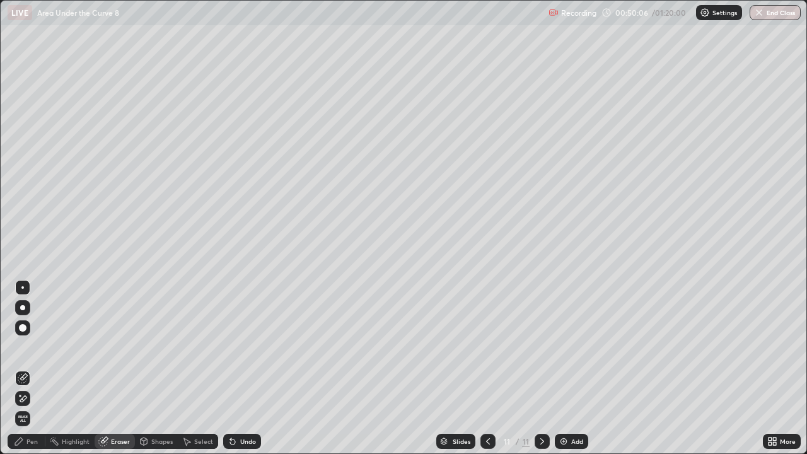
click at [32, 368] on div "Pen" at bounding box center [31, 441] width 11 height 6
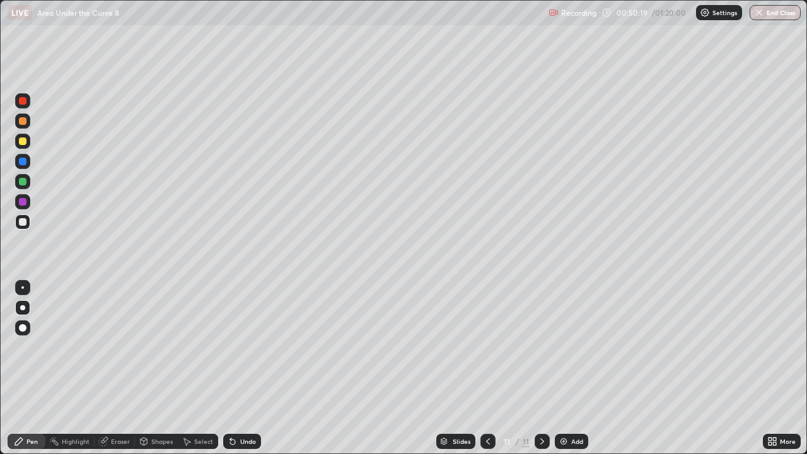
click at [202, 368] on div "Select" at bounding box center [203, 441] width 19 height 6
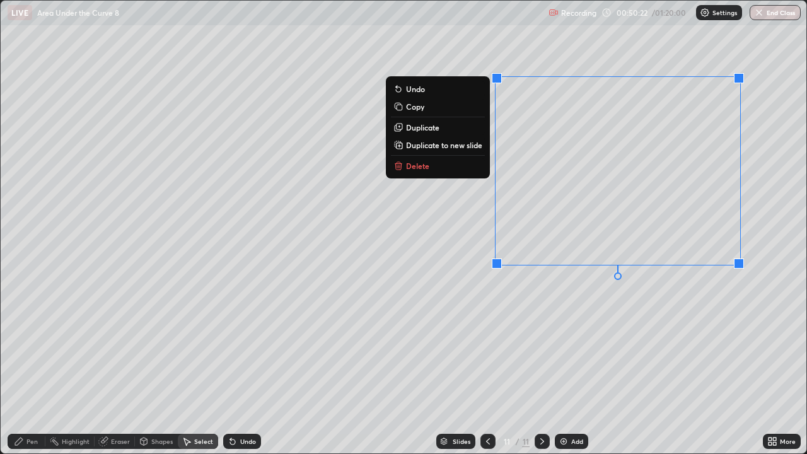
click at [449, 172] on button "Delete" at bounding box center [438, 165] width 94 height 15
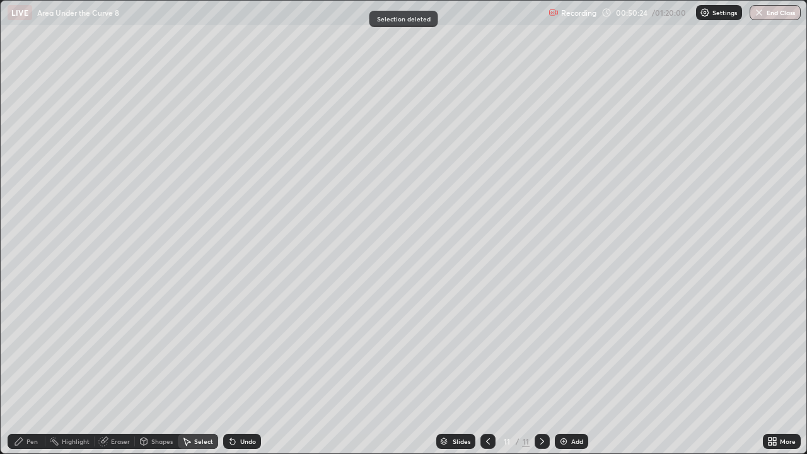
click at [30, 368] on div "Pen" at bounding box center [31, 441] width 11 height 6
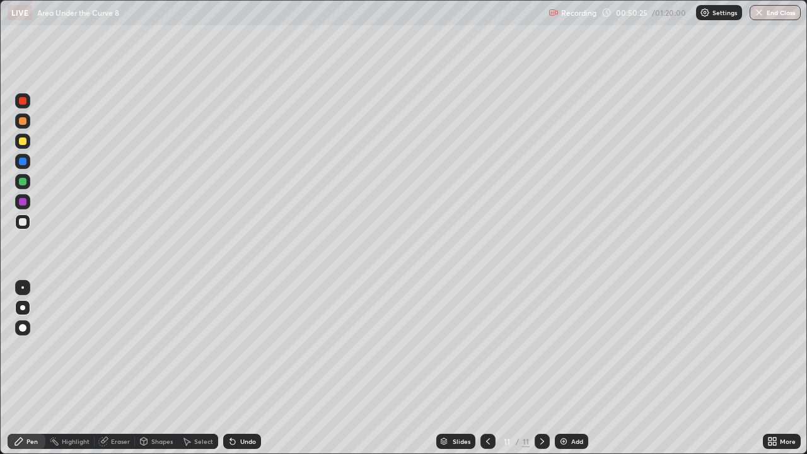
click at [21, 202] on div at bounding box center [23, 202] width 8 height 8
click at [241, 368] on div "Undo" at bounding box center [248, 441] width 16 height 6
click at [243, 368] on div "Undo" at bounding box center [248, 441] width 16 height 6
click at [118, 368] on div "Eraser" at bounding box center [120, 441] width 19 height 6
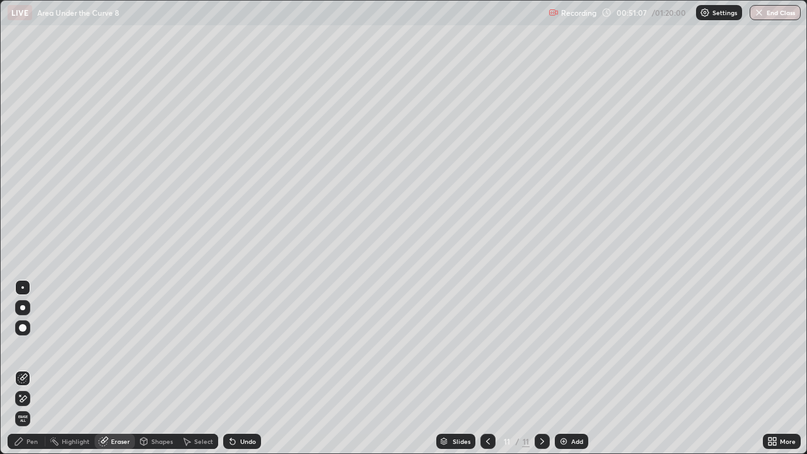
click at [33, 368] on div "Pen" at bounding box center [31, 441] width 11 height 6
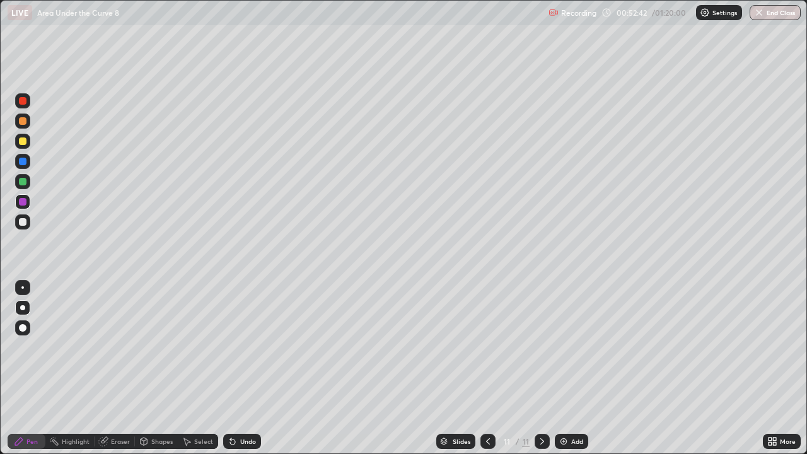
click at [117, 368] on div "Eraser" at bounding box center [120, 441] width 19 height 6
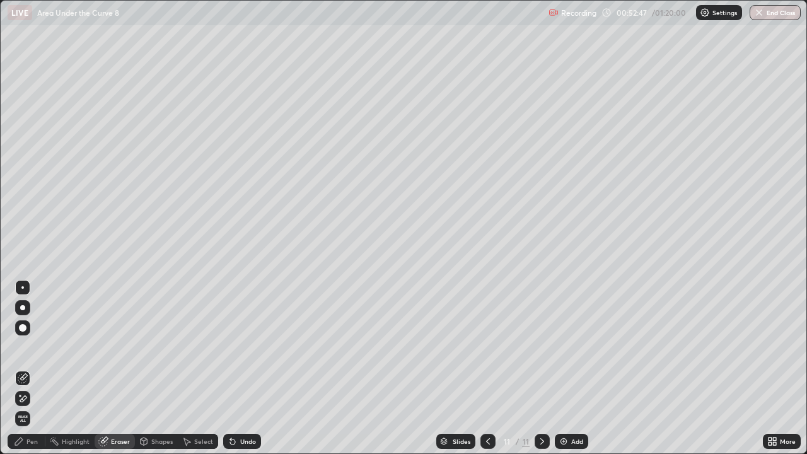
click at [27, 368] on div "Pen" at bounding box center [31, 441] width 11 height 6
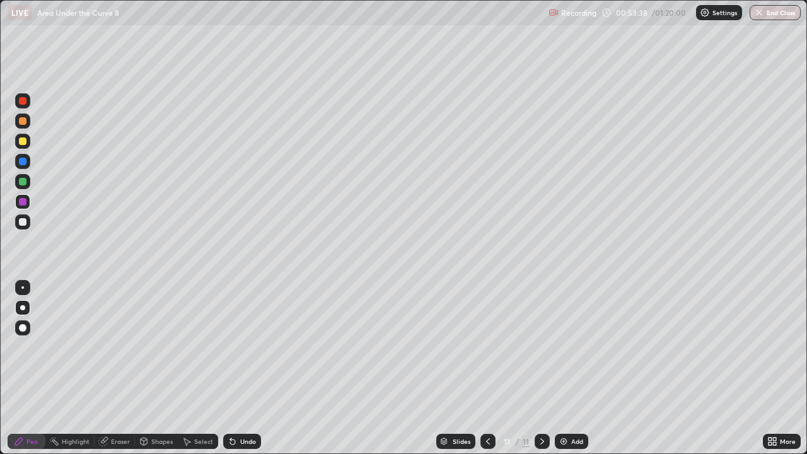
click at [488, 368] on icon at bounding box center [488, 441] width 10 height 10
click at [543, 368] on icon at bounding box center [542, 441] width 10 height 10
click at [538, 368] on icon at bounding box center [542, 441] width 10 height 10
click at [563, 368] on img at bounding box center [563, 441] width 10 height 10
click at [25, 142] on div at bounding box center [23, 141] width 8 height 8
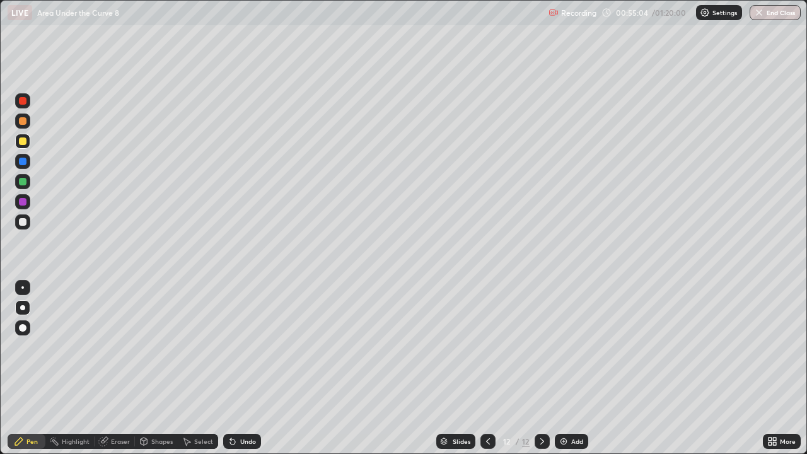
click at [486, 368] on icon at bounding box center [488, 441] width 4 height 6
click at [539, 368] on icon at bounding box center [542, 441] width 10 height 10
click at [23, 220] on div at bounding box center [23, 222] width 8 height 8
click at [239, 368] on div "Undo" at bounding box center [242, 441] width 38 height 15
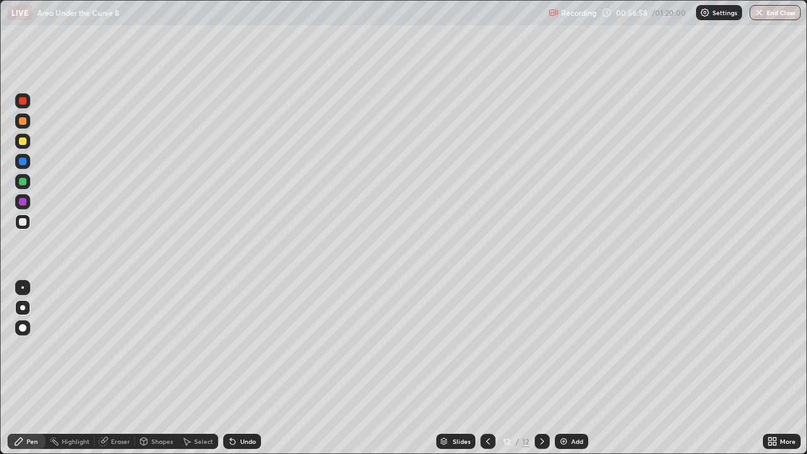
click at [239, 368] on div "Undo" at bounding box center [242, 441] width 38 height 15
click at [243, 368] on div "Undo" at bounding box center [248, 441] width 16 height 6
click at [23, 181] on div at bounding box center [23, 182] width 8 height 8
click at [22, 222] on div at bounding box center [23, 222] width 8 height 8
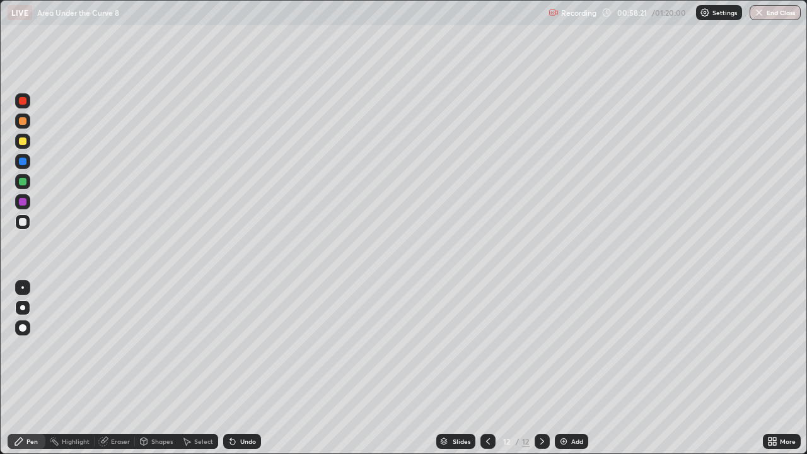
click at [22, 102] on div at bounding box center [23, 101] width 8 height 8
click at [20, 226] on div at bounding box center [22, 221] width 15 height 15
click at [23, 101] on div at bounding box center [23, 101] width 8 height 8
click at [20, 222] on div at bounding box center [23, 222] width 8 height 8
click at [23, 204] on div at bounding box center [23, 202] width 8 height 8
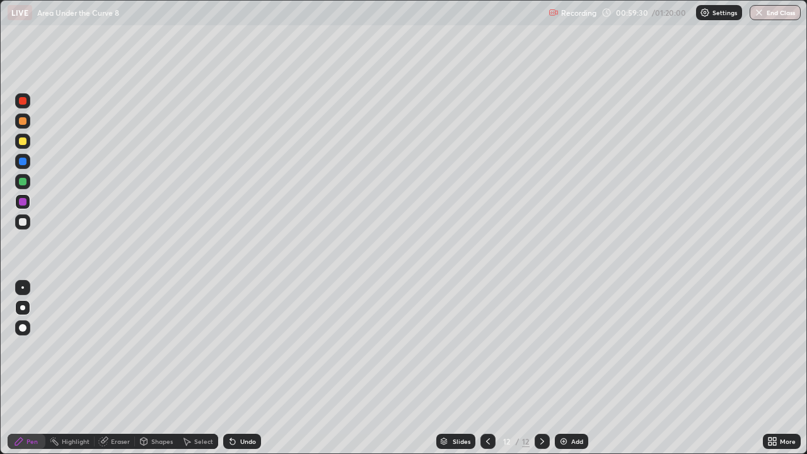
click at [21, 224] on div at bounding box center [23, 222] width 8 height 8
click at [123, 368] on div "Eraser" at bounding box center [120, 441] width 19 height 6
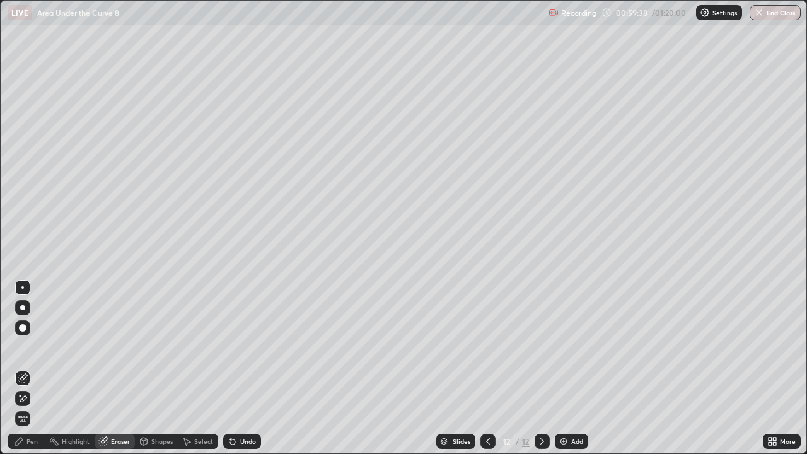
click at [29, 368] on div "Pen" at bounding box center [31, 441] width 11 height 6
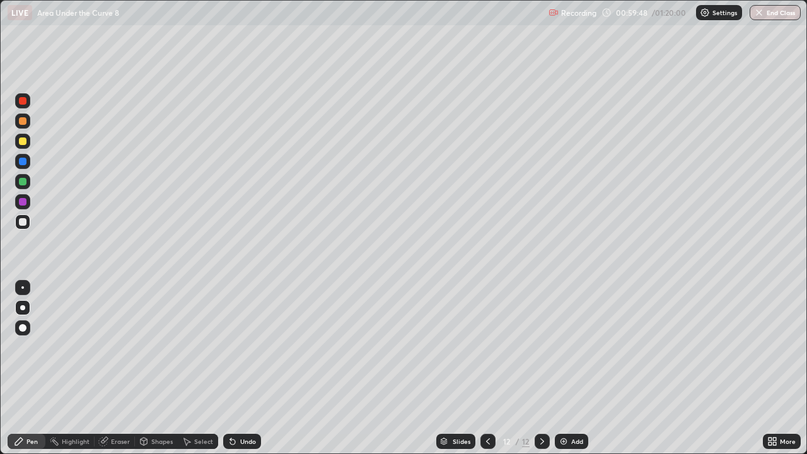
click at [108, 368] on div "Eraser" at bounding box center [115, 441] width 40 height 15
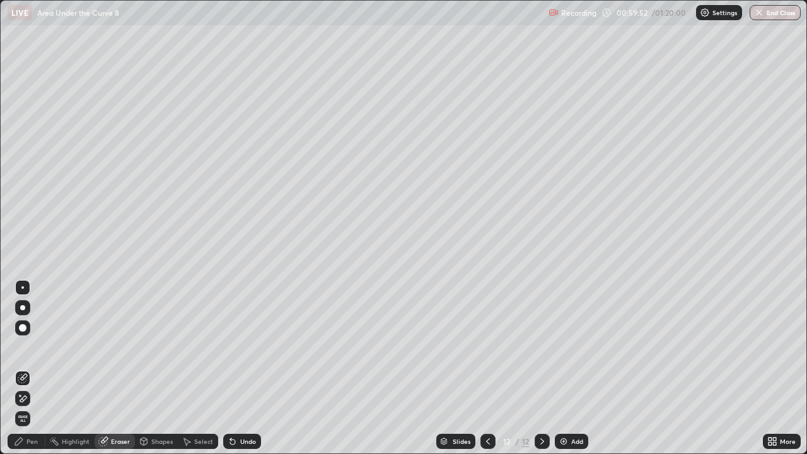
click at [32, 368] on div "Pen" at bounding box center [27, 441] width 38 height 15
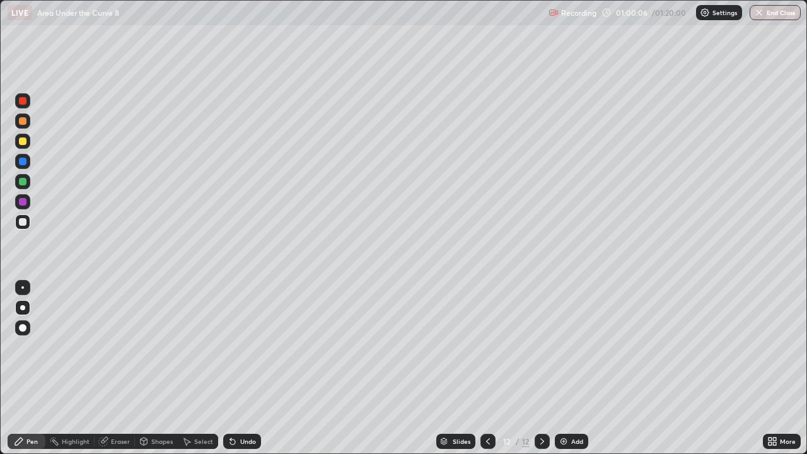
click at [122, 368] on div "Eraser" at bounding box center [120, 441] width 19 height 6
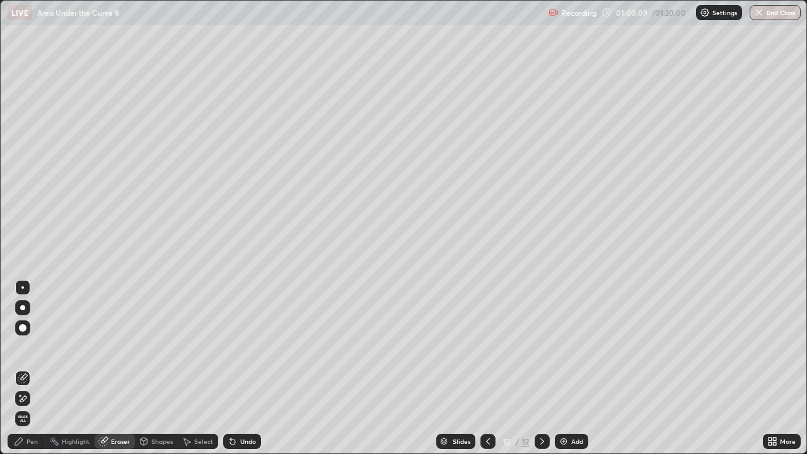
click at [32, 368] on div "Pen" at bounding box center [31, 441] width 11 height 6
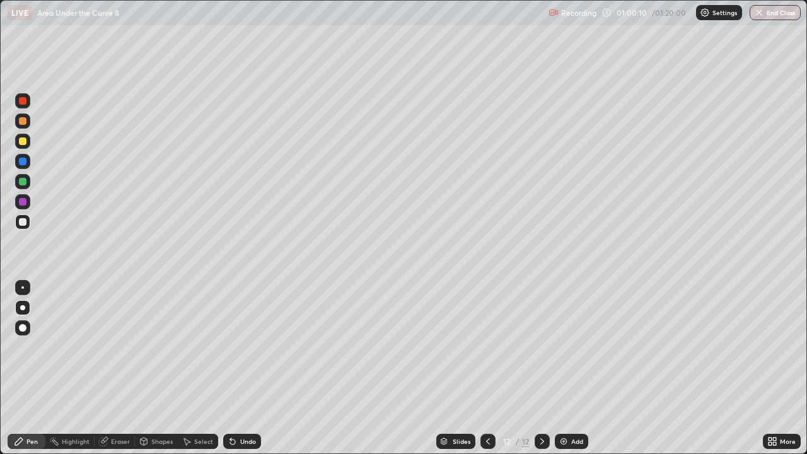
click at [21, 200] on div at bounding box center [23, 202] width 8 height 8
click at [246, 368] on div "Undo" at bounding box center [248, 441] width 16 height 6
click at [22, 105] on div at bounding box center [22, 100] width 15 height 15
click at [22, 223] on div at bounding box center [23, 222] width 8 height 8
click at [20, 203] on div at bounding box center [23, 202] width 8 height 8
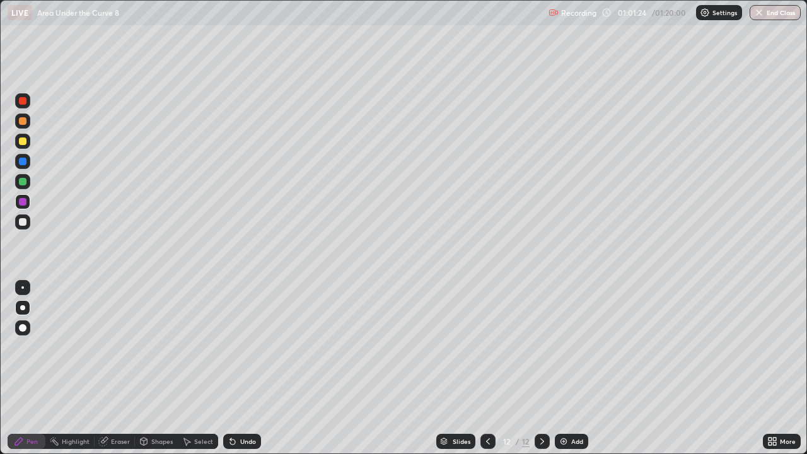
click at [238, 368] on div "Undo" at bounding box center [242, 441] width 38 height 15
click at [241, 368] on div "Undo" at bounding box center [248, 441] width 16 height 6
click at [245, 368] on div "Undo" at bounding box center [248, 441] width 16 height 6
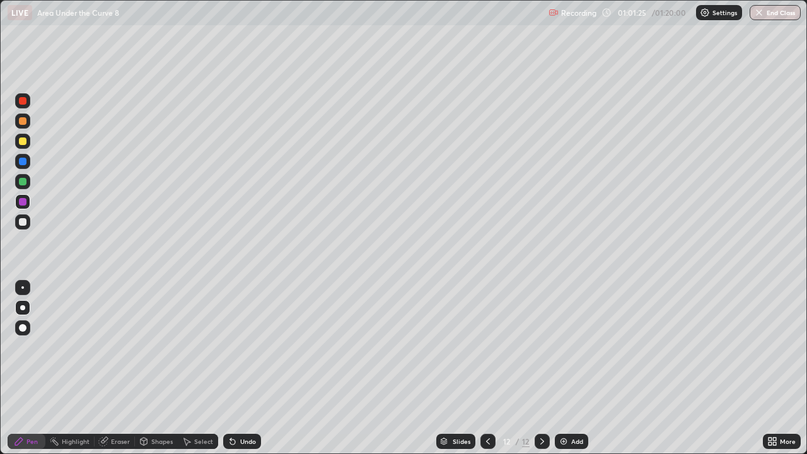
click at [245, 368] on div "Undo" at bounding box center [248, 441] width 16 height 6
click at [248, 368] on div "Undo" at bounding box center [248, 441] width 16 height 6
click at [541, 368] on icon at bounding box center [542, 441] width 4 height 6
click at [567, 368] on img at bounding box center [563, 441] width 10 height 10
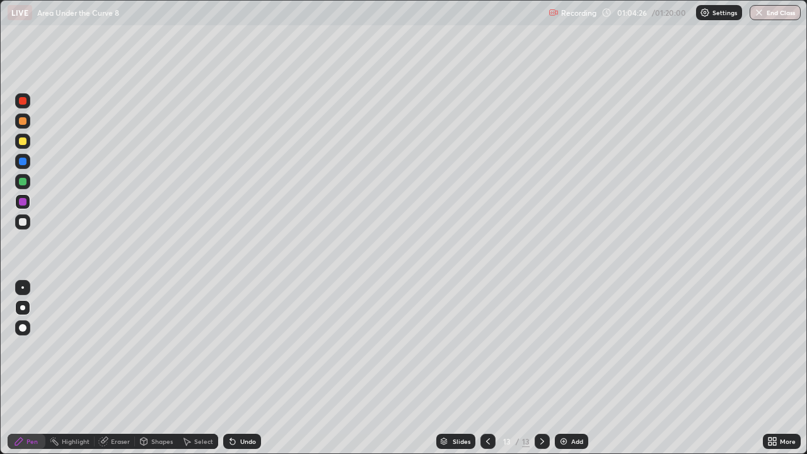
click at [28, 144] on div at bounding box center [22, 141] width 15 height 15
click at [241, 368] on div "Undo" at bounding box center [248, 441] width 16 height 6
click at [235, 368] on icon at bounding box center [232, 441] width 10 height 10
click at [242, 368] on div "Undo" at bounding box center [248, 441] width 16 height 6
click at [244, 368] on div "Undo" at bounding box center [248, 441] width 16 height 6
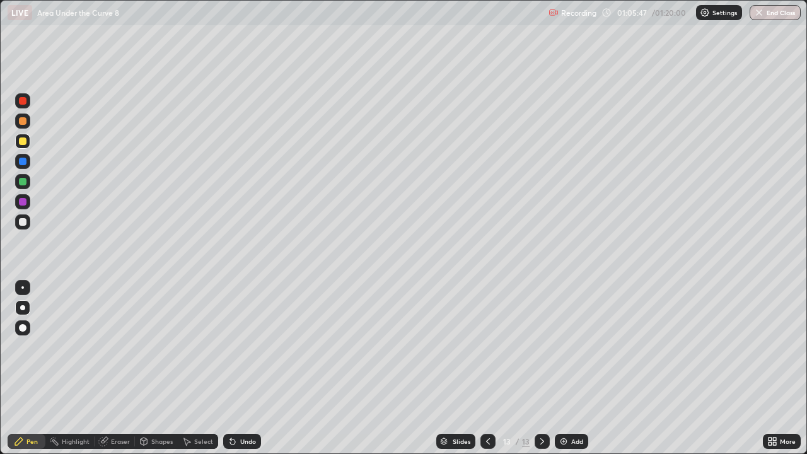
click at [242, 368] on div "Undo" at bounding box center [248, 441] width 16 height 6
click at [241, 368] on div "Undo" at bounding box center [248, 441] width 16 height 6
click at [245, 368] on div "Undo" at bounding box center [242, 441] width 38 height 15
click at [18, 221] on div at bounding box center [22, 221] width 15 height 15
click at [242, 368] on div "Undo" at bounding box center [242, 441] width 38 height 15
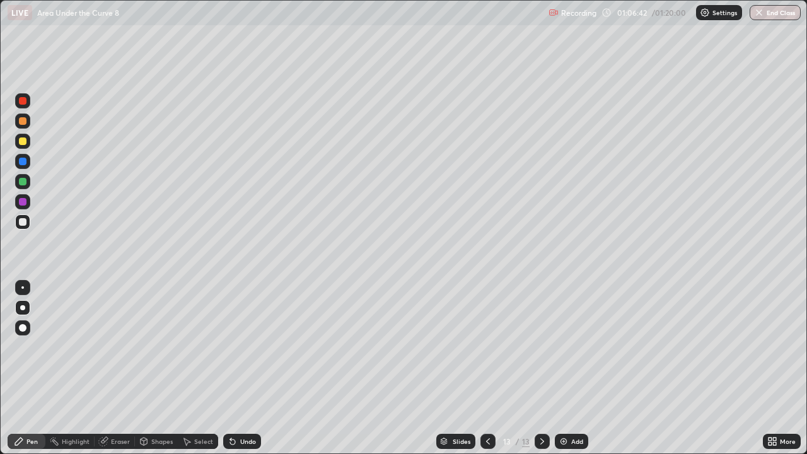
click at [21, 183] on div at bounding box center [23, 182] width 8 height 8
click at [20, 221] on div at bounding box center [23, 222] width 8 height 8
click at [242, 368] on div "Undo" at bounding box center [248, 441] width 16 height 6
click at [25, 101] on div at bounding box center [23, 101] width 8 height 8
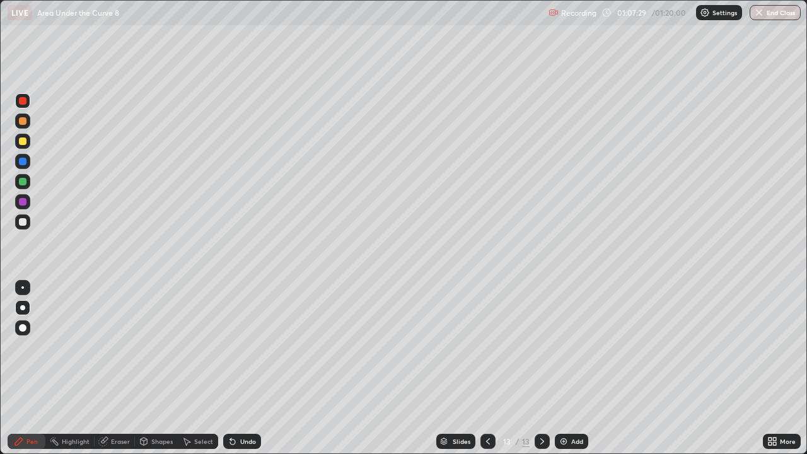
click at [22, 223] on div at bounding box center [23, 222] width 8 height 8
click at [243, 368] on div "Undo" at bounding box center [248, 441] width 16 height 6
click at [202, 368] on div "Select" at bounding box center [203, 441] width 19 height 6
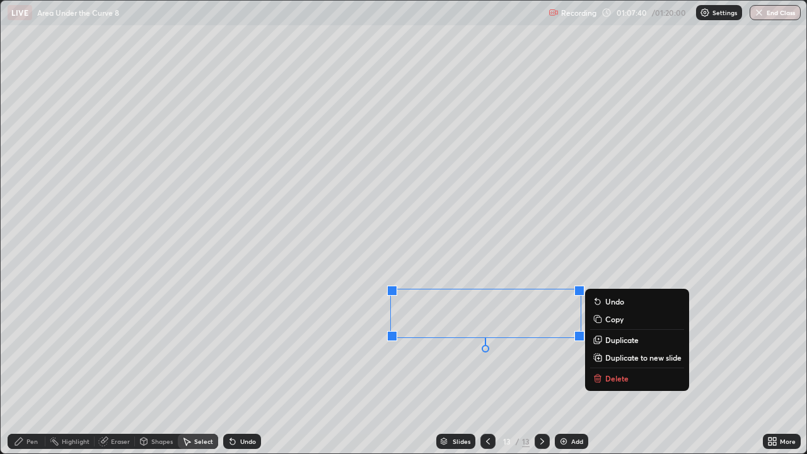
click at [420, 368] on div "0 ° Undo Copy Duplicate Duplicate to new slide Delete" at bounding box center [403, 227] width 805 height 452
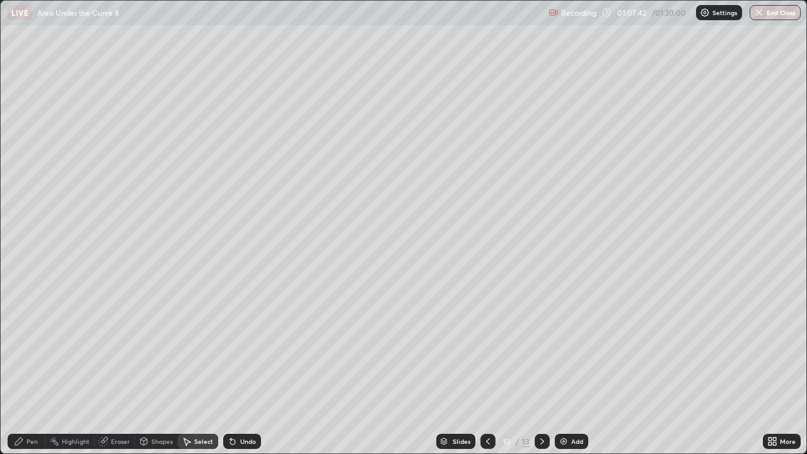
click at [33, 368] on div "Pen" at bounding box center [31, 441] width 11 height 6
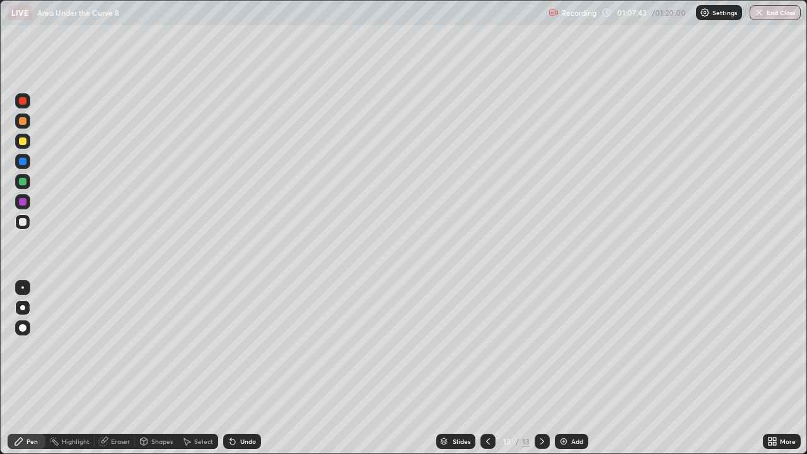
click at [23, 100] on div at bounding box center [23, 101] width 8 height 8
click at [103, 368] on icon at bounding box center [103, 441] width 10 height 10
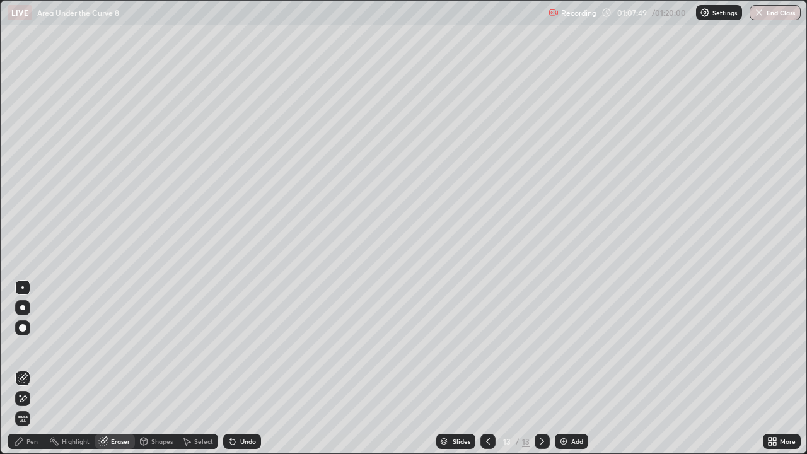
click at [35, 368] on div "Pen" at bounding box center [31, 441] width 11 height 6
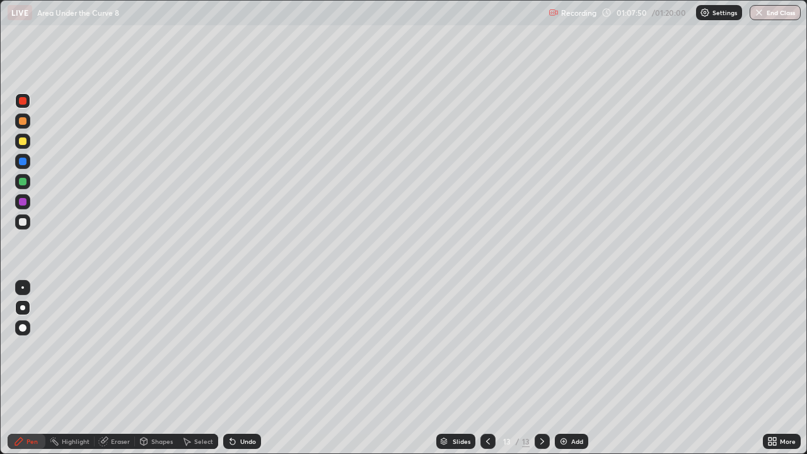
click at [20, 222] on div at bounding box center [23, 222] width 8 height 8
click at [21, 222] on div at bounding box center [23, 222] width 8 height 8
click at [22, 223] on div at bounding box center [23, 222] width 8 height 8
click at [19, 222] on div at bounding box center [23, 222] width 8 height 8
click at [242, 368] on div "Undo" at bounding box center [248, 441] width 16 height 6
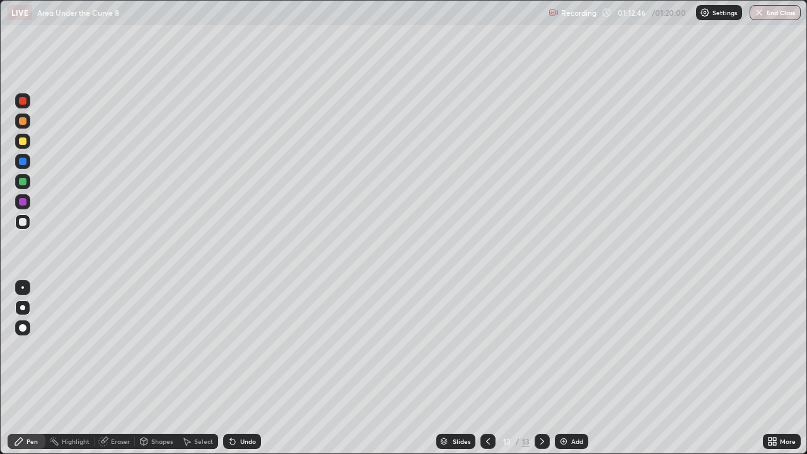
click at [484, 368] on icon at bounding box center [488, 441] width 10 height 10
click at [487, 368] on icon at bounding box center [488, 441] width 10 height 10
click at [484, 368] on icon at bounding box center [488, 441] width 10 height 10
click at [485, 368] on icon at bounding box center [488, 441] width 10 height 10
click at [486, 368] on icon at bounding box center [488, 441] width 10 height 10
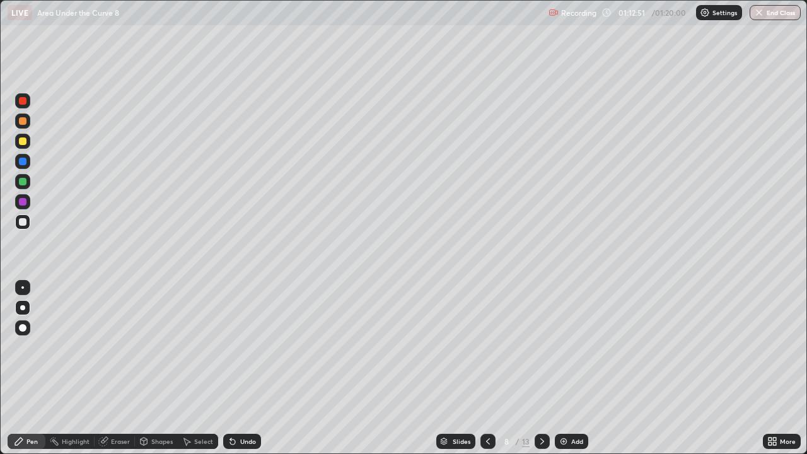
click at [485, 368] on icon at bounding box center [488, 441] width 10 height 10
click at [486, 368] on icon at bounding box center [488, 441] width 10 height 10
click at [768, 11] on button "End Class" at bounding box center [774, 12] width 51 height 15
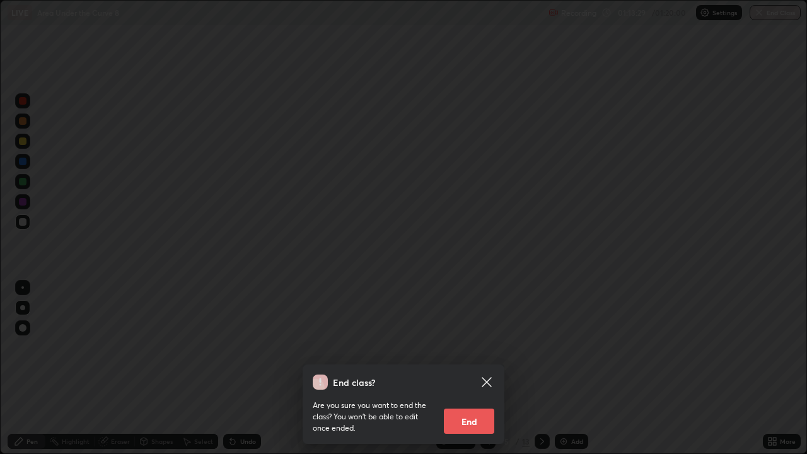
click at [468, 368] on button "End" at bounding box center [469, 420] width 50 height 25
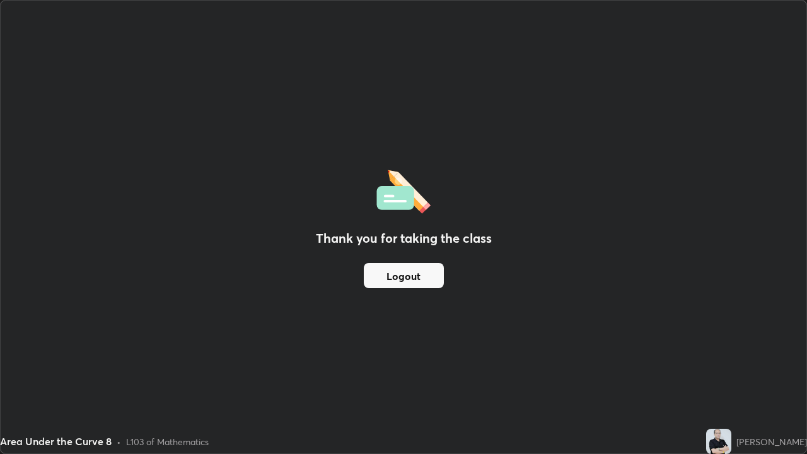
click at [400, 275] on button "Logout" at bounding box center [404, 275] width 80 height 25
